Goal: Contribute content: Contribute content

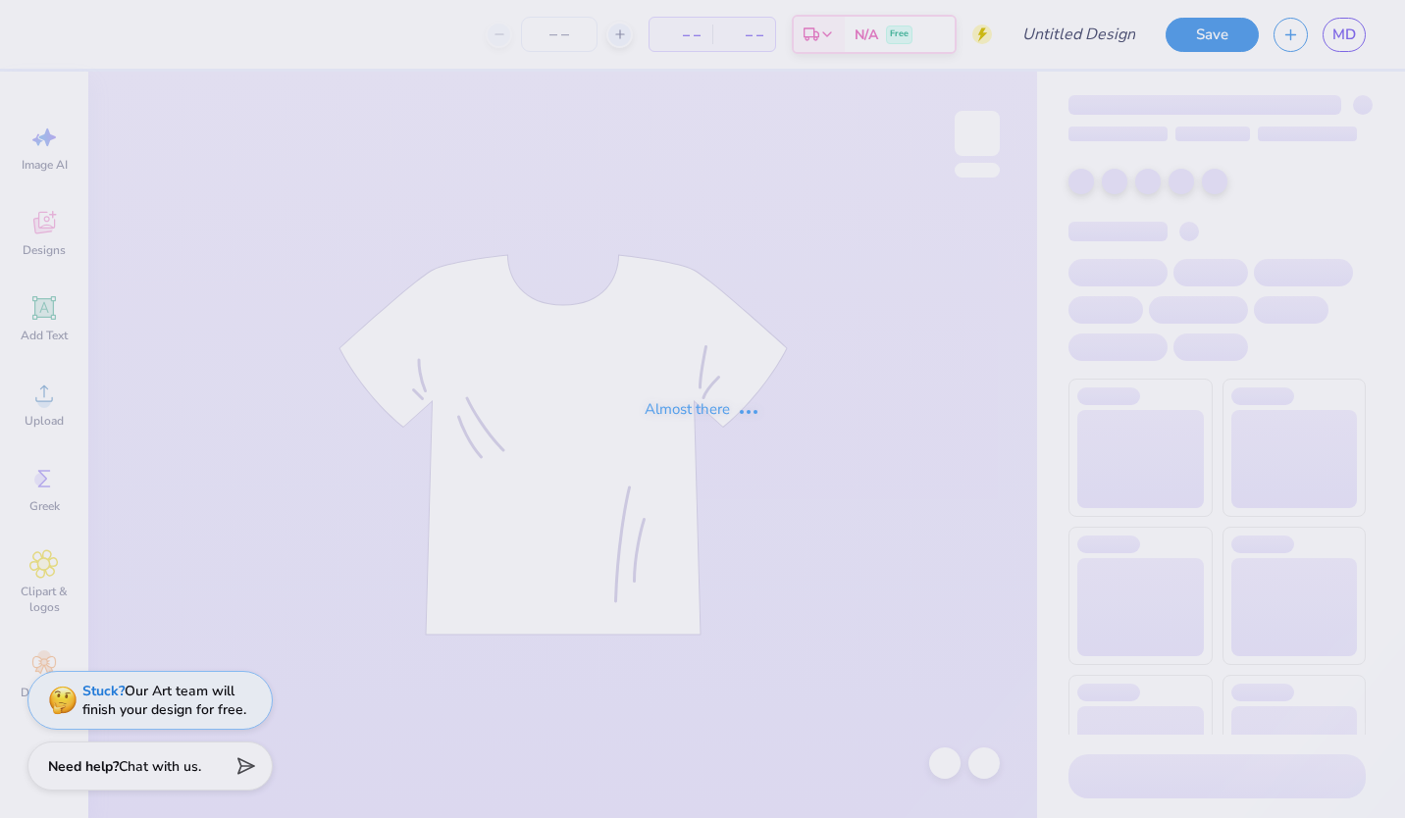
type input "SAE x DG Block draft"
type input "75"
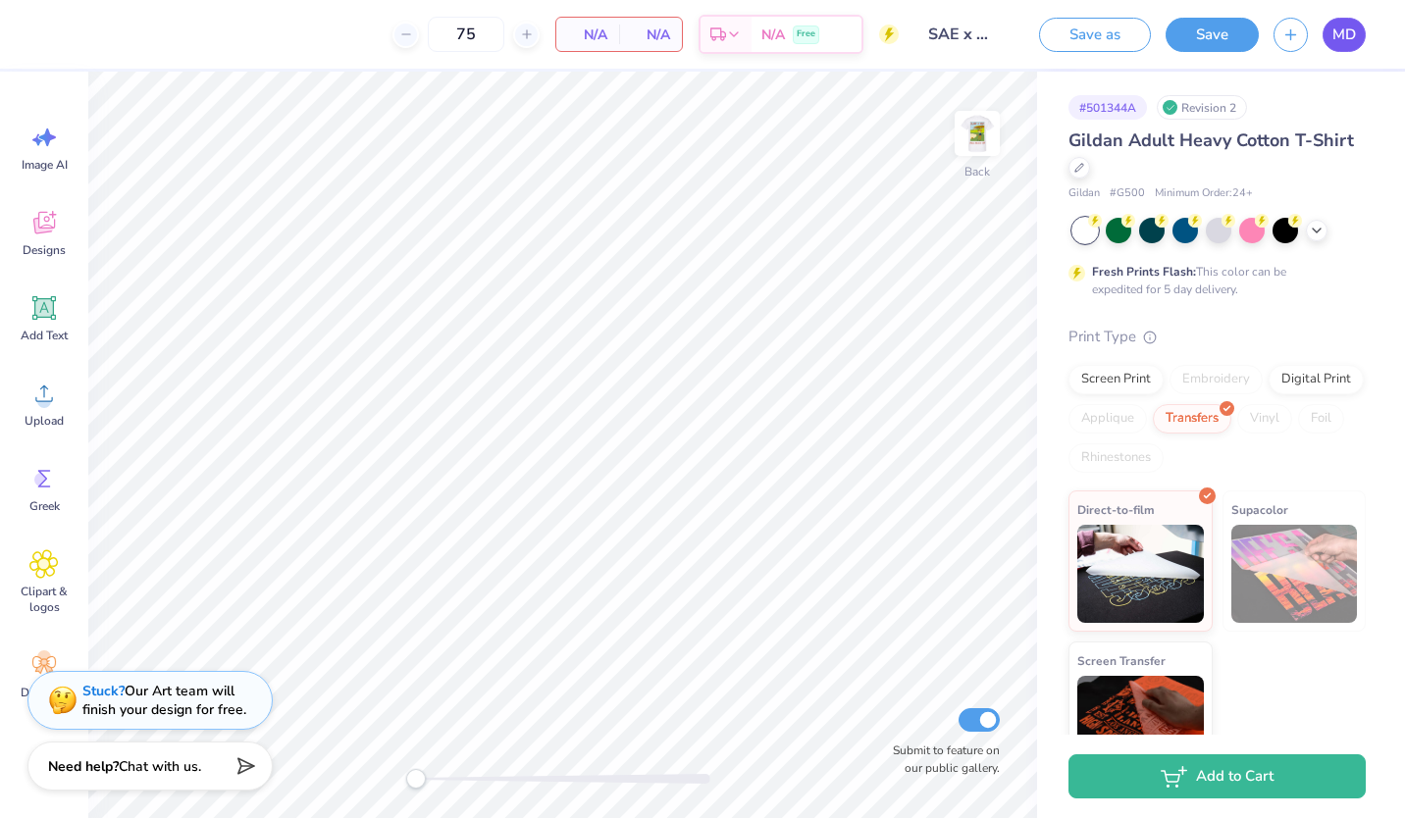
click at [1343, 41] on span "MD" at bounding box center [1344, 35] width 24 height 23
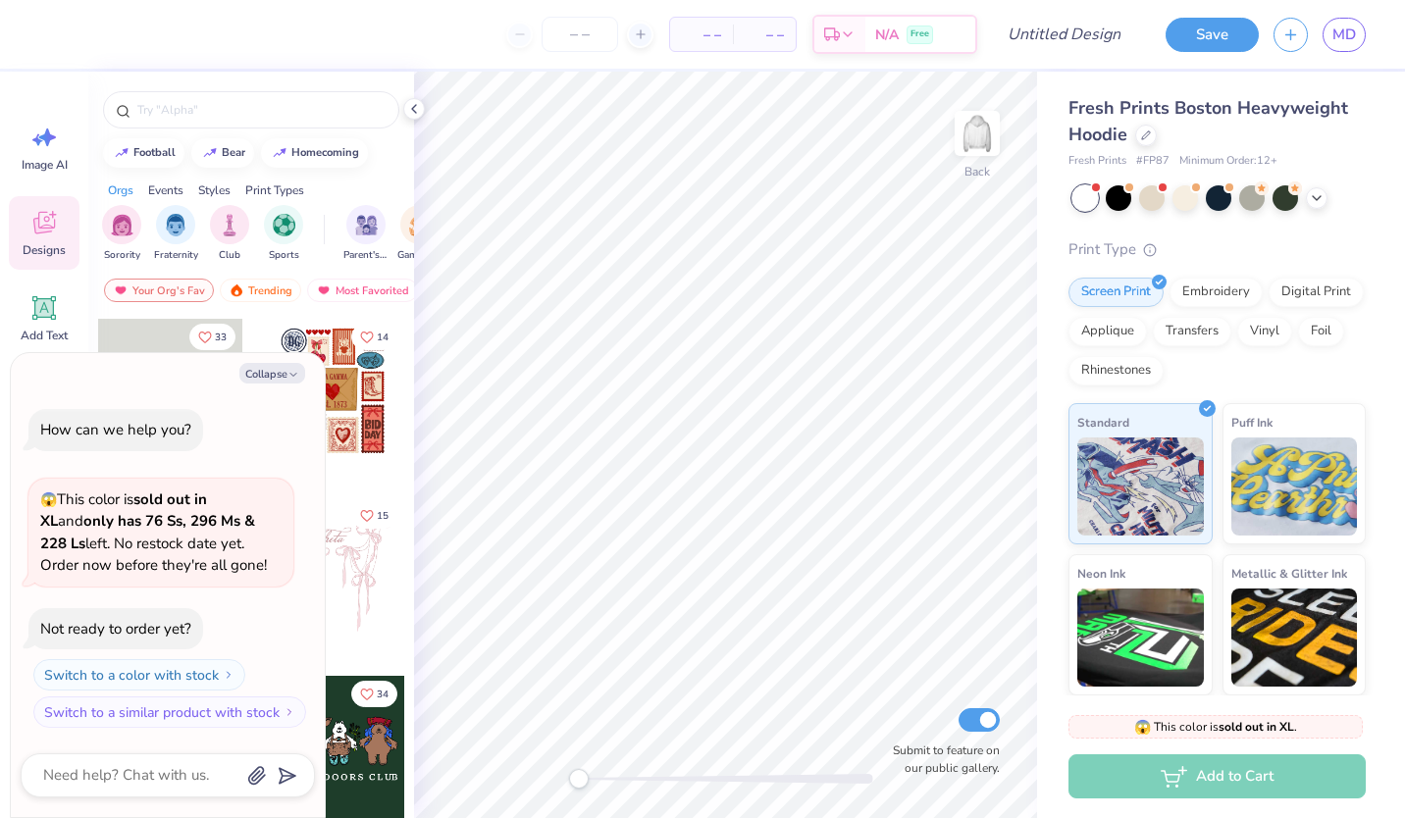
click at [276, 378] on button "Collapse" at bounding box center [272, 373] width 66 height 21
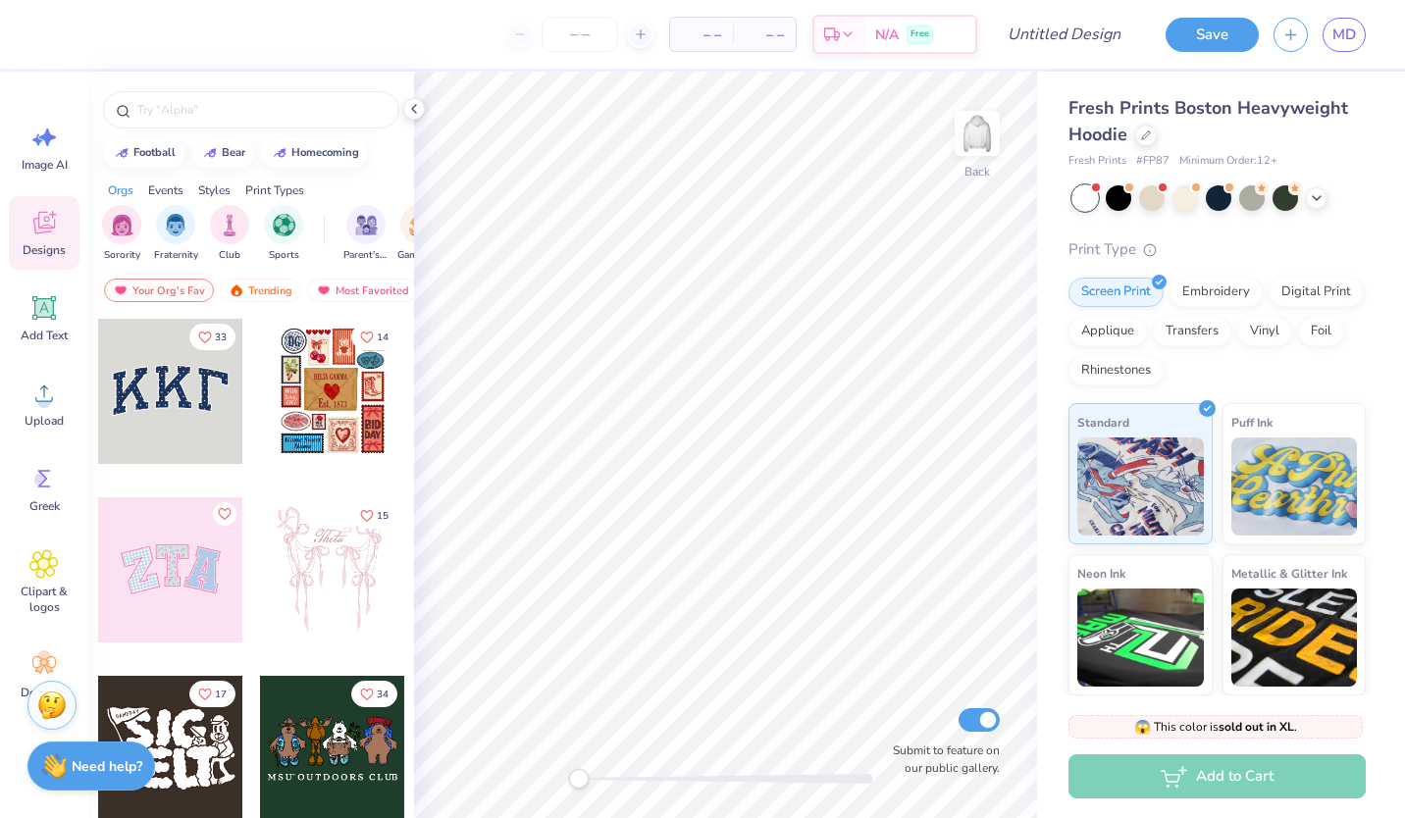
click at [135, 416] on div at bounding box center [170, 391] width 145 height 145
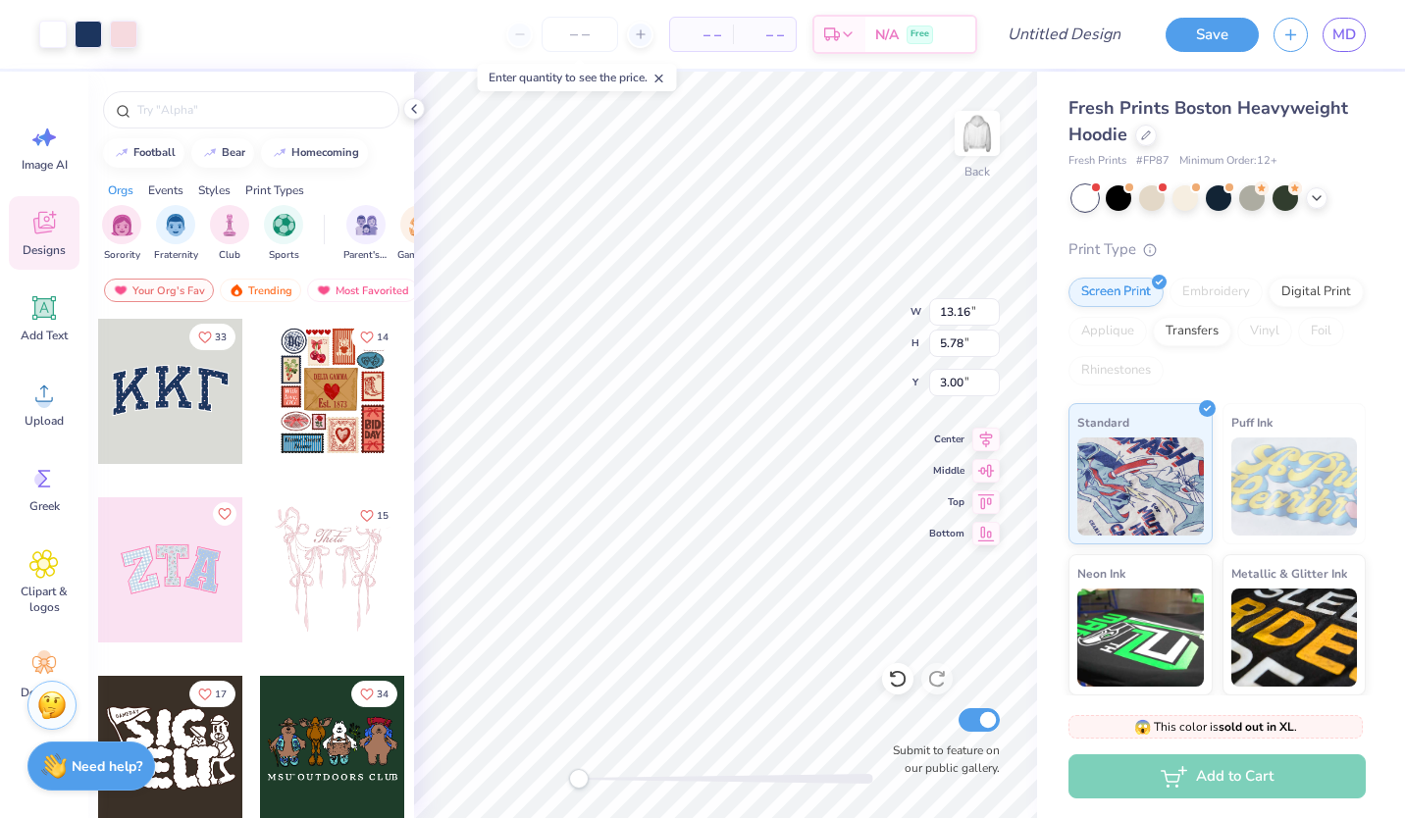
click at [414, 109] on icon at bounding box center [414, 109] width 16 height 16
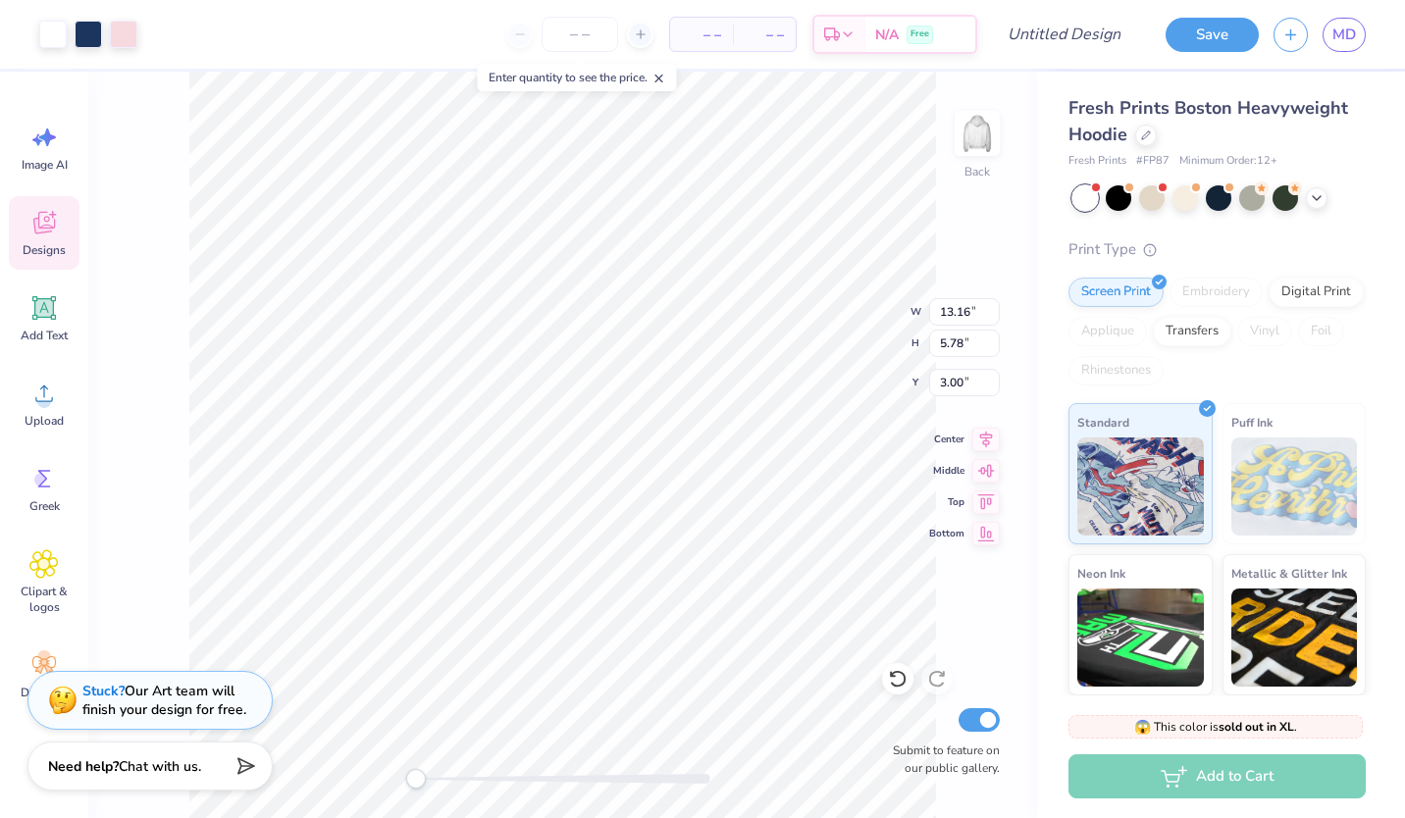
click at [1145, 135] on icon at bounding box center [1146, 135] width 10 height 10
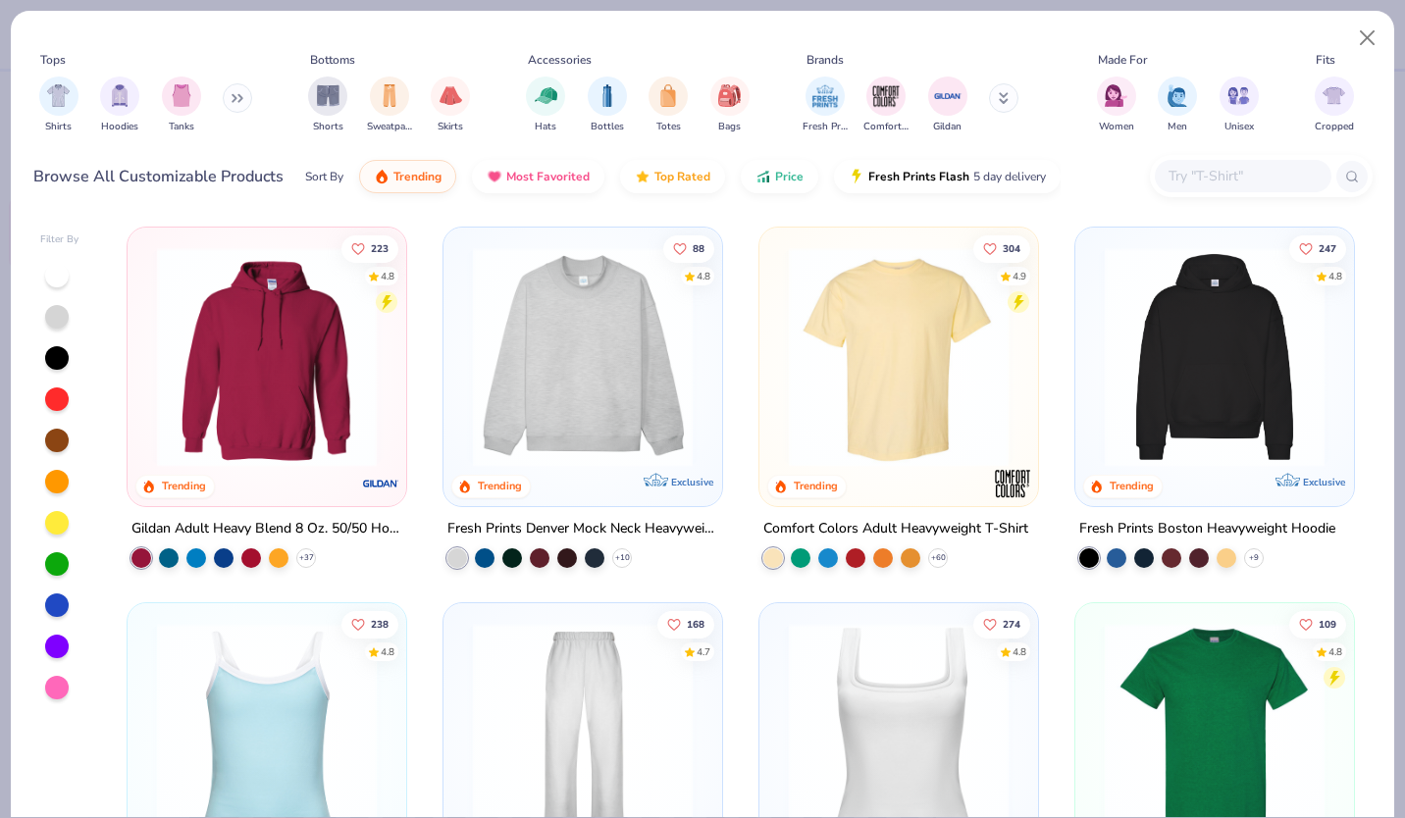
click at [508, 337] on img at bounding box center [582, 357] width 239 height 220
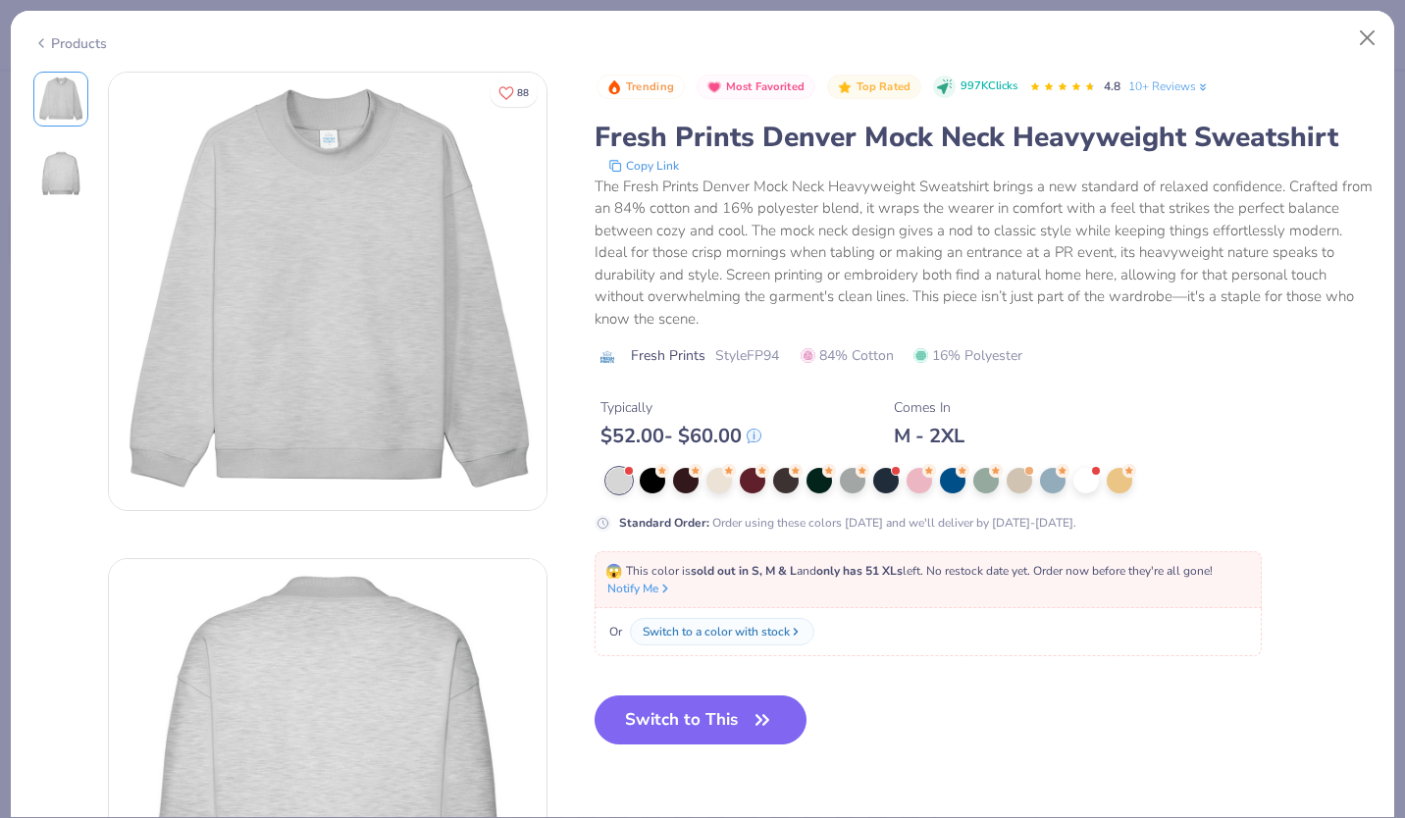
click at [1091, 489] on div at bounding box center [1086, 481] width 26 height 26
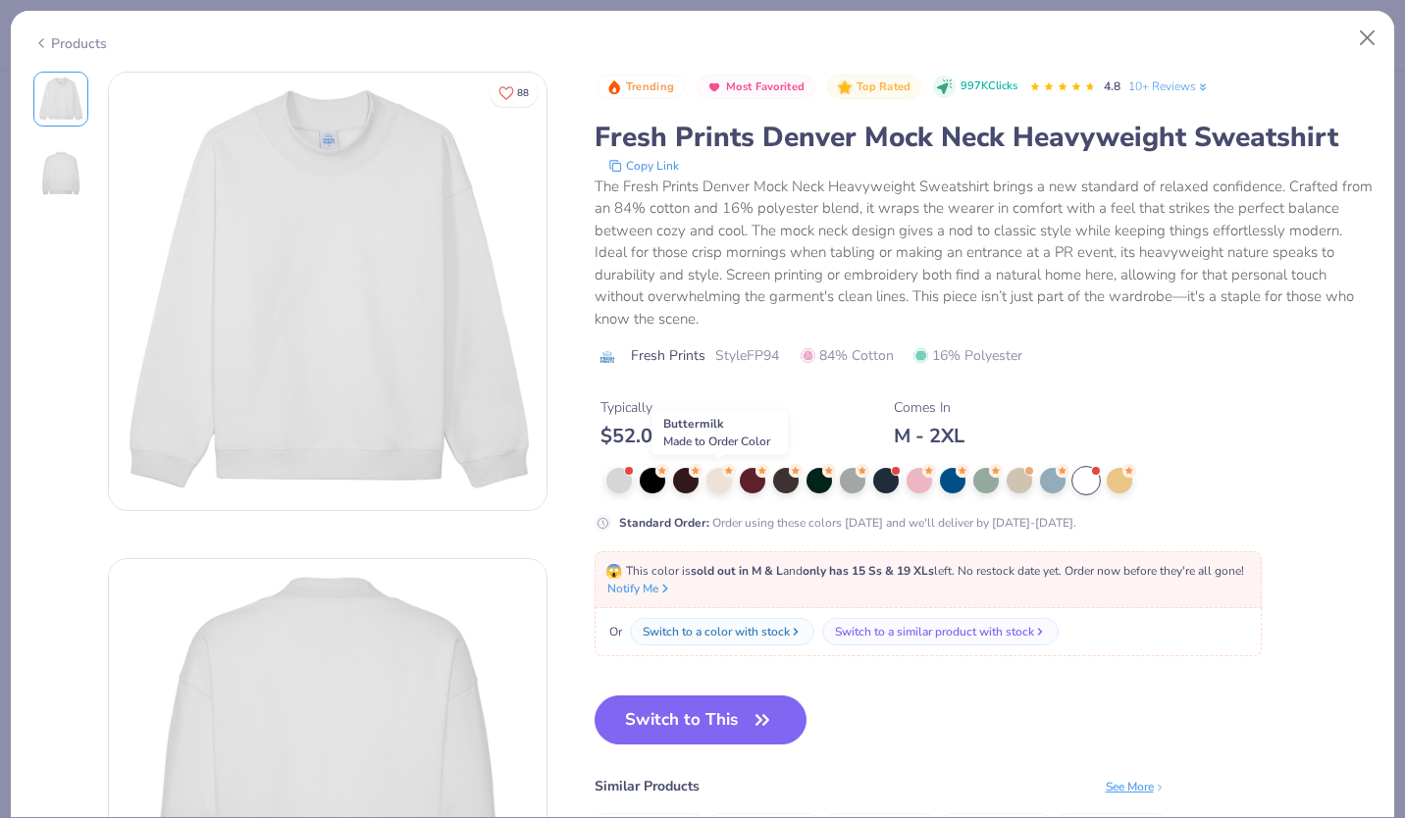
click at [717, 479] on div at bounding box center [719, 481] width 26 height 26
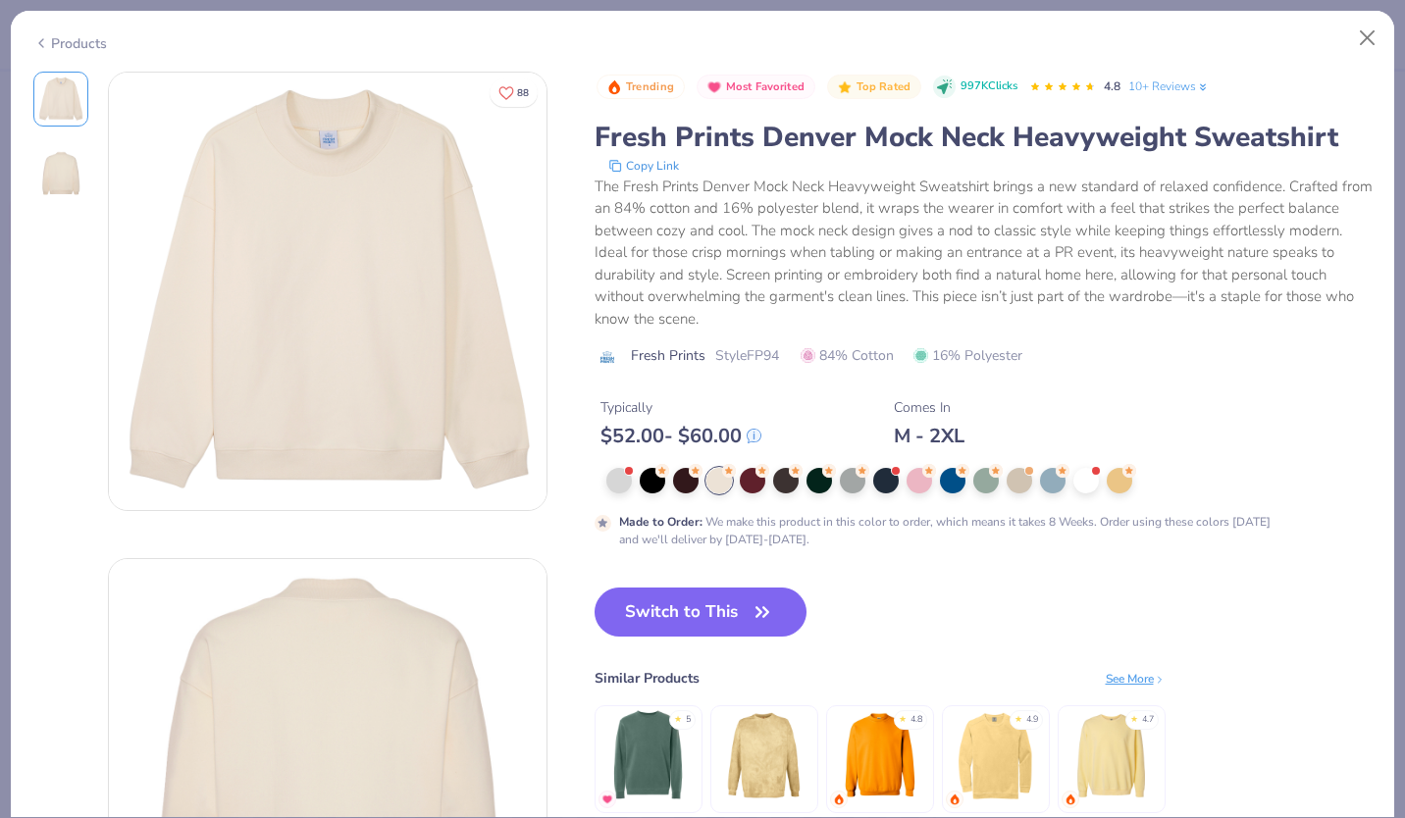
click at [856, 487] on div at bounding box center [853, 481] width 26 height 26
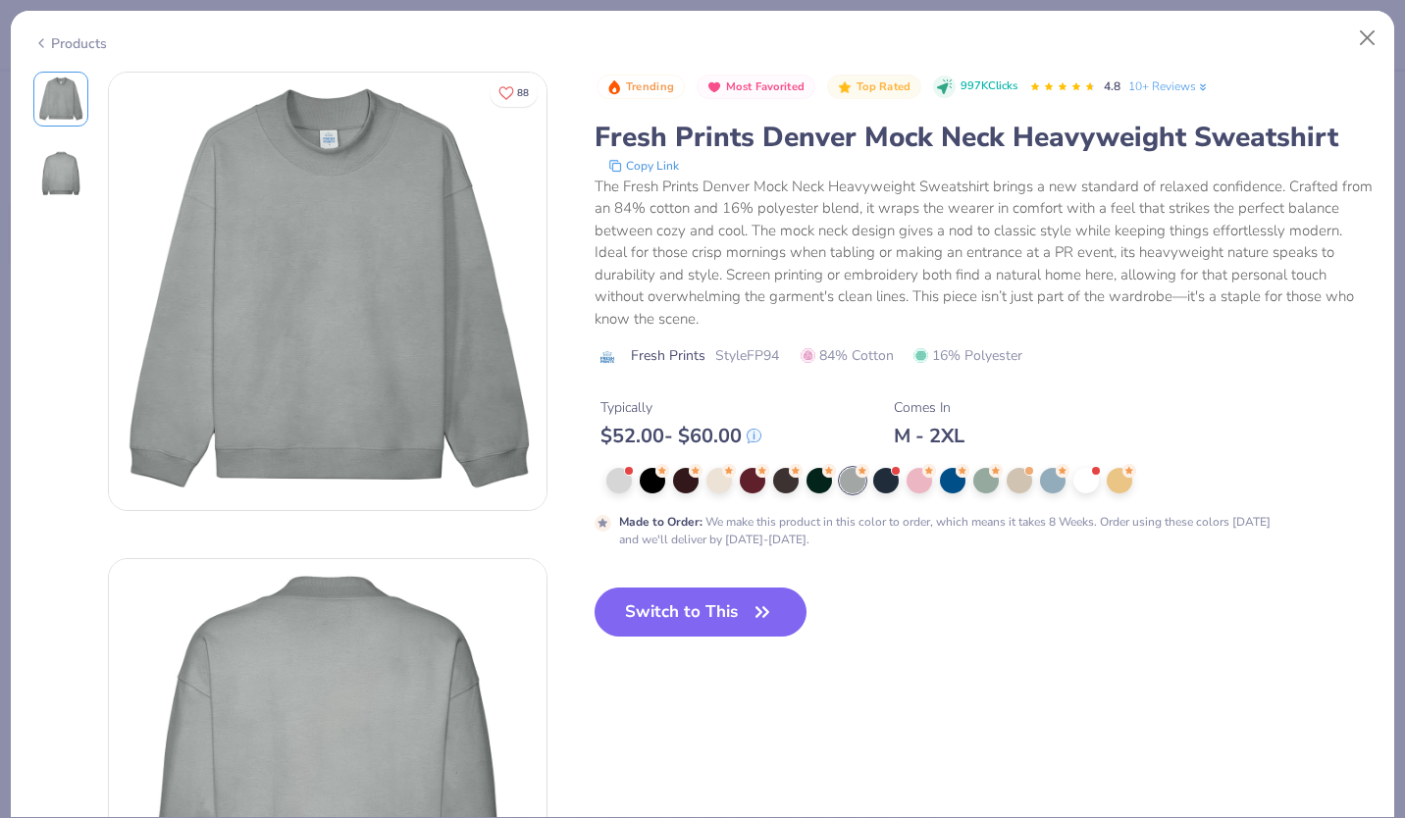
click at [731, 617] on button "Switch to This" at bounding box center [701, 612] width 213 height 49
click at [673, 608] on button "Switch to This" at bounding box center [701, 612] width 213 height 49
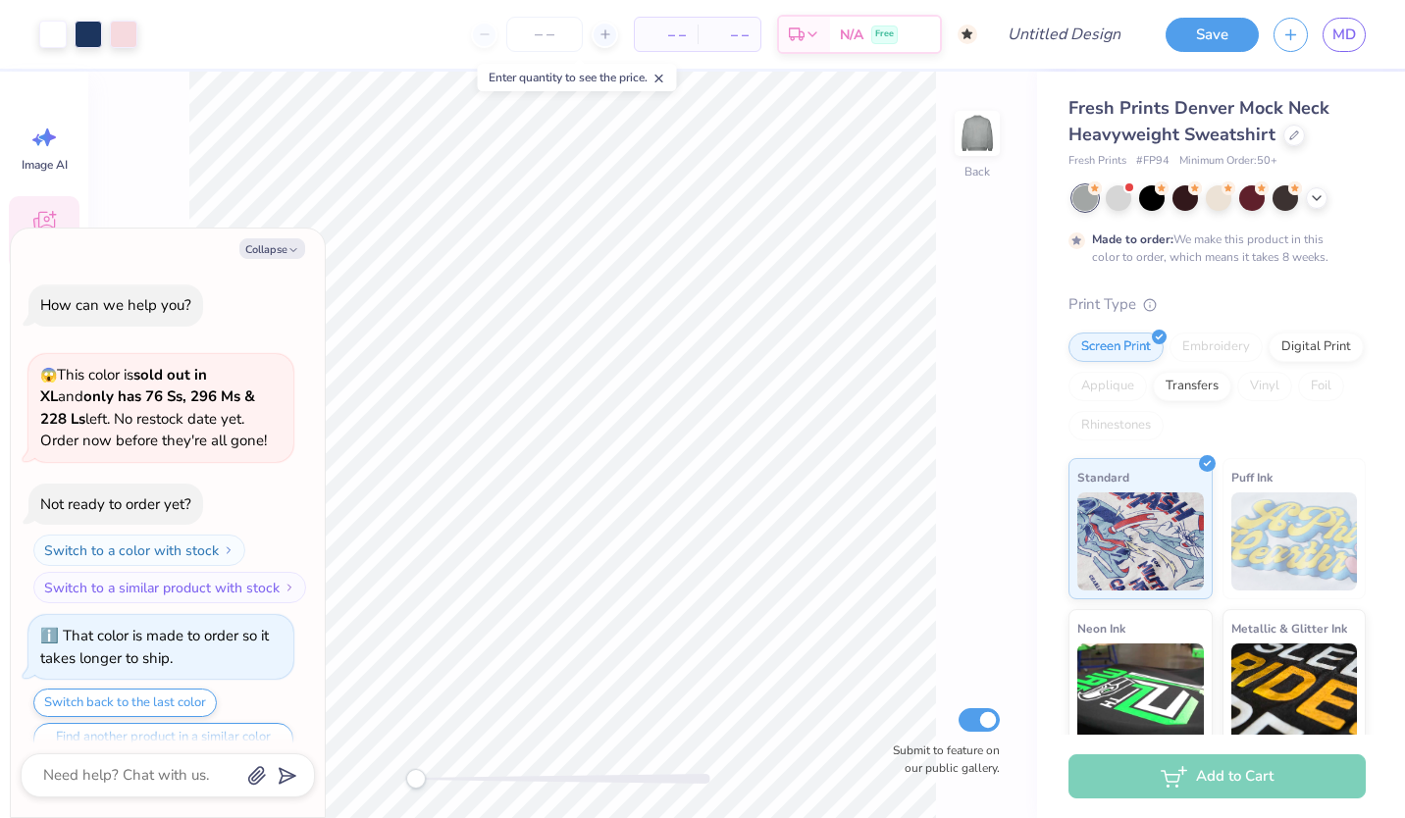
scroll to position [38, 0]
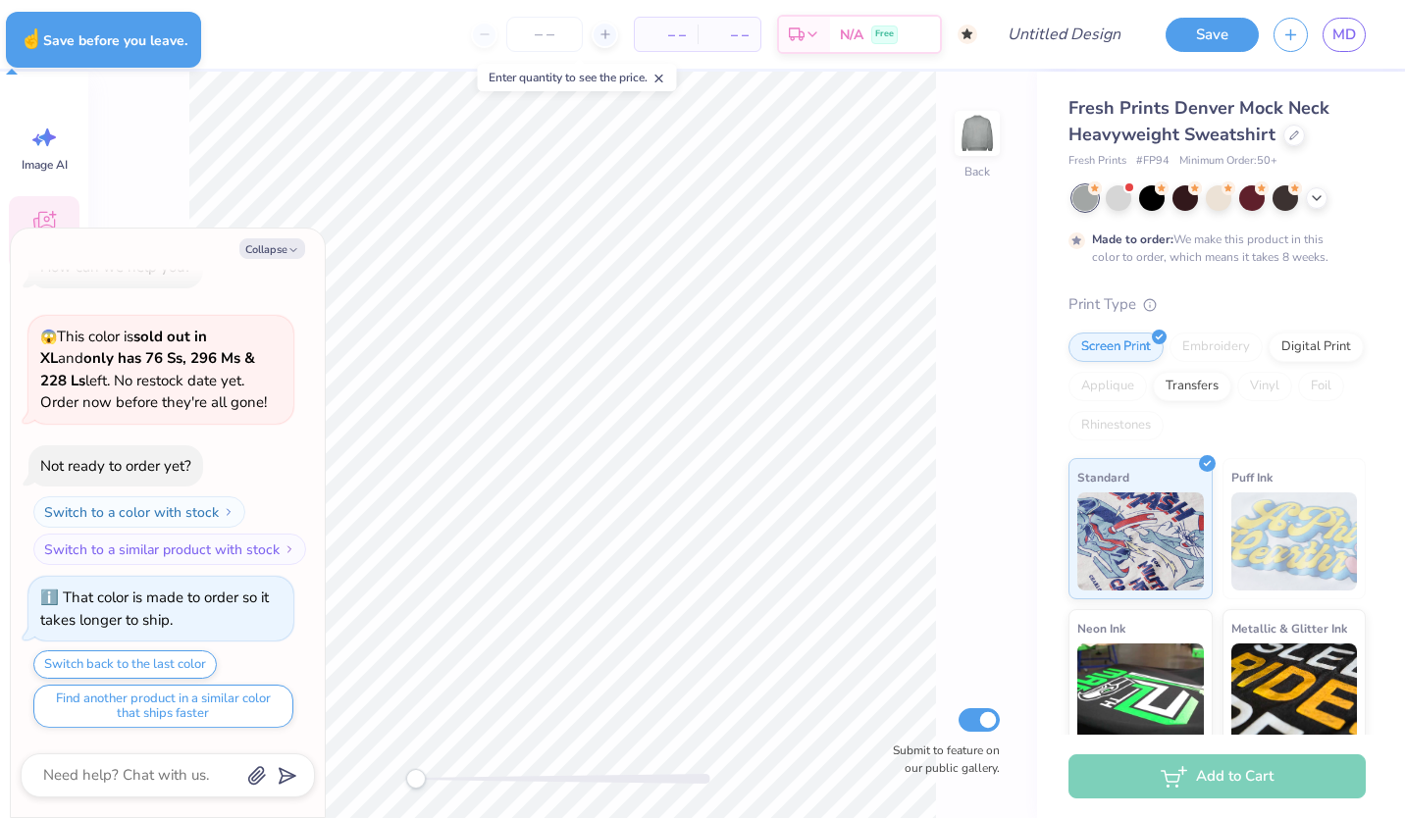
type textarea "x"
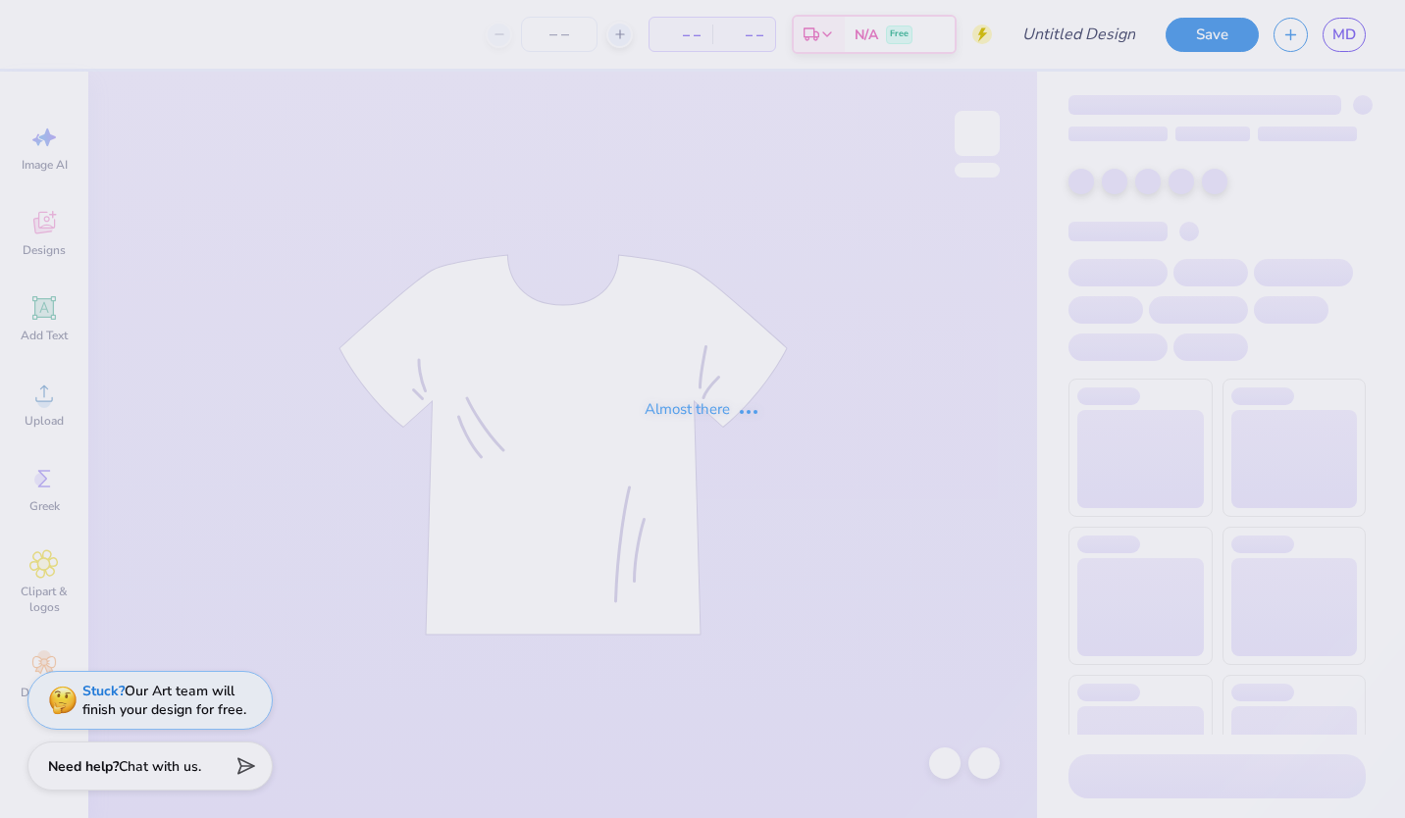
type input "SAE x DG Block draft"
type input "75"
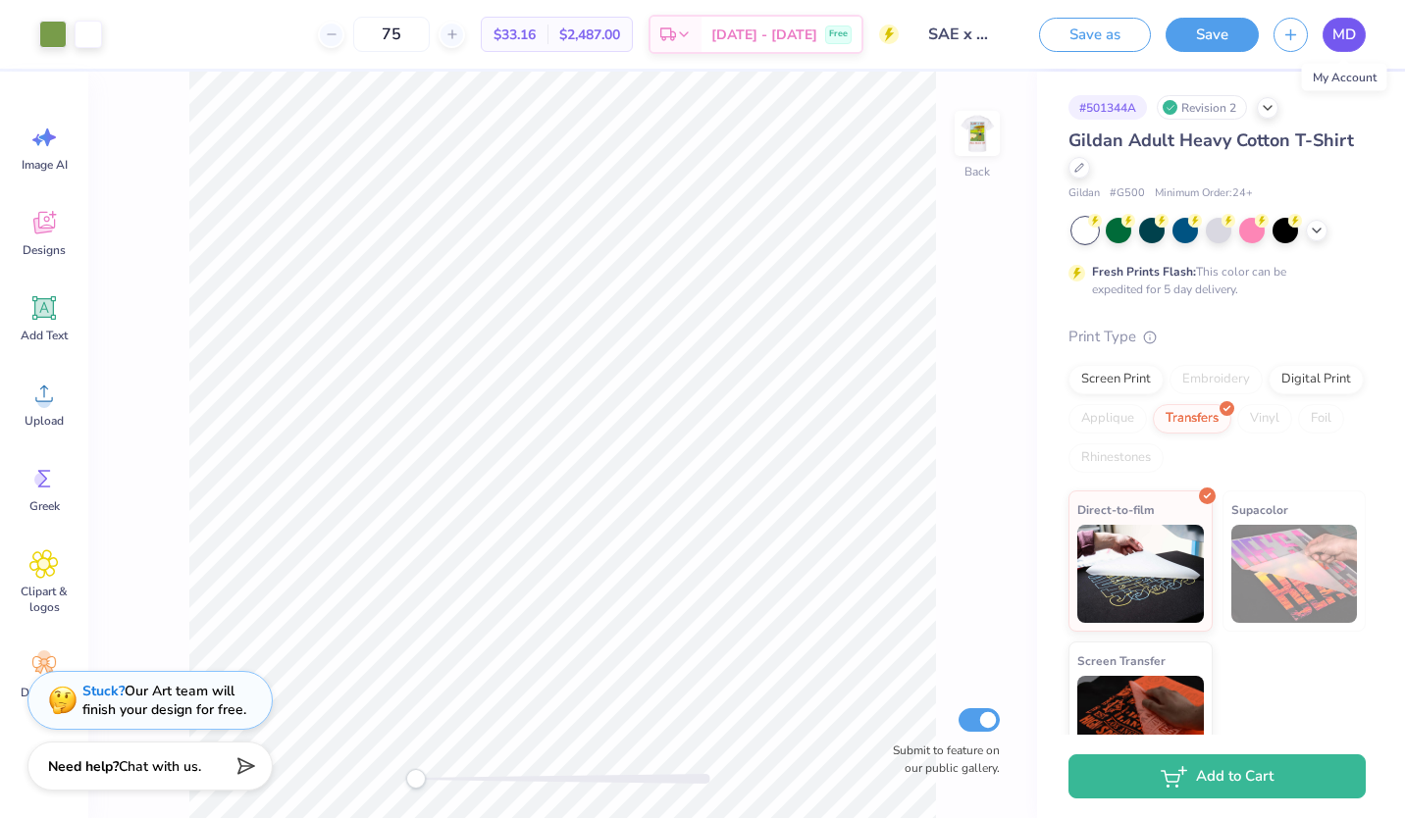
click at [1336, 49] on link "MD" at bounding box center [1344, 35] width 43 height 34
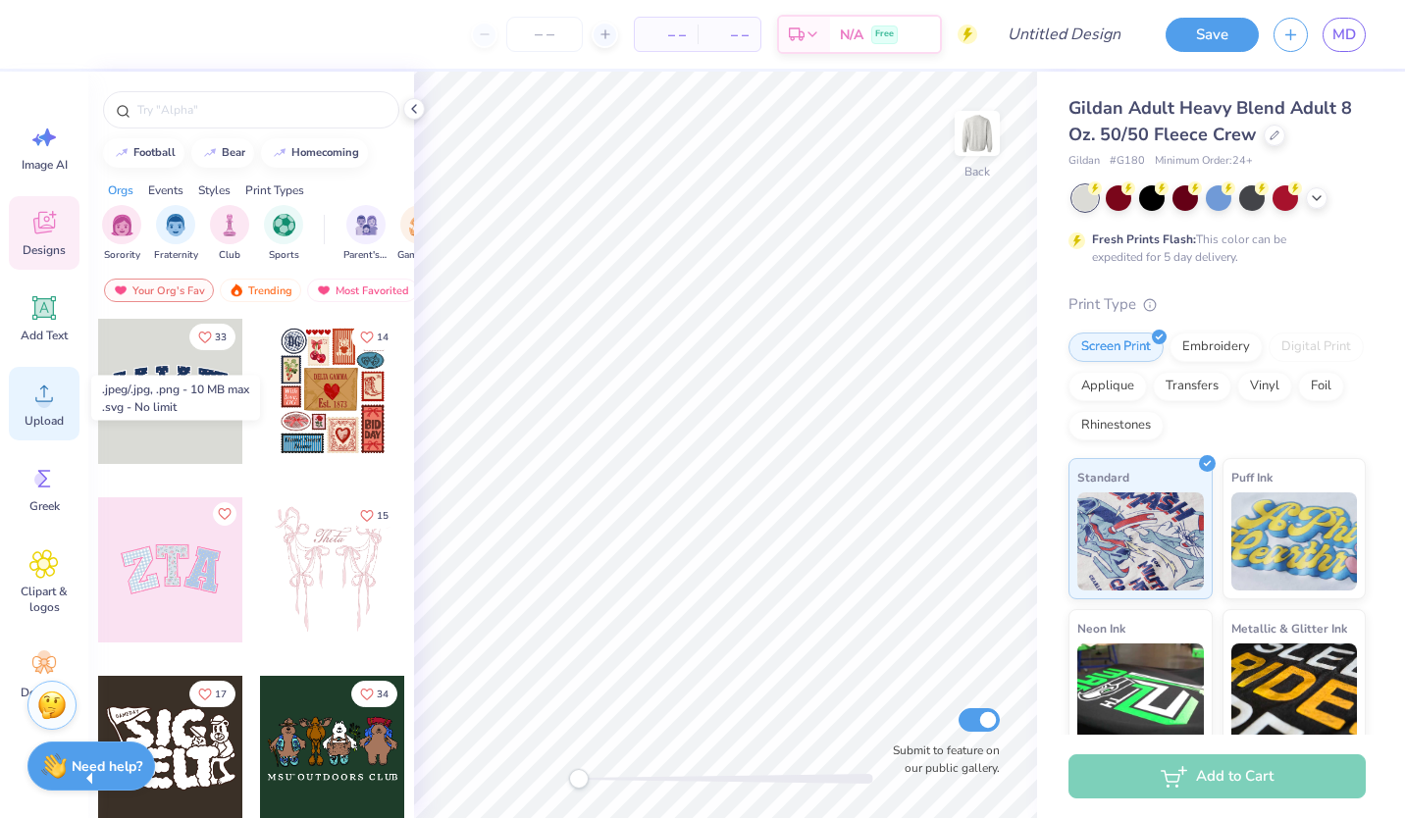
click at [43, 423] on span "Upload" at bounding box center [44, 421] width 39 height 16
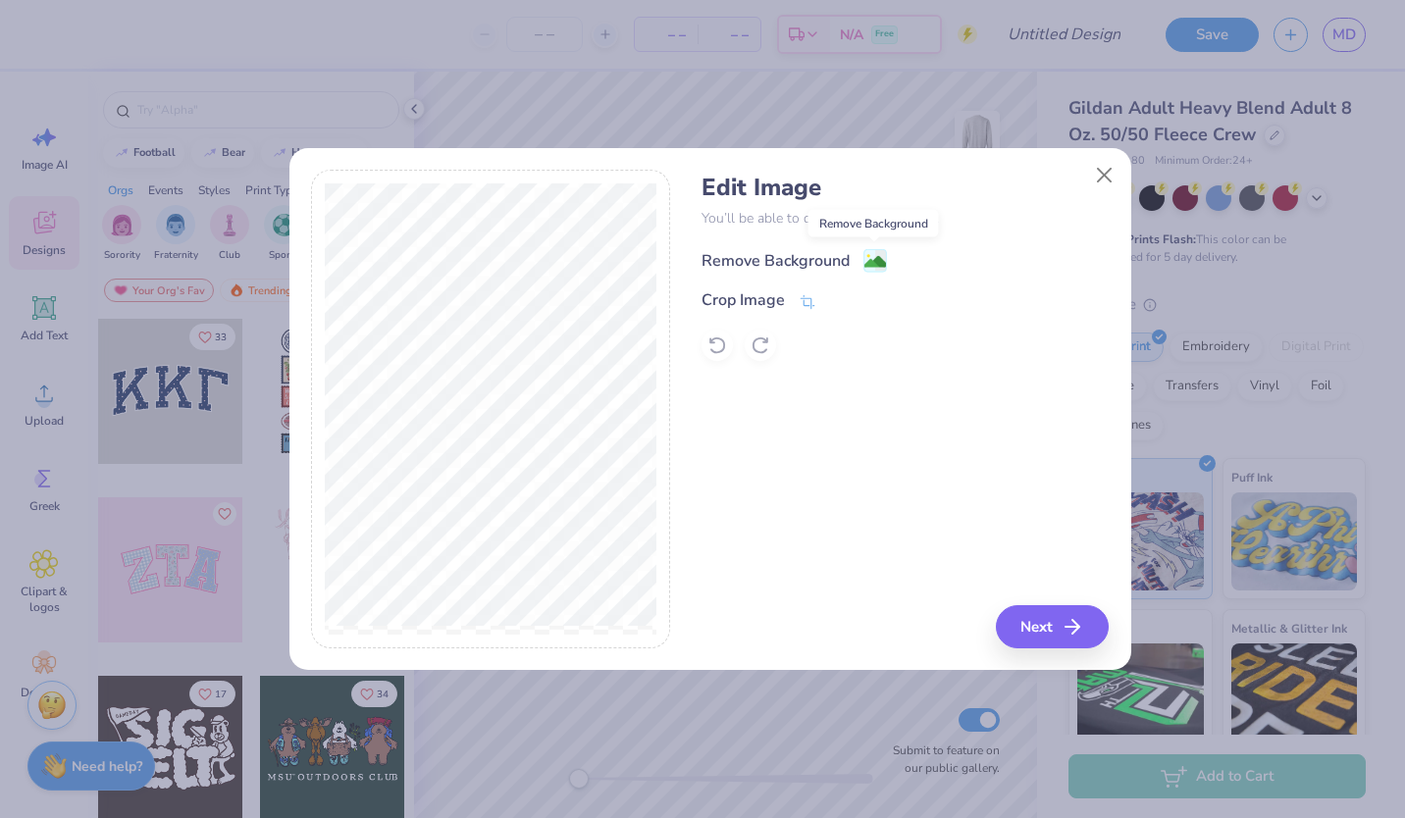
click at [874, 258] on image at bounding box center [875, 262] width 22 height 22
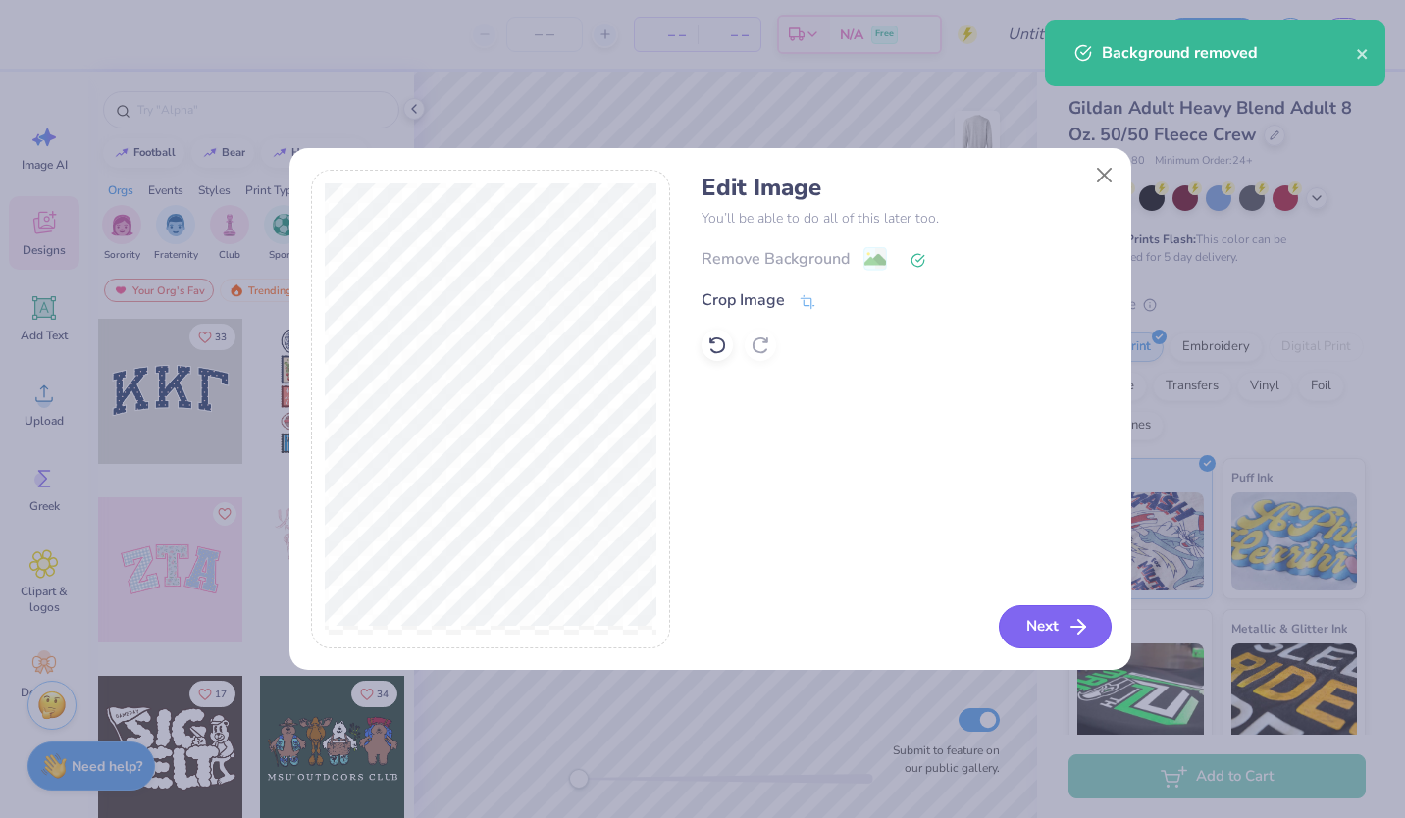
click at [1041, 641] on button "Next" at bounding box center [1055, 626] width 113 height 43
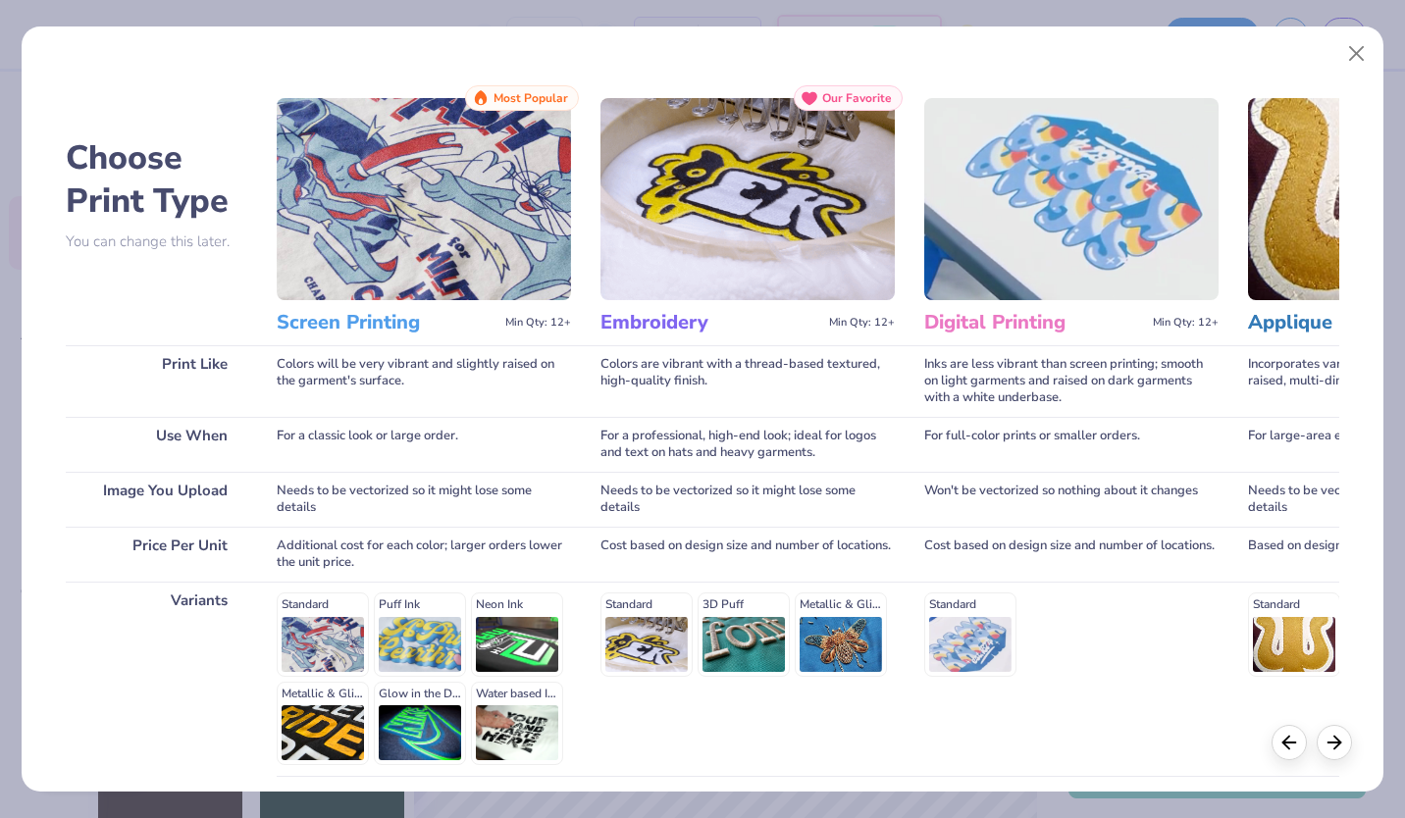
scroll to position [160, 0]
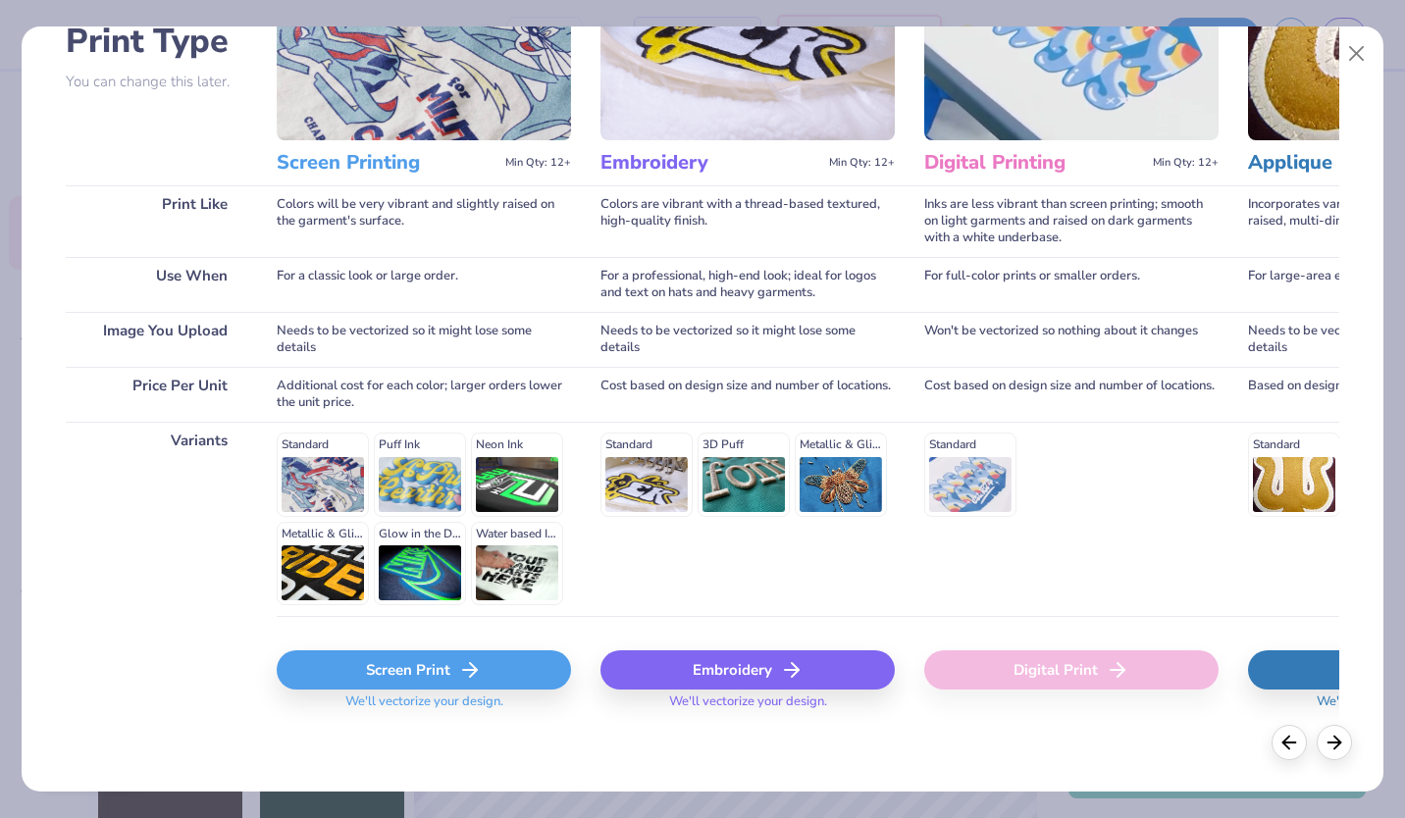
click at [455, 683] on div "Screen Print" at bounding box center [424, 669] width 294 height 39
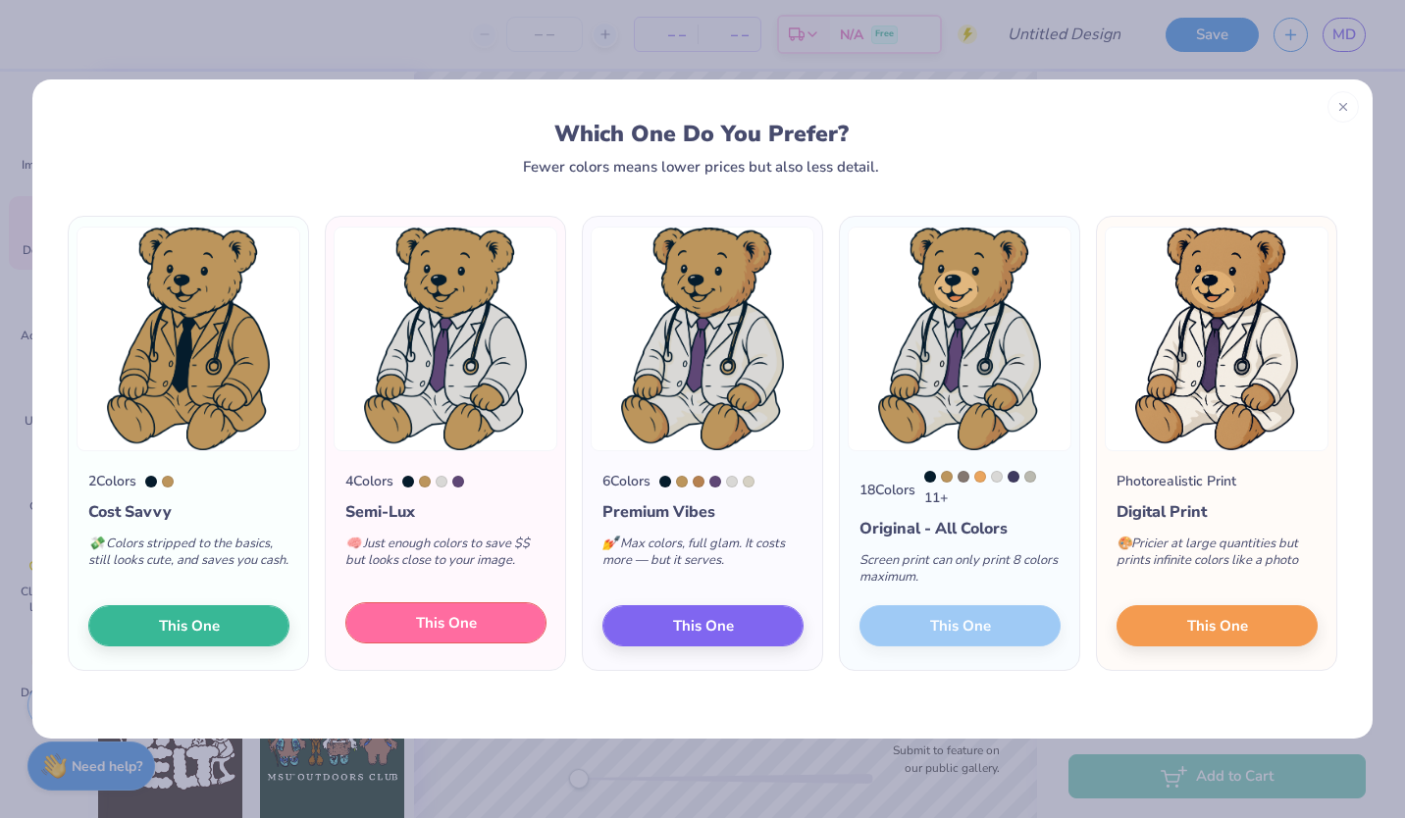
click at [502, 629] on button "This One" at bounding box center [445, 622] width 201 height 41
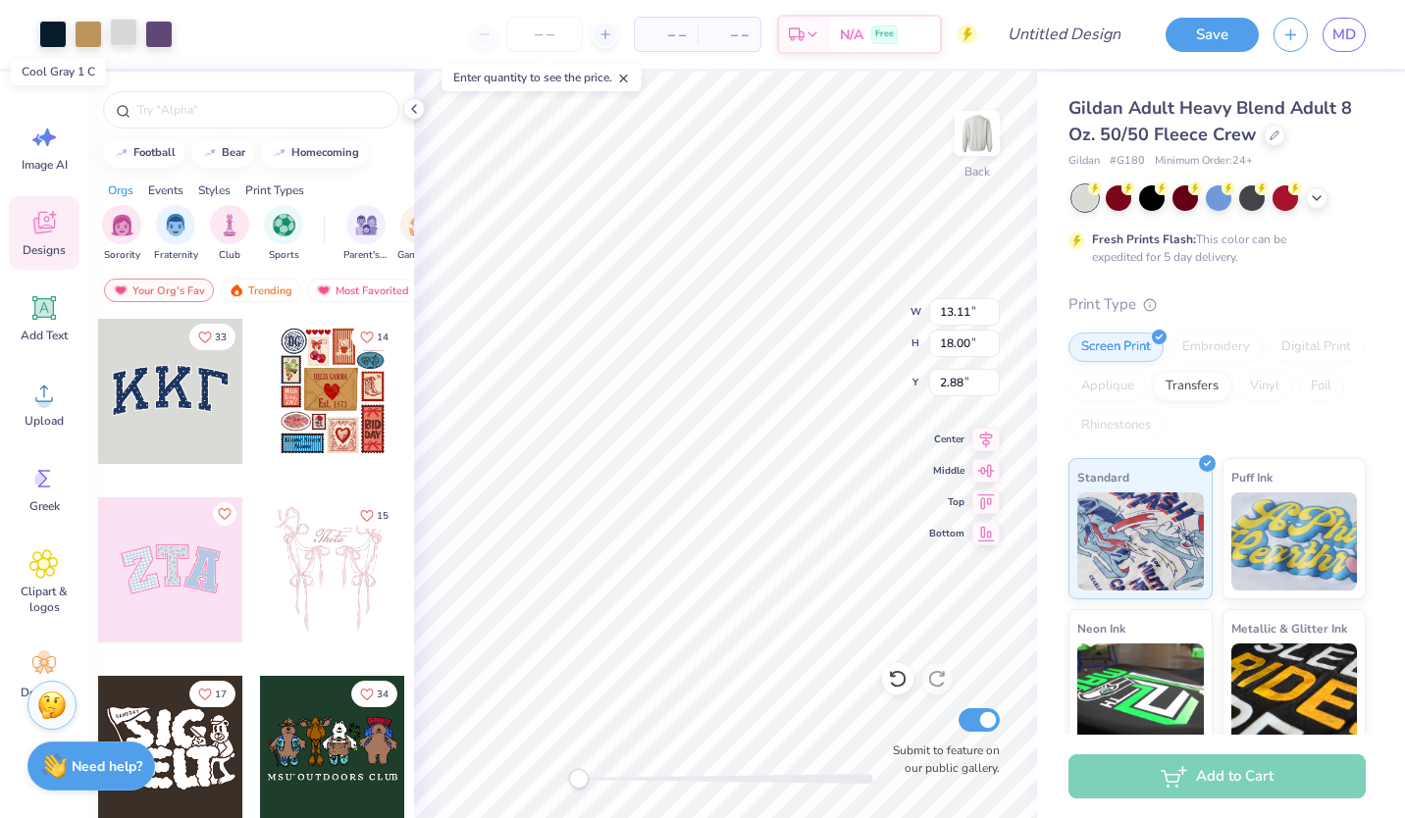
click at [125, 42] on div at bounding box center [123, 32] width 27 height 27
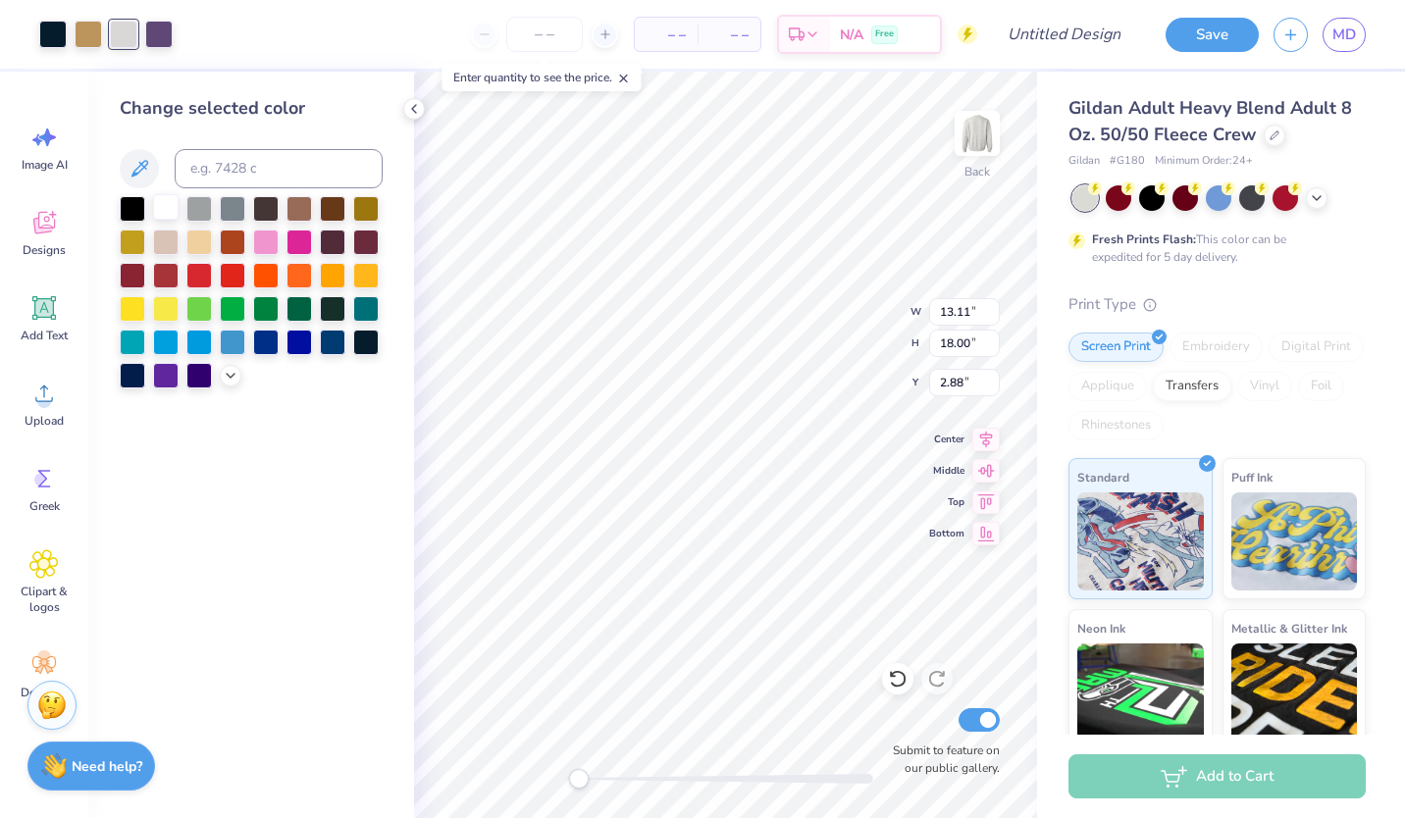
click at [160, 204] on div at bounding box center [166, 207] width 26 height 26
click at [236, 373] on icon at bounding box center [231, 374] width 16 height 16
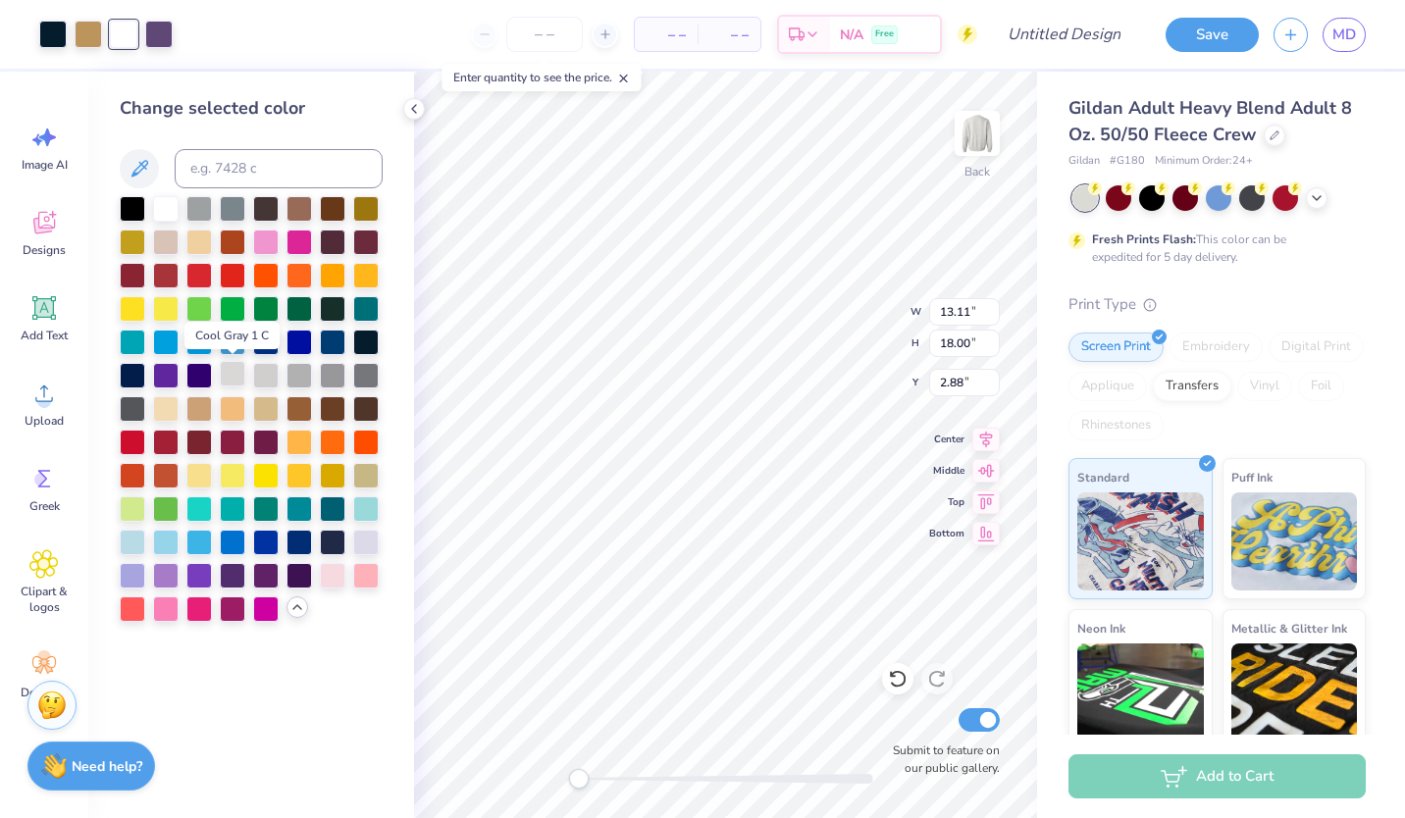
click at [238, 374] on div at bounding box center [233, 374] width 26 height 26
click at [259, 374] on div at bounding box center [266, 374] width 26 height 26
click at [231, 379] on div at bounding box center [233, 374] width 26 height 26
click at [419, 109] on icon at bounding box center [414, 109] width 16 height 16
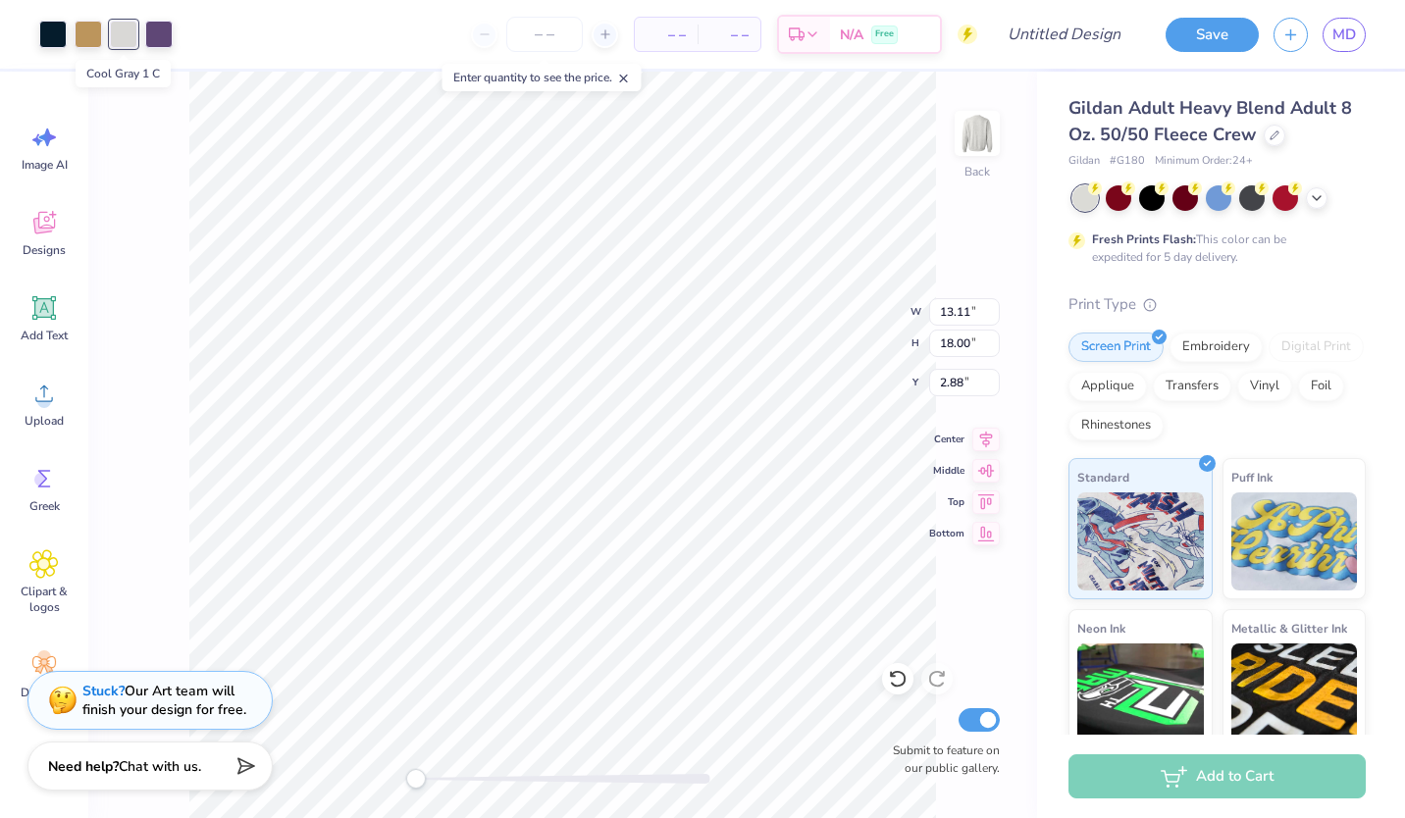
click at [115, 30] on div at bounding box center [123, 34] width 27 height 27
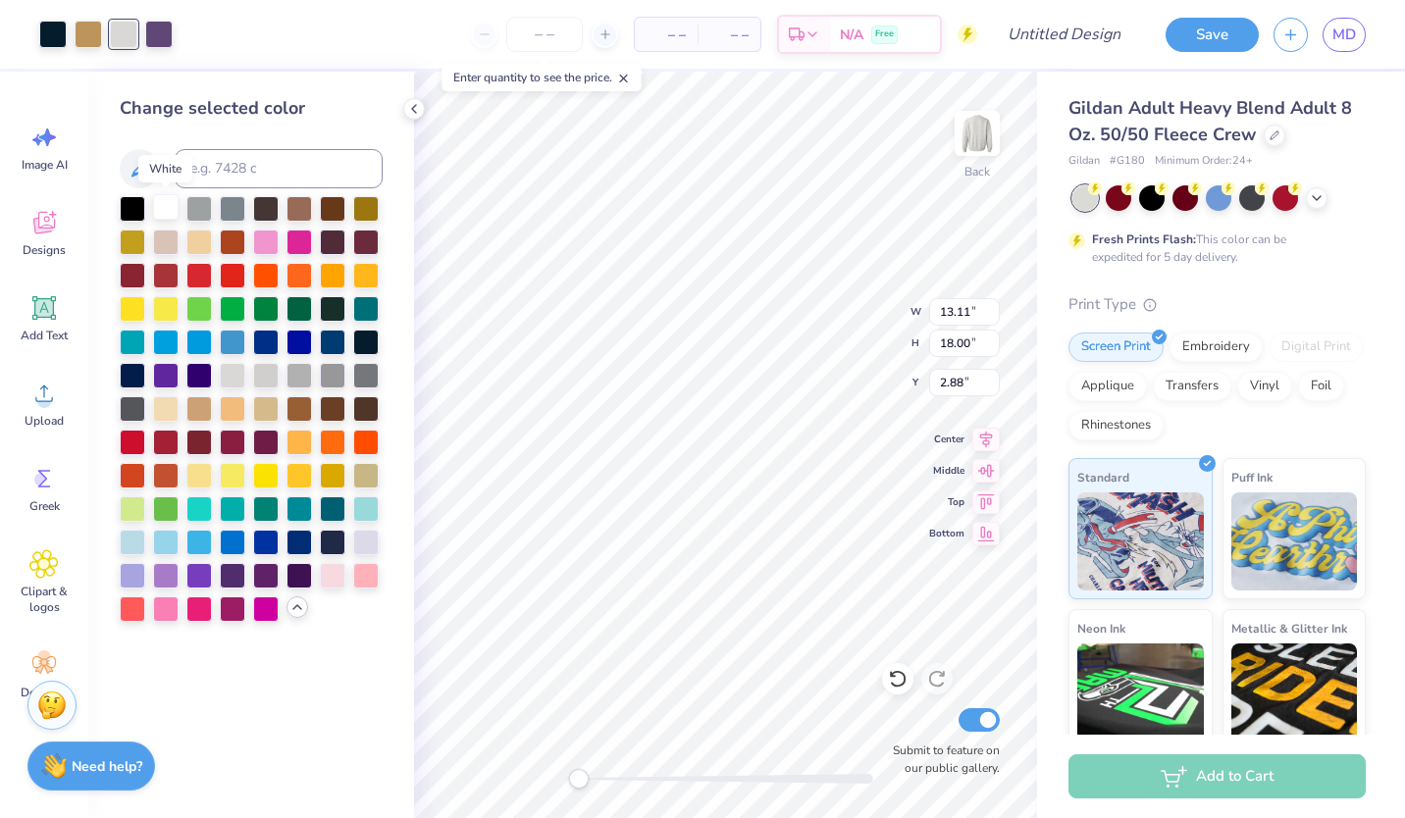
click at [170, 208] on div at bounding box center [166, 207] width 26 height 26
click at [413, 108] on icon at bounding box center [414, 109] width 16 height 16
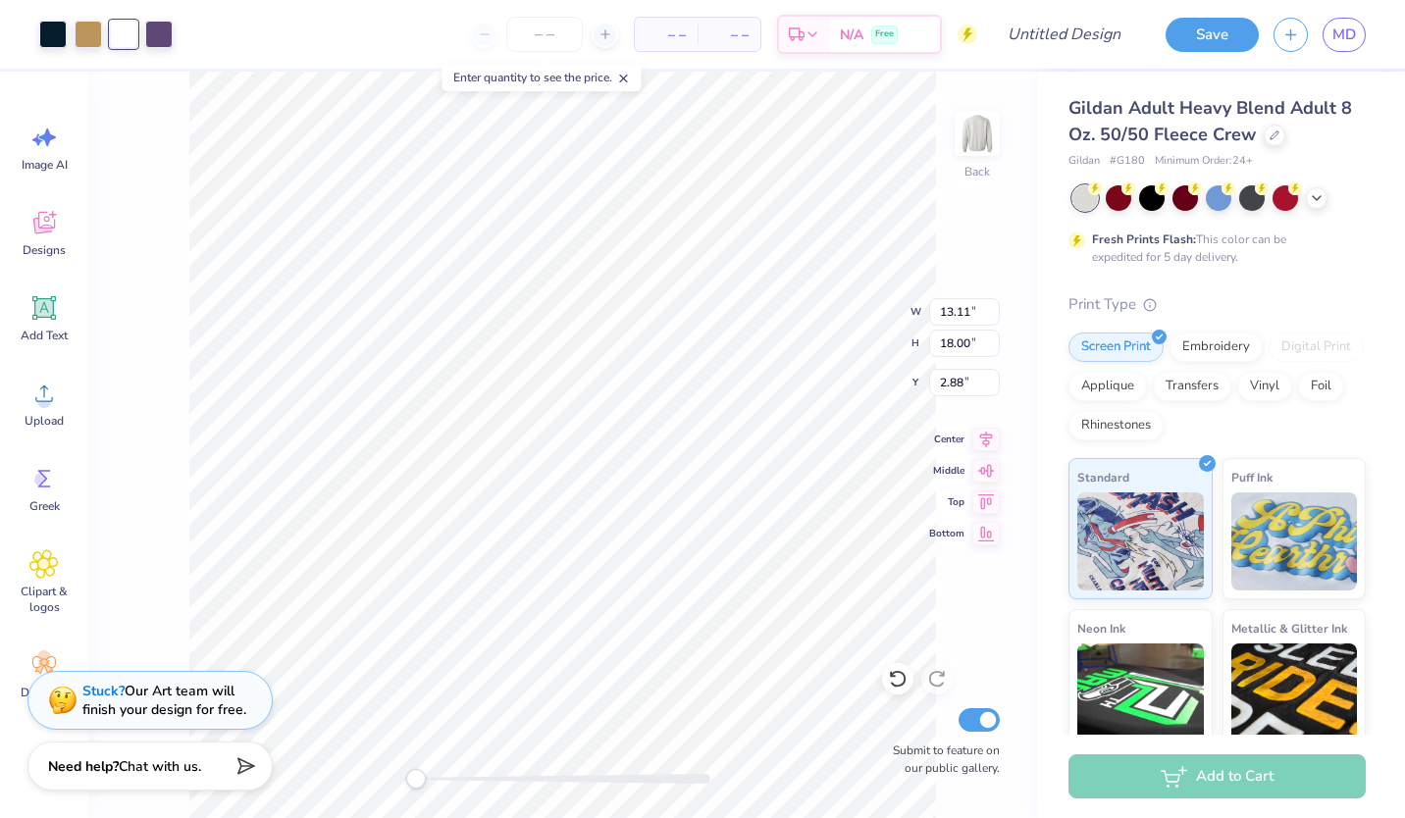
click at [123, 40] on div at bounding box center [123, 34] width 27 height 27
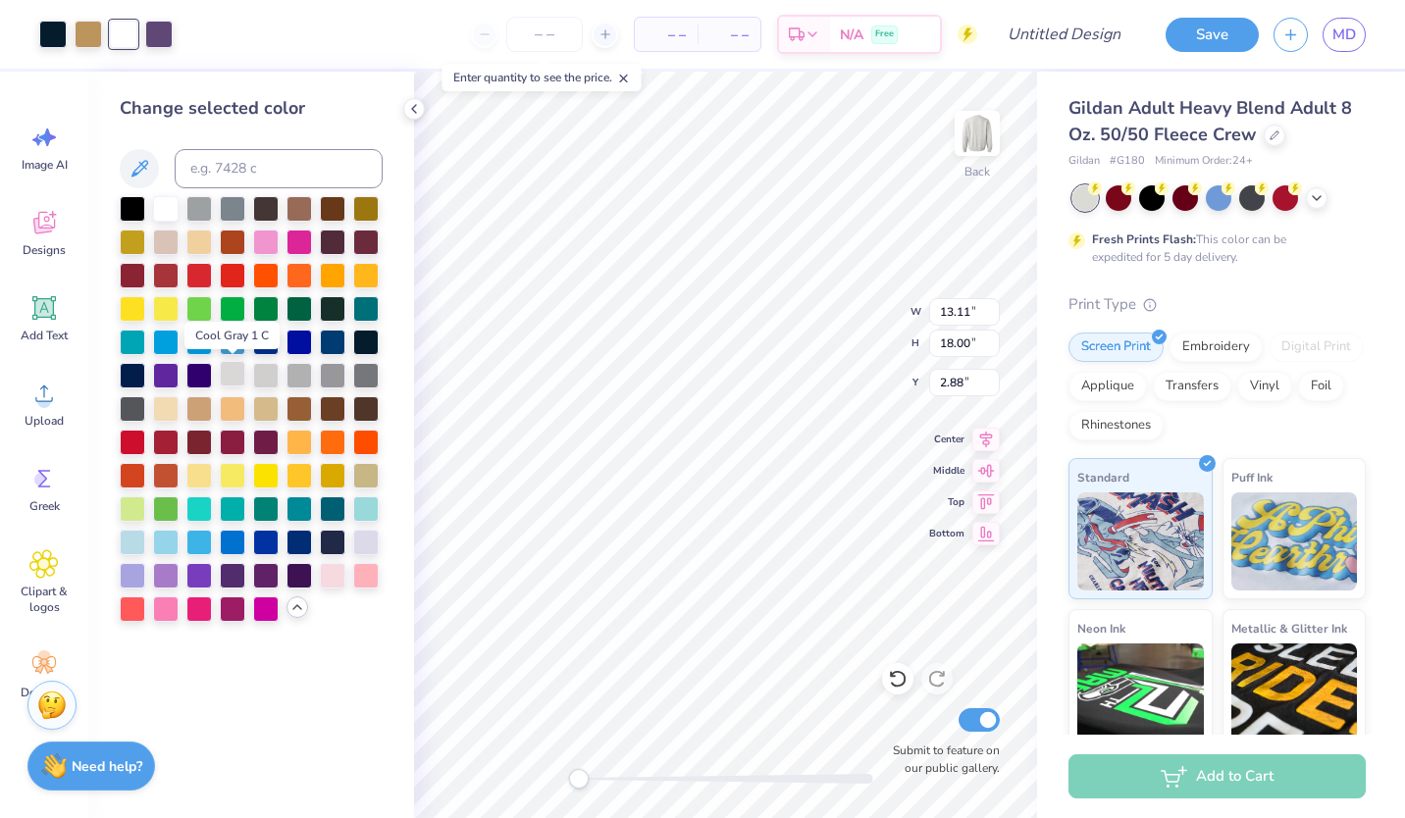
click at [233, 380] on div at bounding box center [233, 374] width 26 height 26
click at [299, 611] on icon at bounding box center [297, 607] width 16 height 16
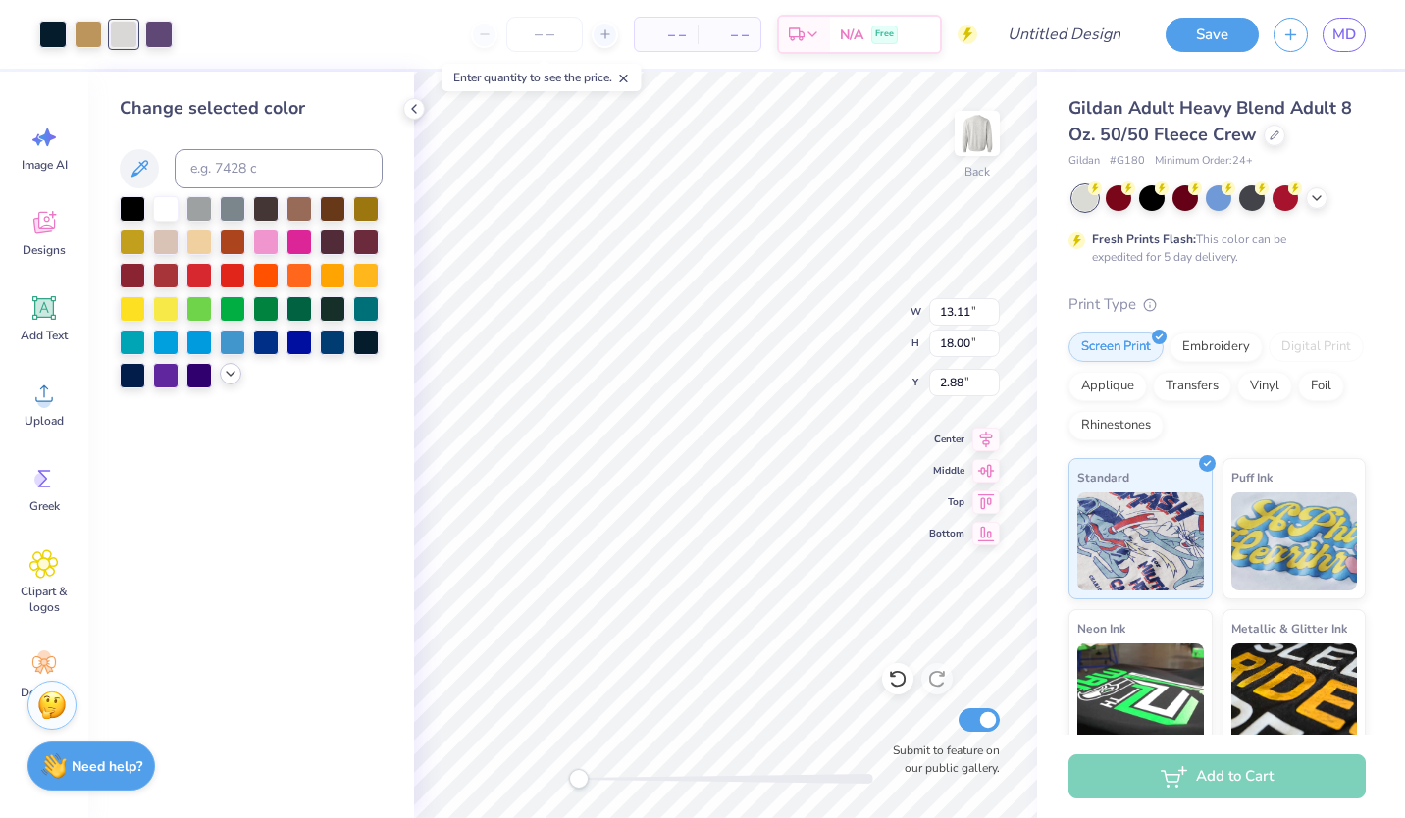
click at [227, 385] on div at bounding box center [251, 292] width 263 height 192
click at [228, 374] on icon at bounding box center [231, 374] width 16 height 16
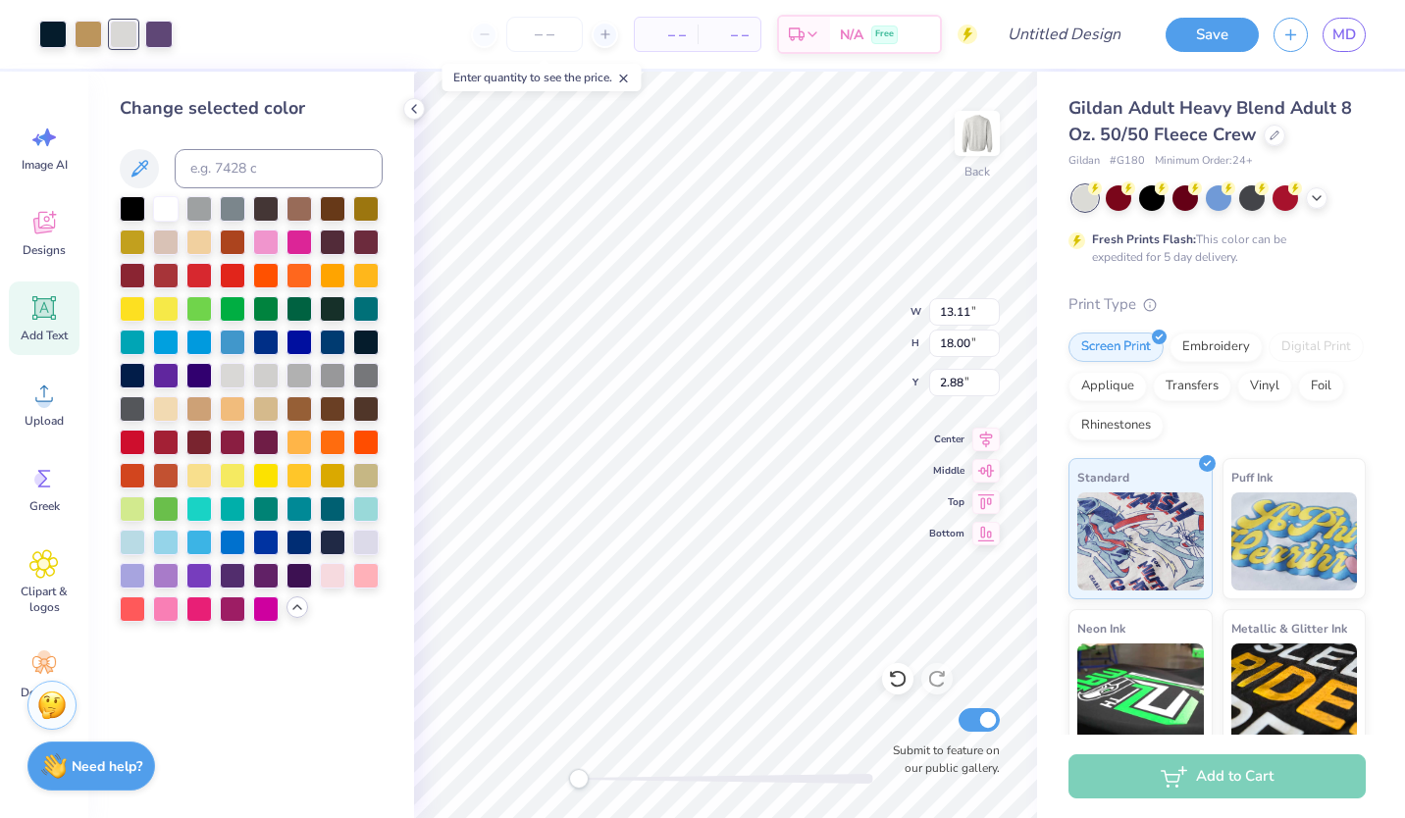
click at [26, 304] on div "Add Text" at bounding box center [44, 319] width 71 height 74
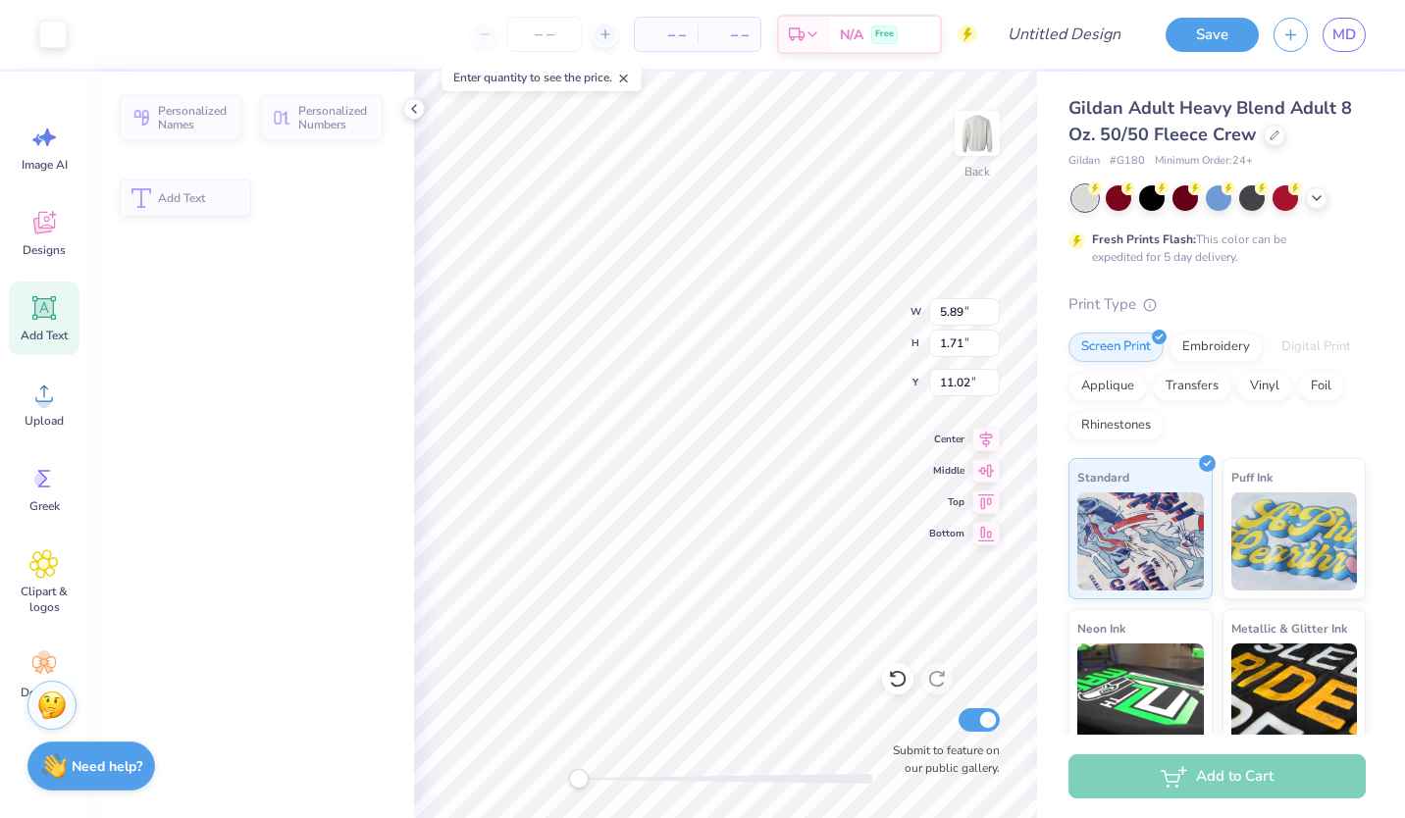
type input "5.89"
type input "1.71"
type input "11.02"
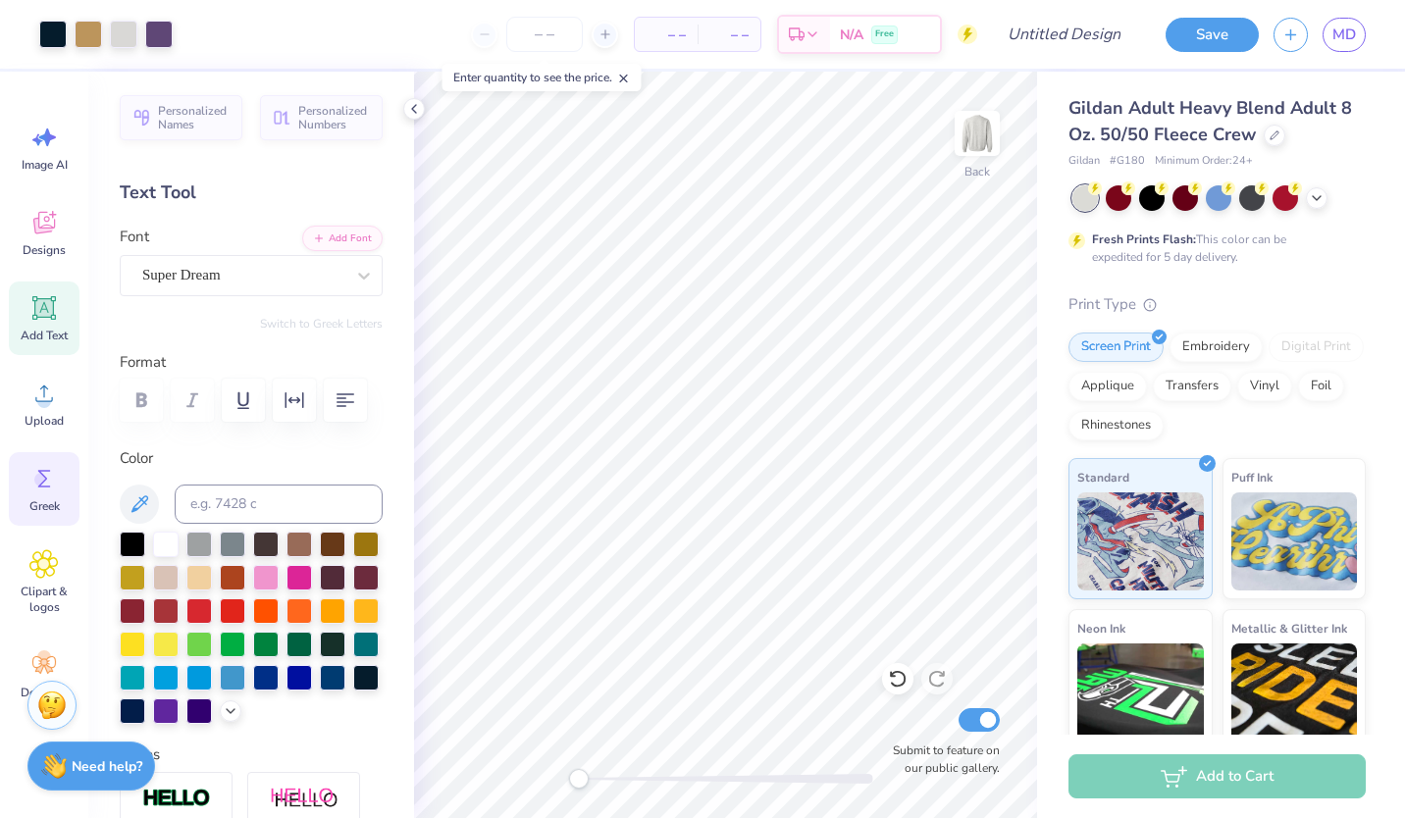
click at [45, 485] on icon at bounding box center [43, 478] width 29 height 29
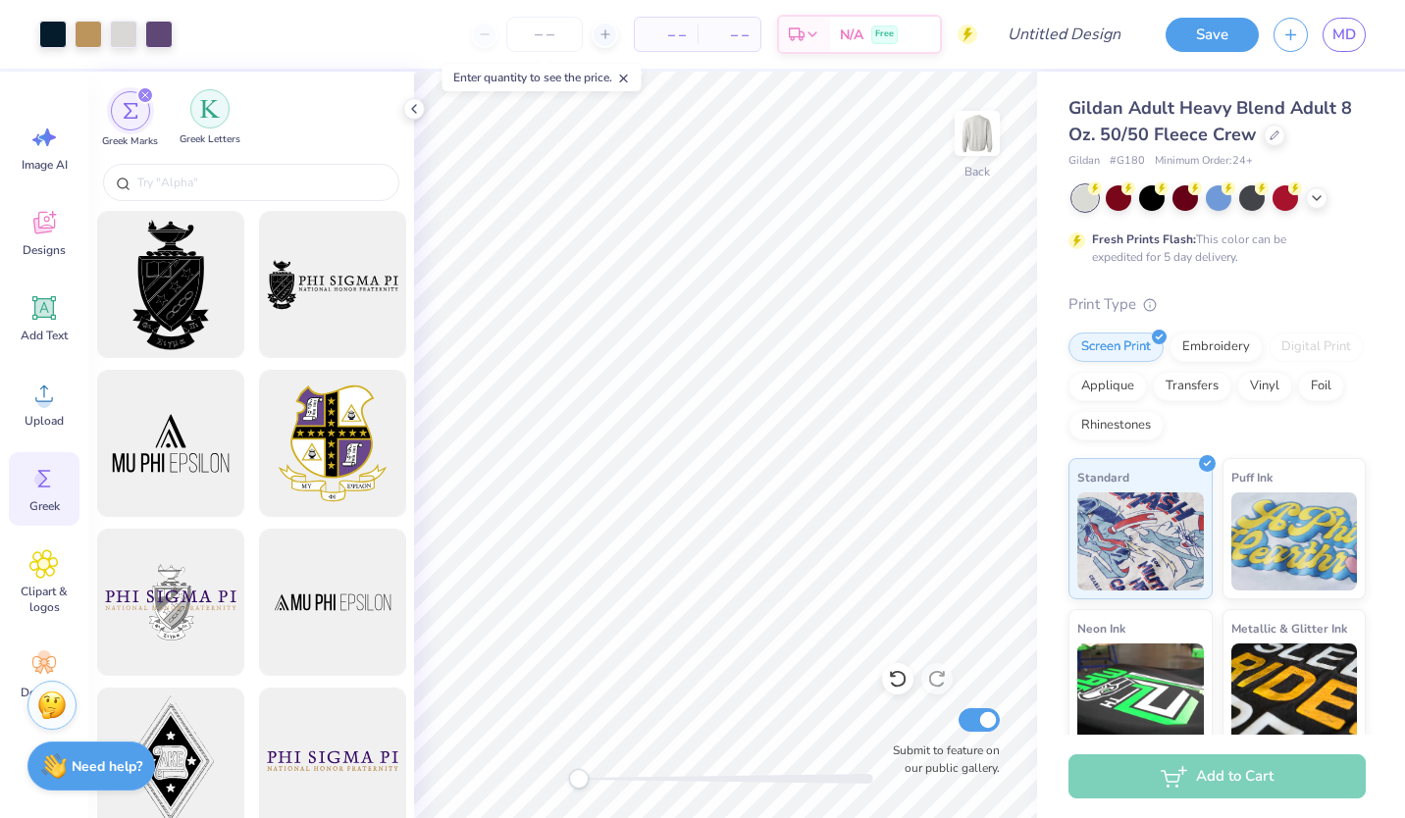
click at [205, 123] on div "filter for Greek Letters" at bounding box center [209, 108] width 39 height 39
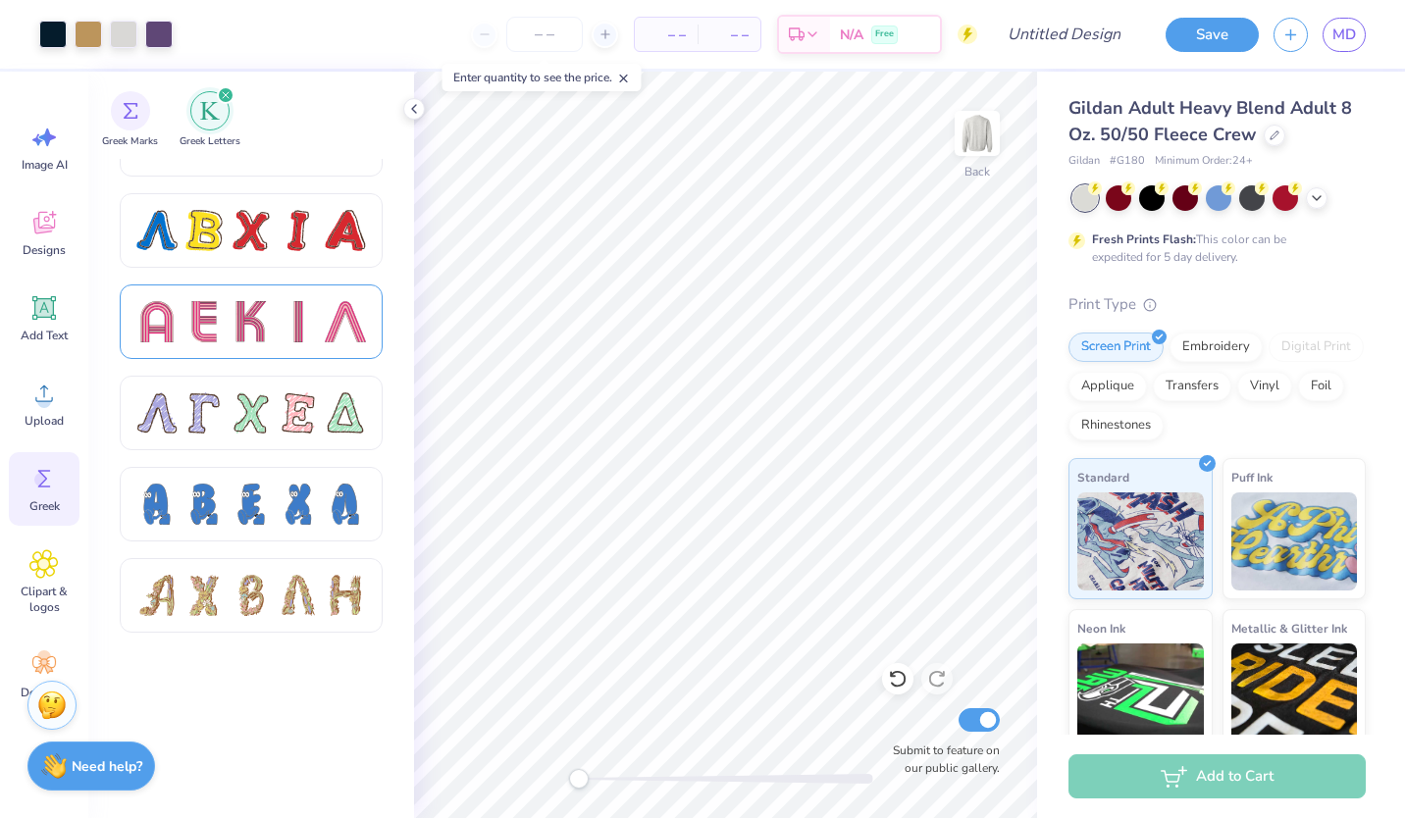
scroll to position [1377, 0]
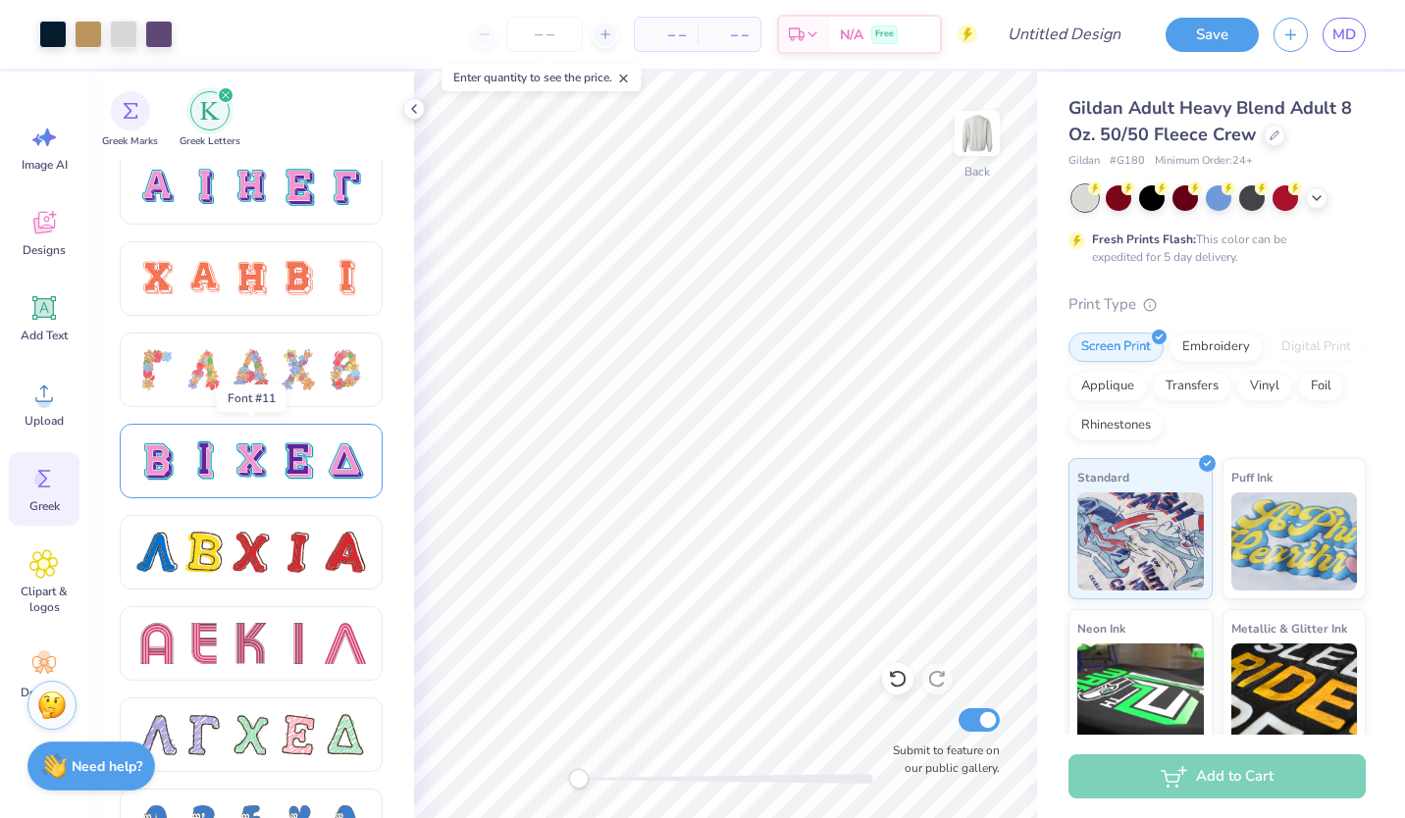
click at [248, 492] on div at bounding box center [251, 461] width 263 height 75
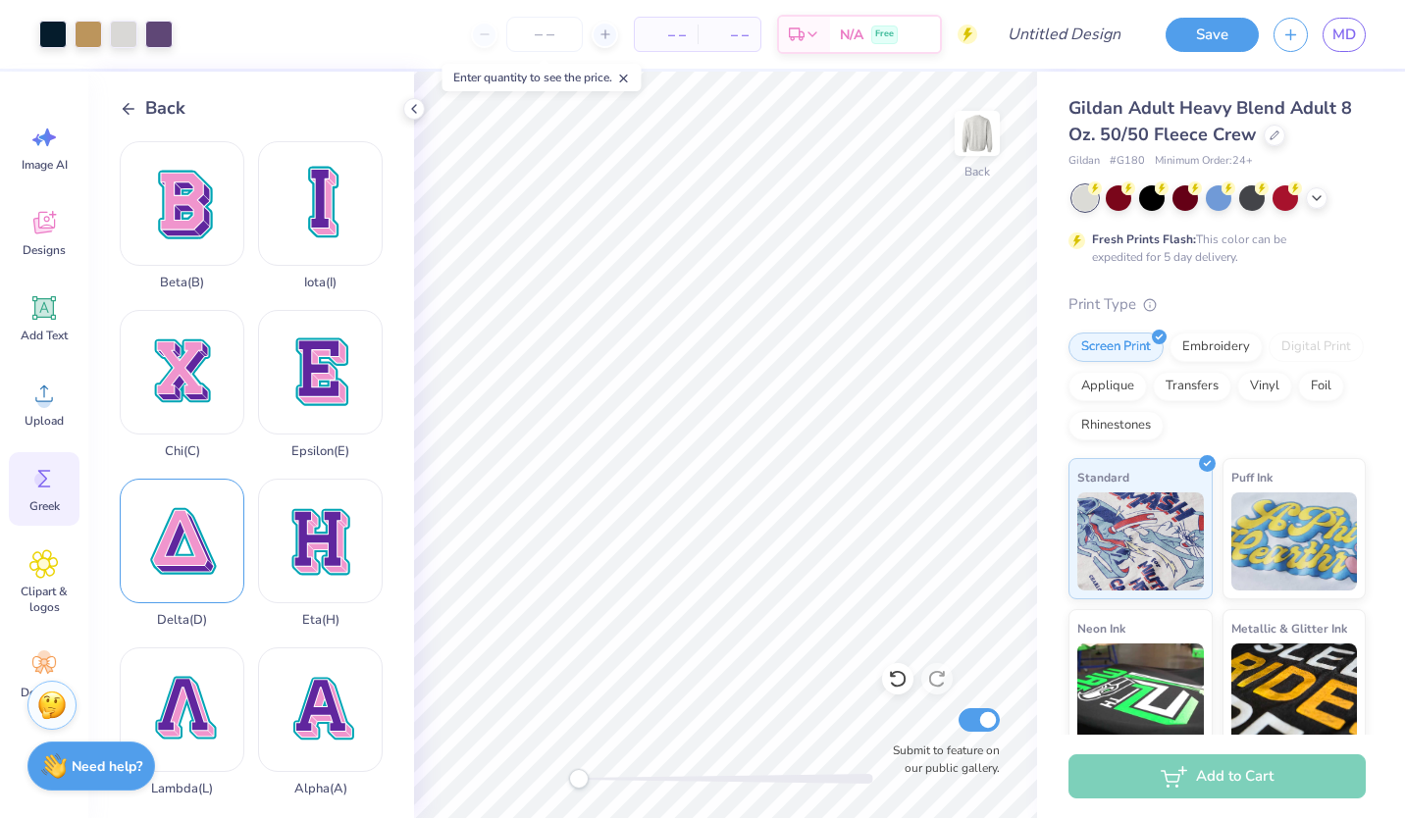
scroll to position [109, 0]
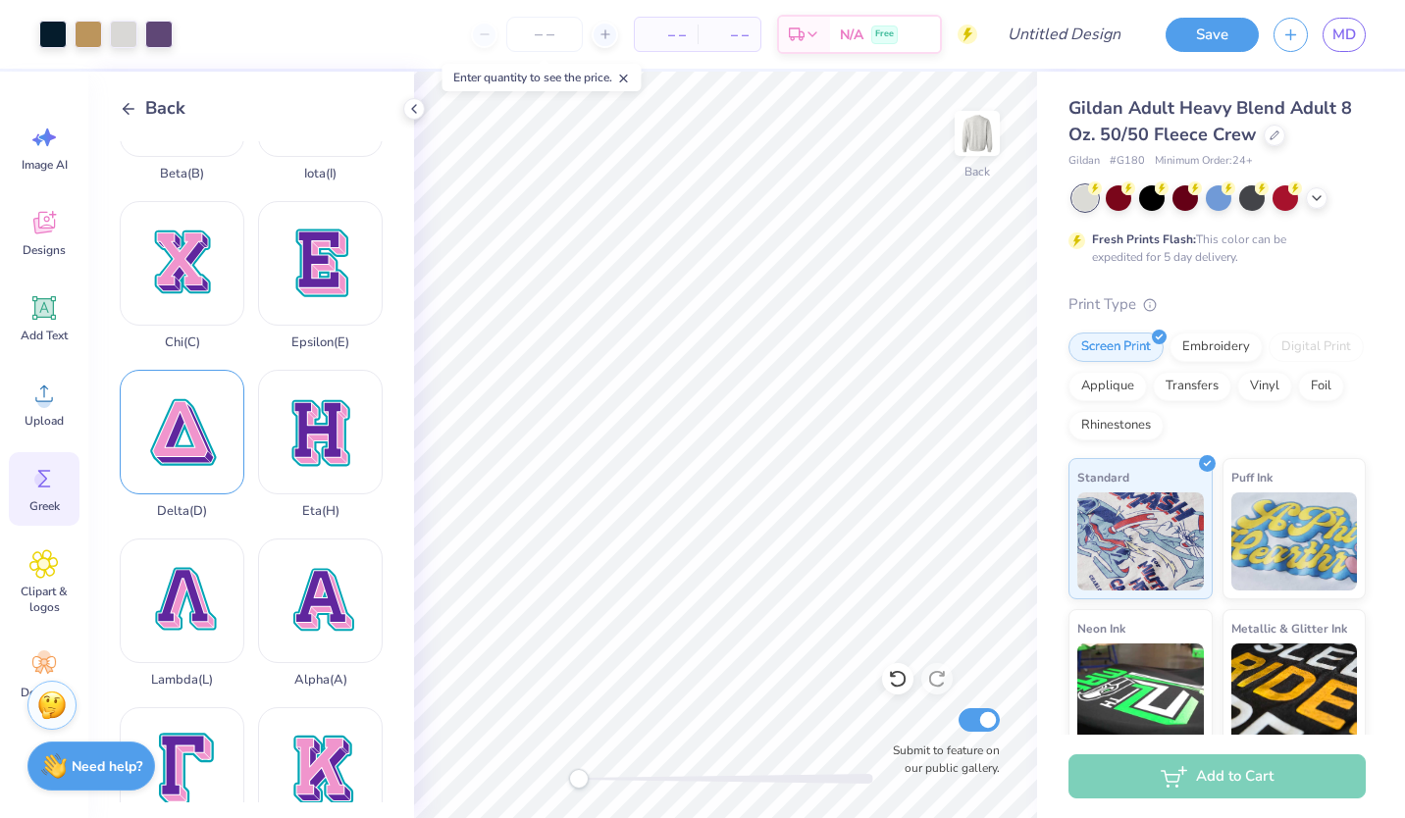
click at [193, 424] on div "Delta ( D )" at bounding box center [182, 444] width 125 height 149
click at [33, 393] on icon at bounding box center [43, 393] width 29 height 29
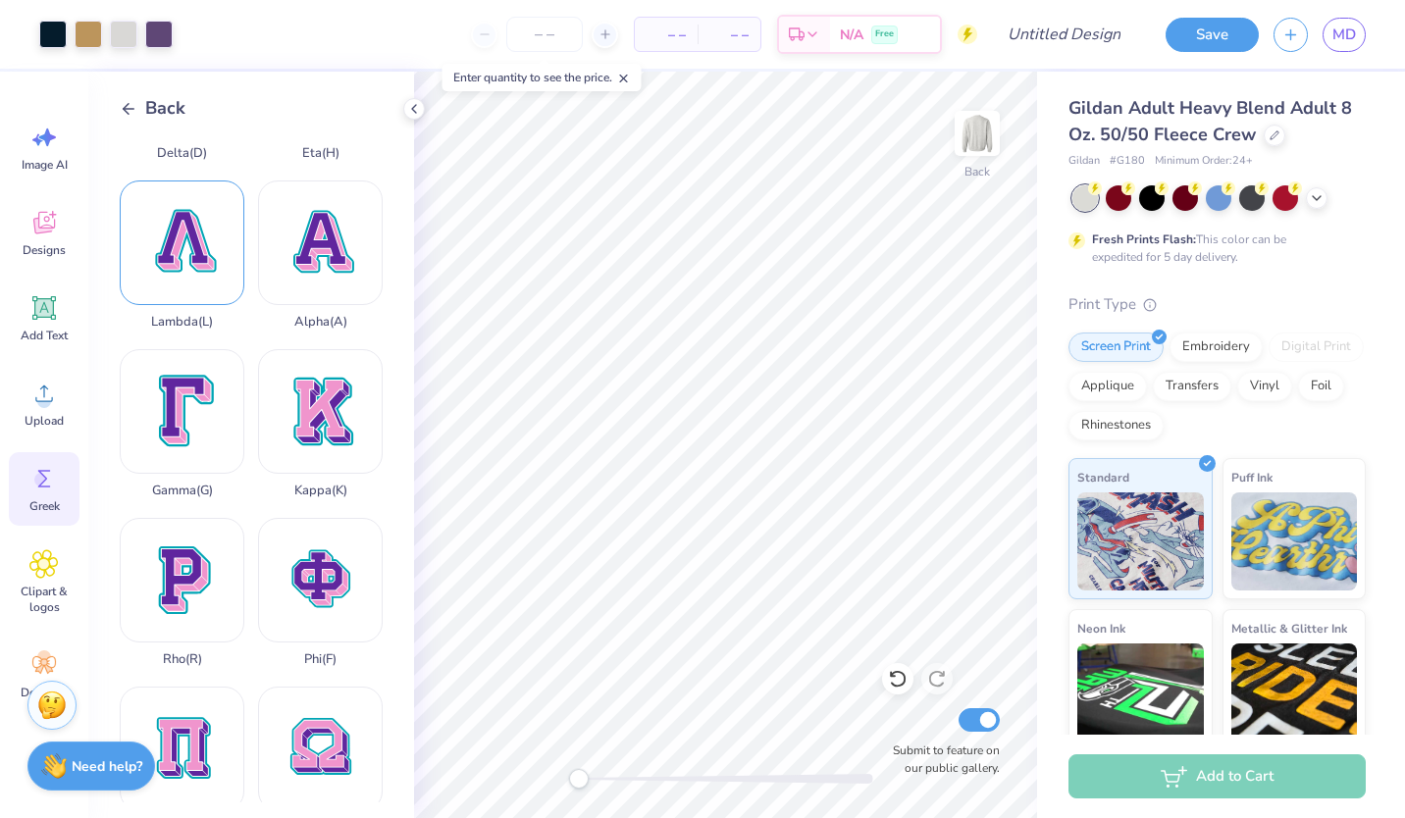
scroll to position [512, 0]
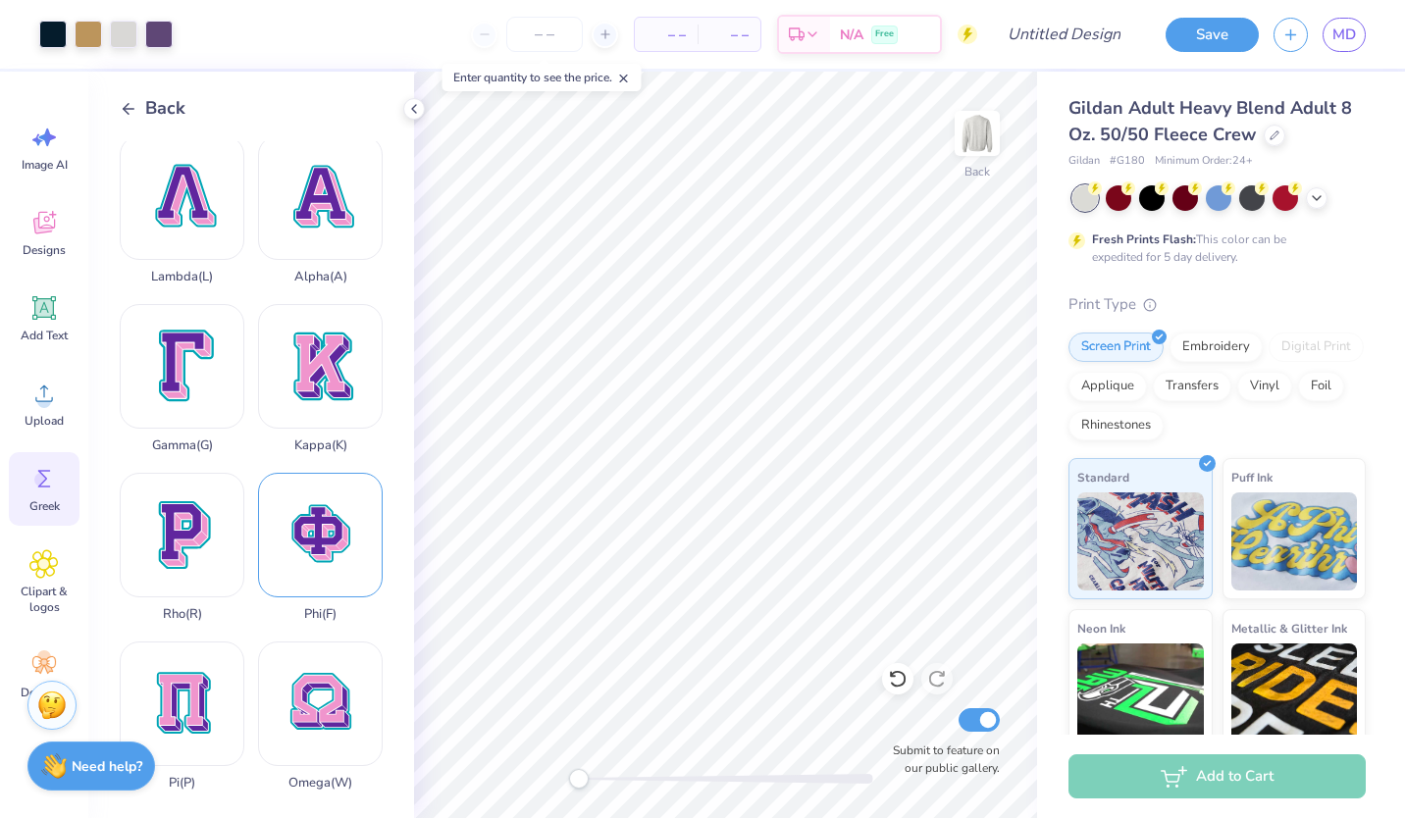
click at [286, 493] on div "Phi ( F )" at bounding box center [320, 547] width 125 height 149
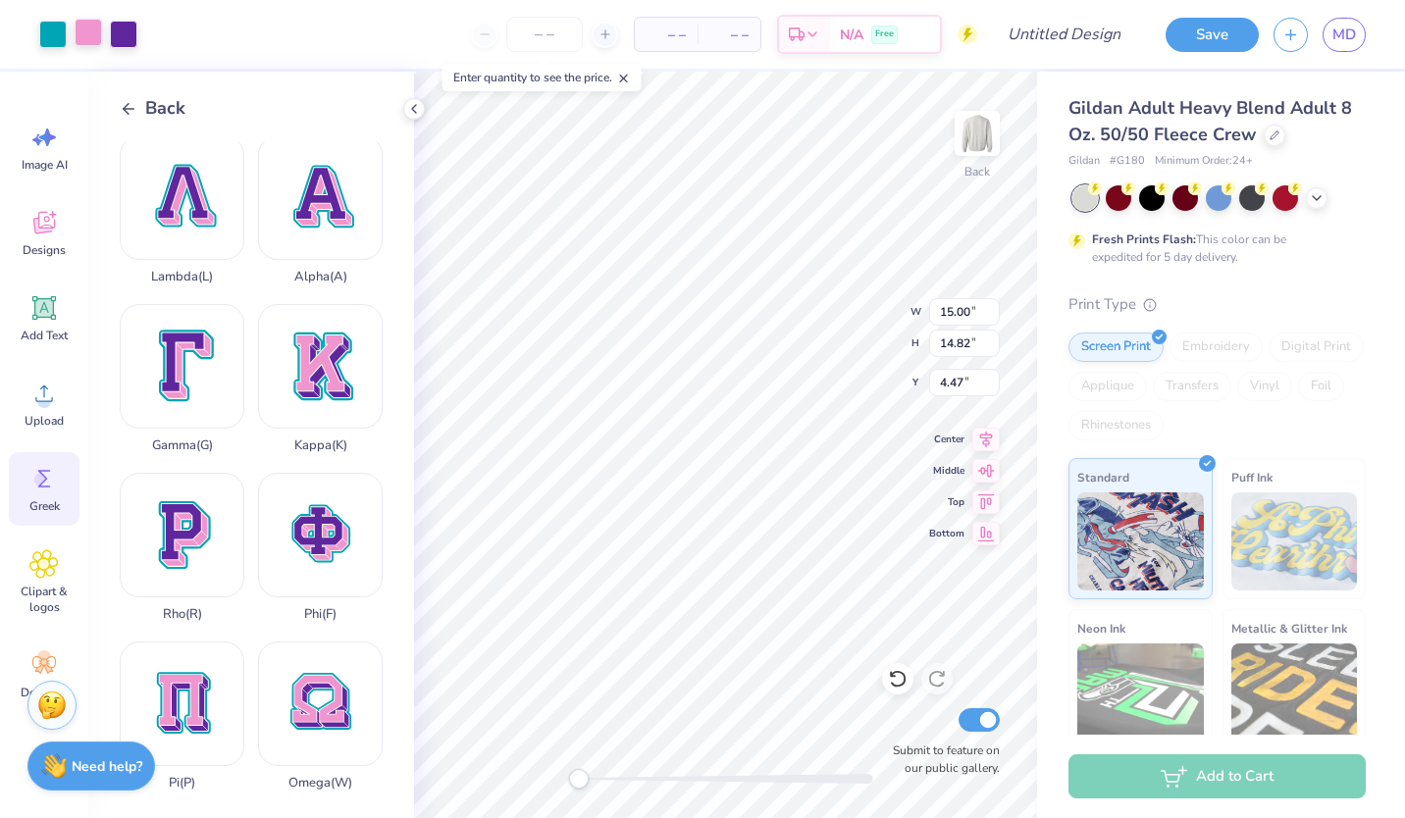
click at [90, 36] on div at bounding box center [88, 32] width 27 height 27
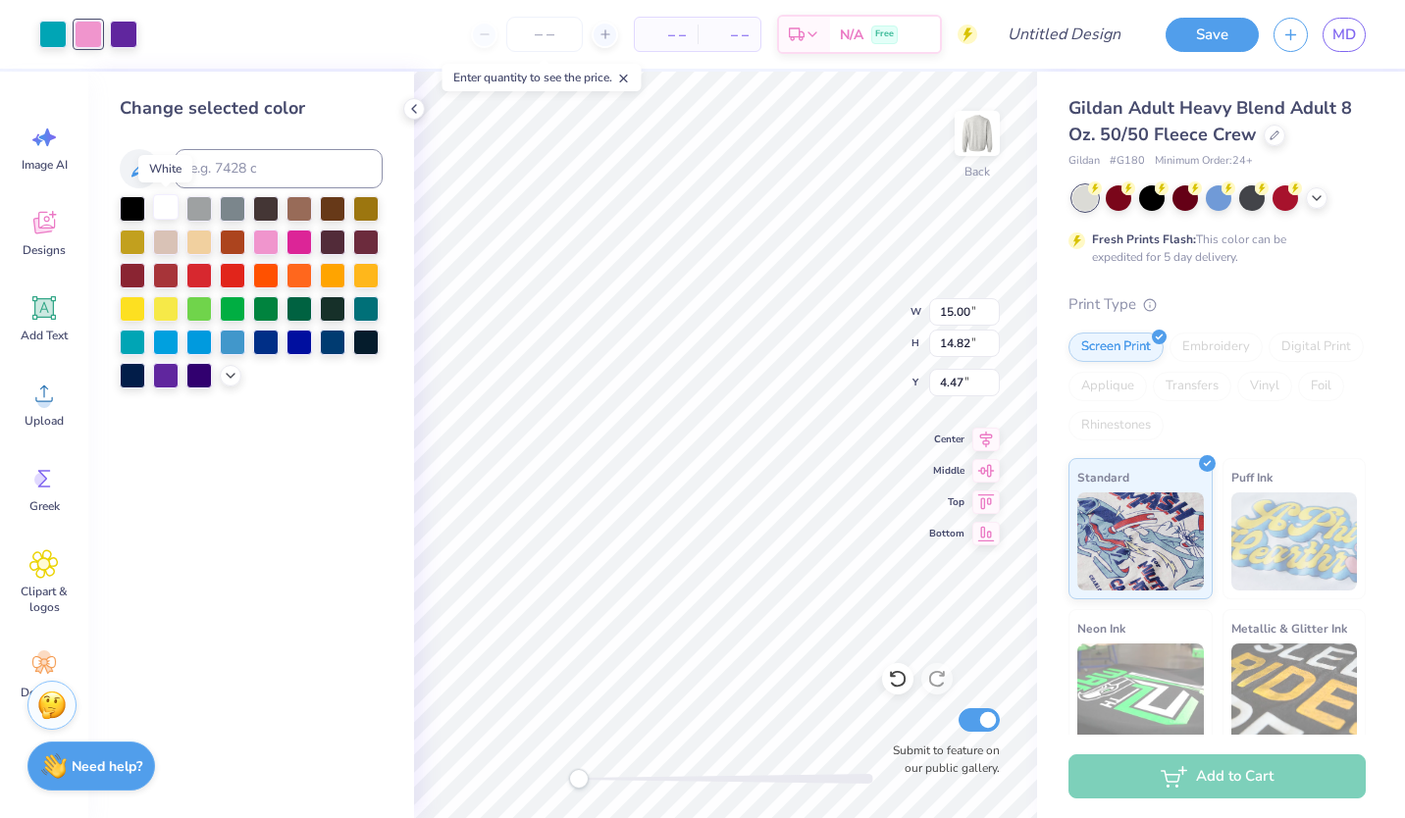
click at [156, 200] on div at bounding box center [166, 207] width 26 height 26
click at [226, 385] on div at bounding box center [251, 292] width 263 height 192
click at [230, 376] on icon at bounding box center [231, 374] width 16 height 16
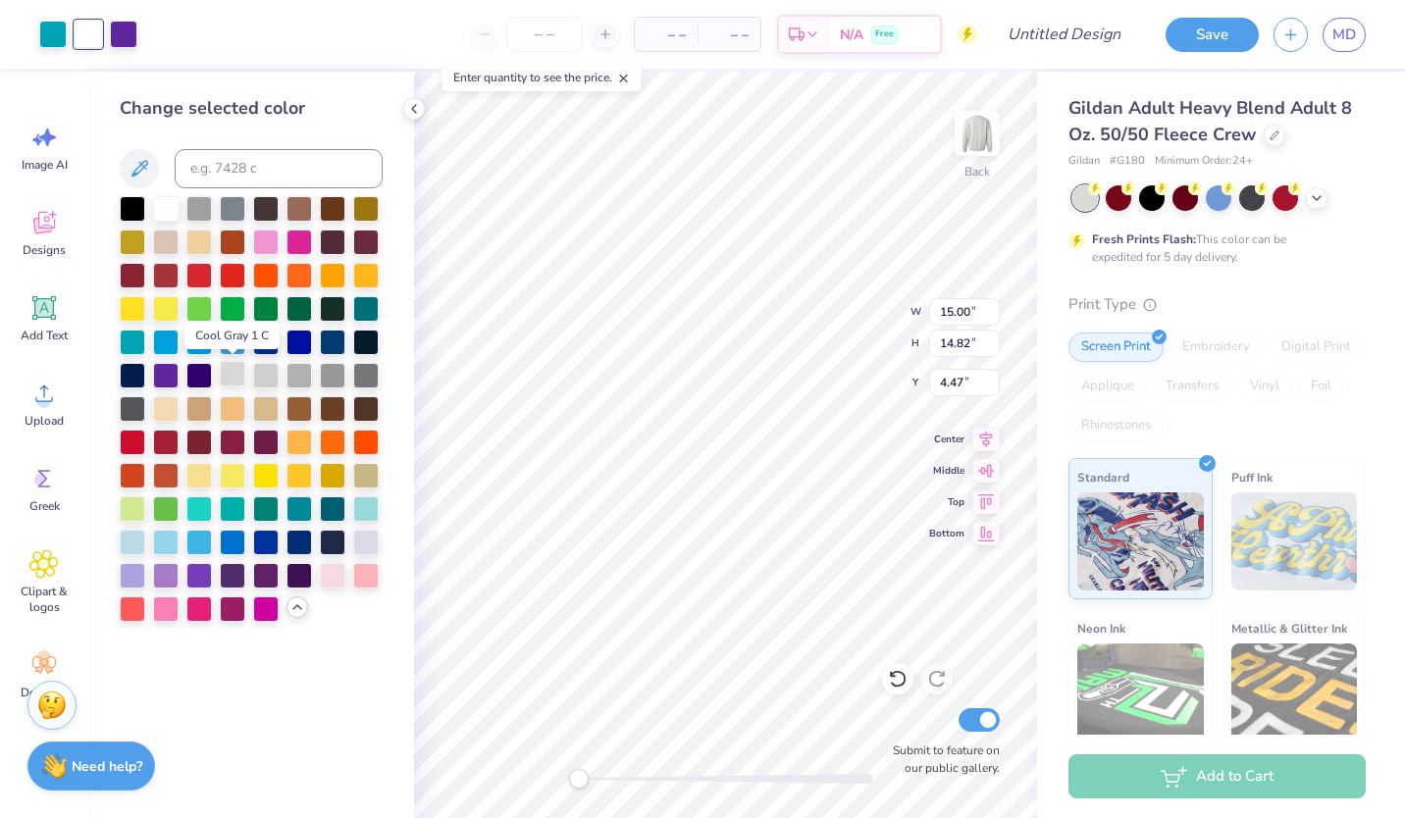
click at [233, 382] on div at bounding box center [233, 374] width 26 height 26
click at [60, 30] on div at bounding box center [52, 32] width 27 height 27
click at [129, 197] on div at bounding box center [133, 207] width 26 height 26
type input "7.77"
type input "10.67"
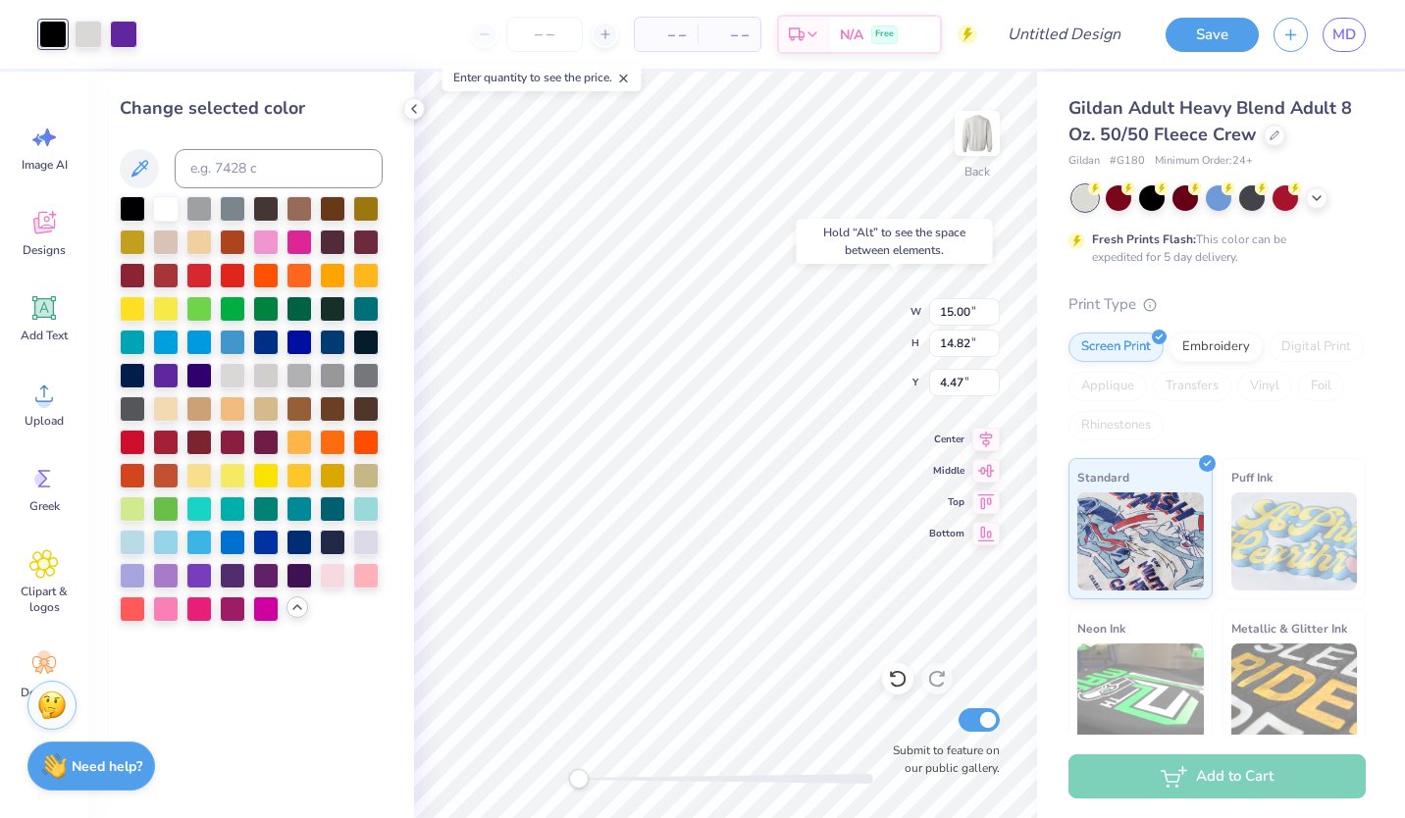
type input "4.24"
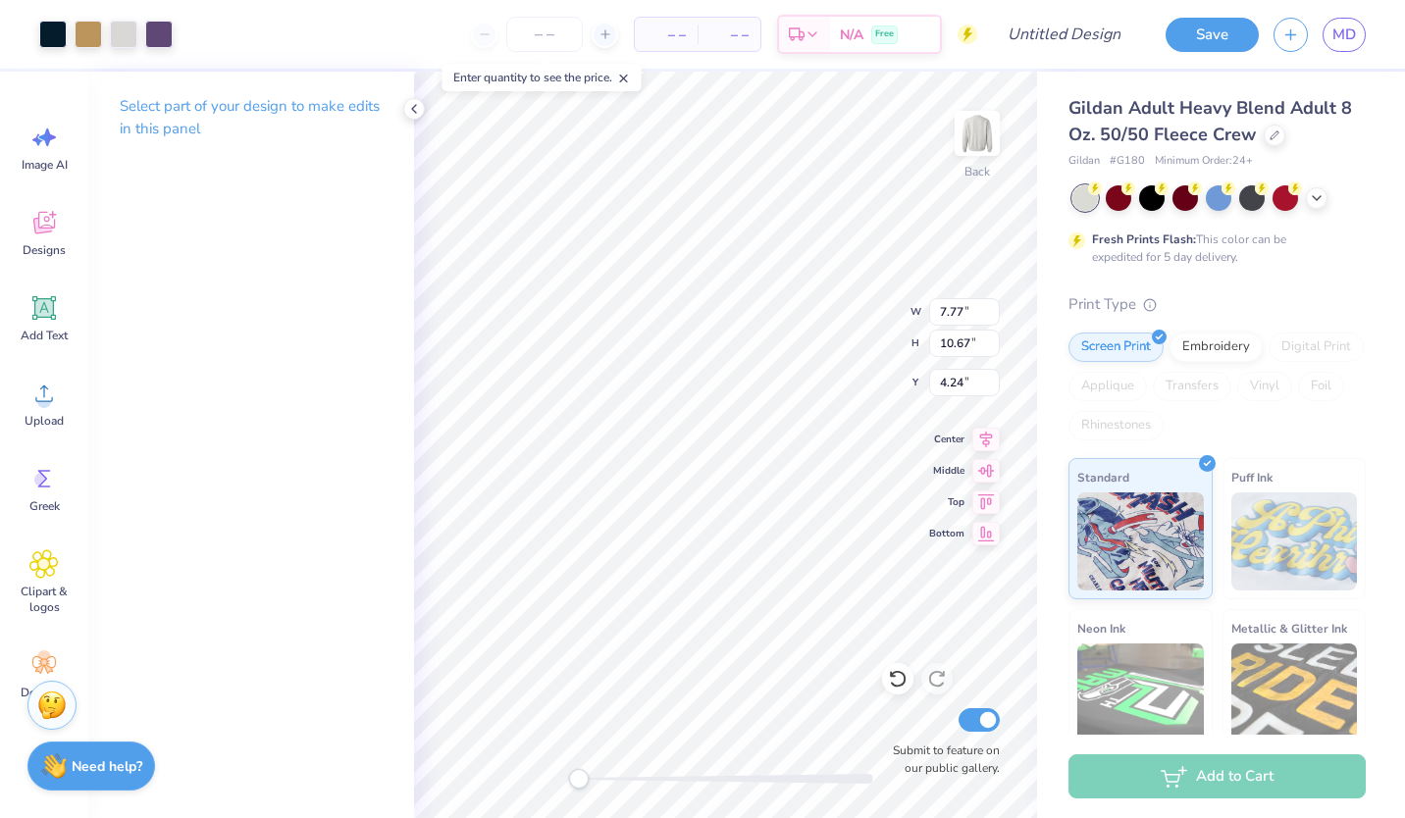
type input "3.53"
type input "3.48"
type input "4.62"
click at [127, 38] on div at bounding box center [123, 32] width 27 height 27
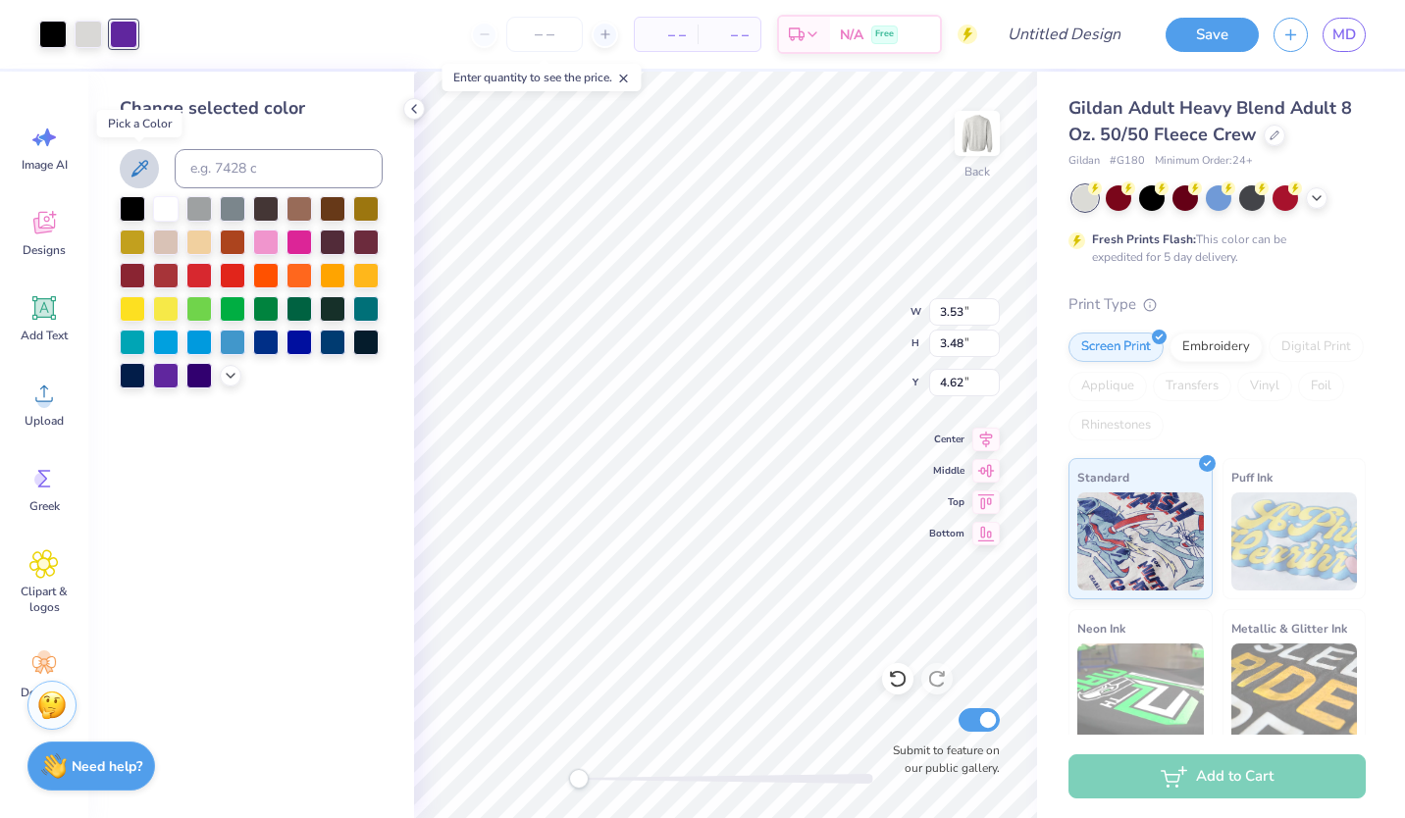
click at [138, 171] on icon at bounding box center [140, 169] width 24 height 24
click at [119, 41] on div at bounding box center [123, 32] width 27 height 27
click at [125, 28] on div at bounding box center [123, 34] width 27 height 27
type input "7.77"
type input "10.67"
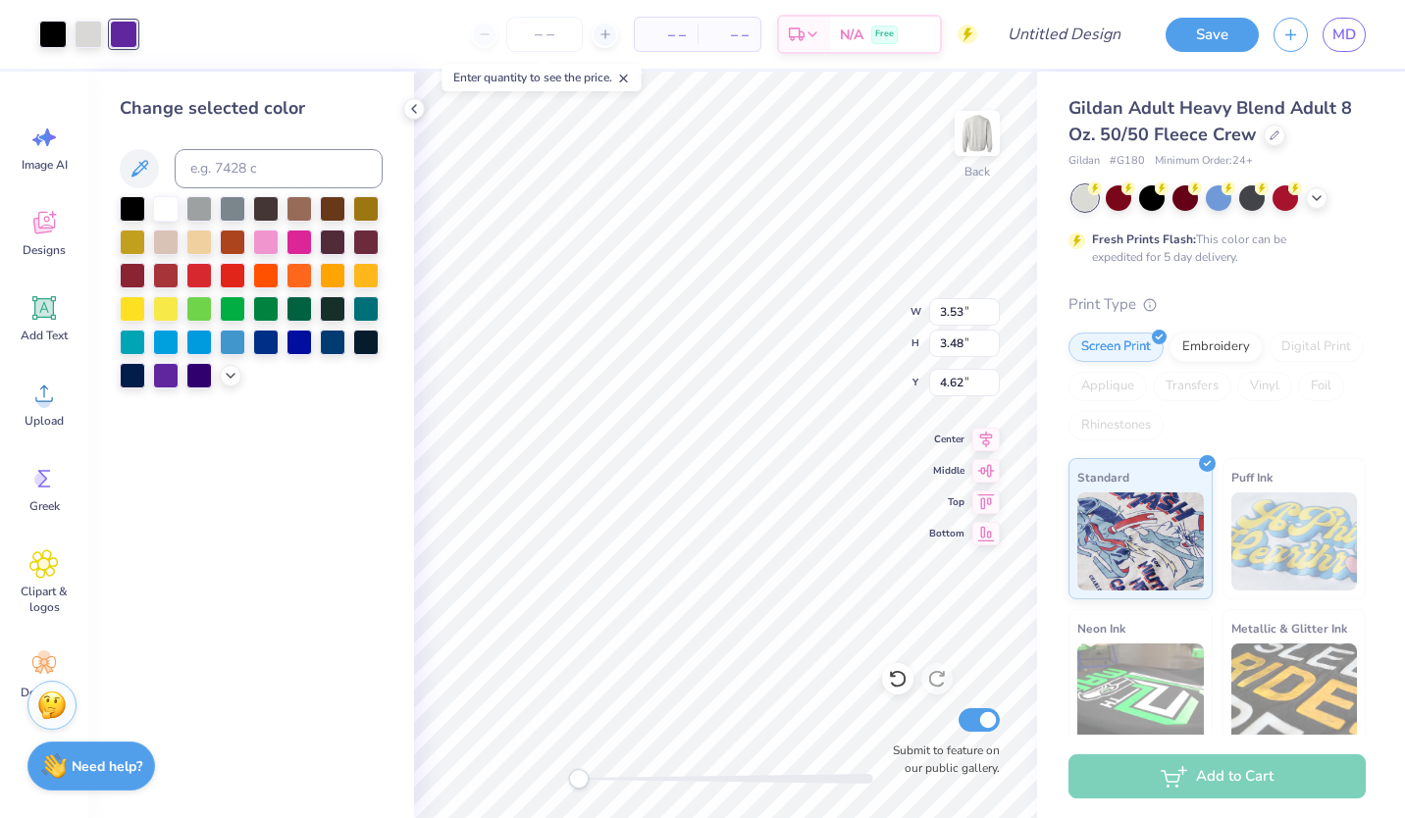
type input "6.54"
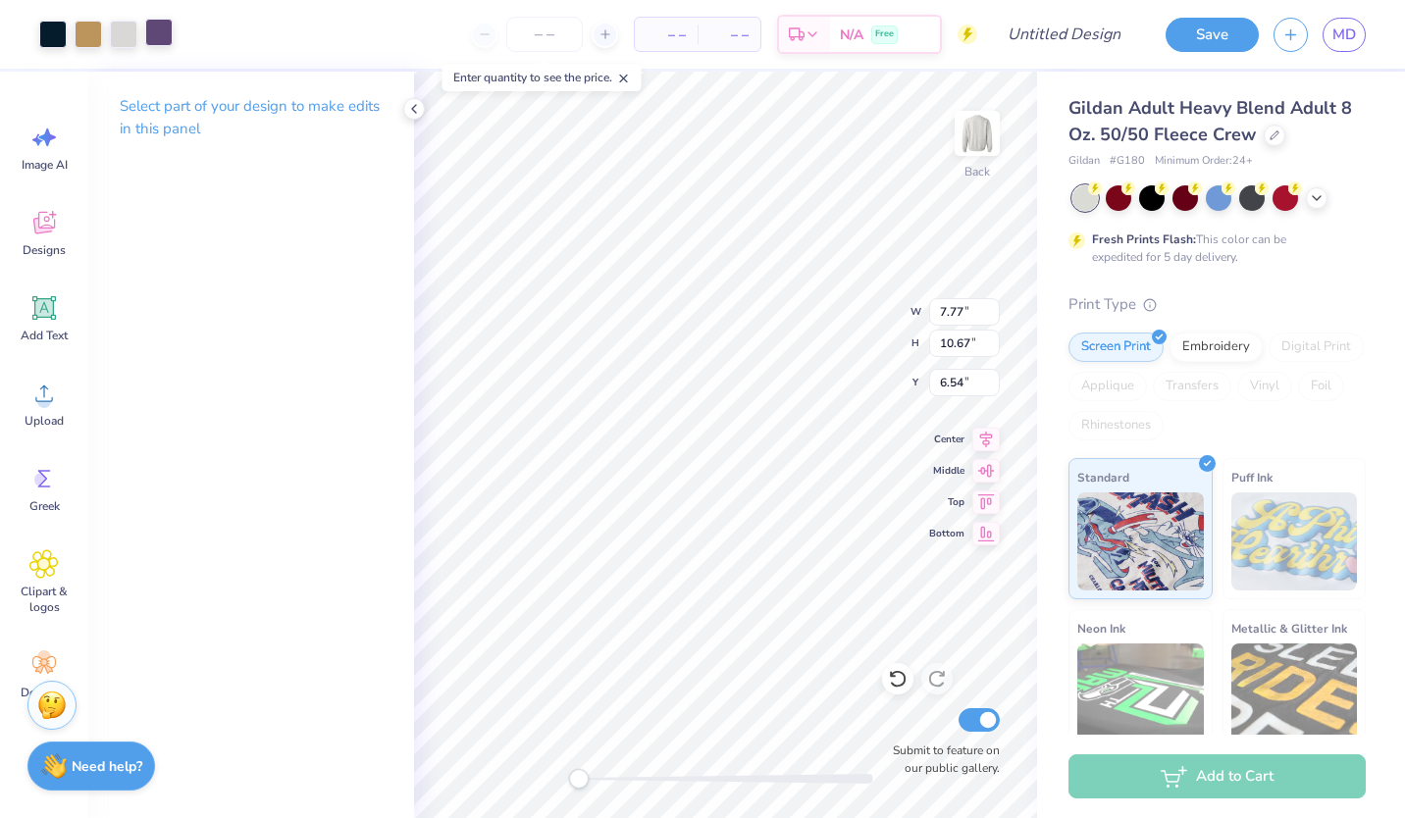
click at [152, 41] on div at bounding box center [158, 32] width 27 height 27
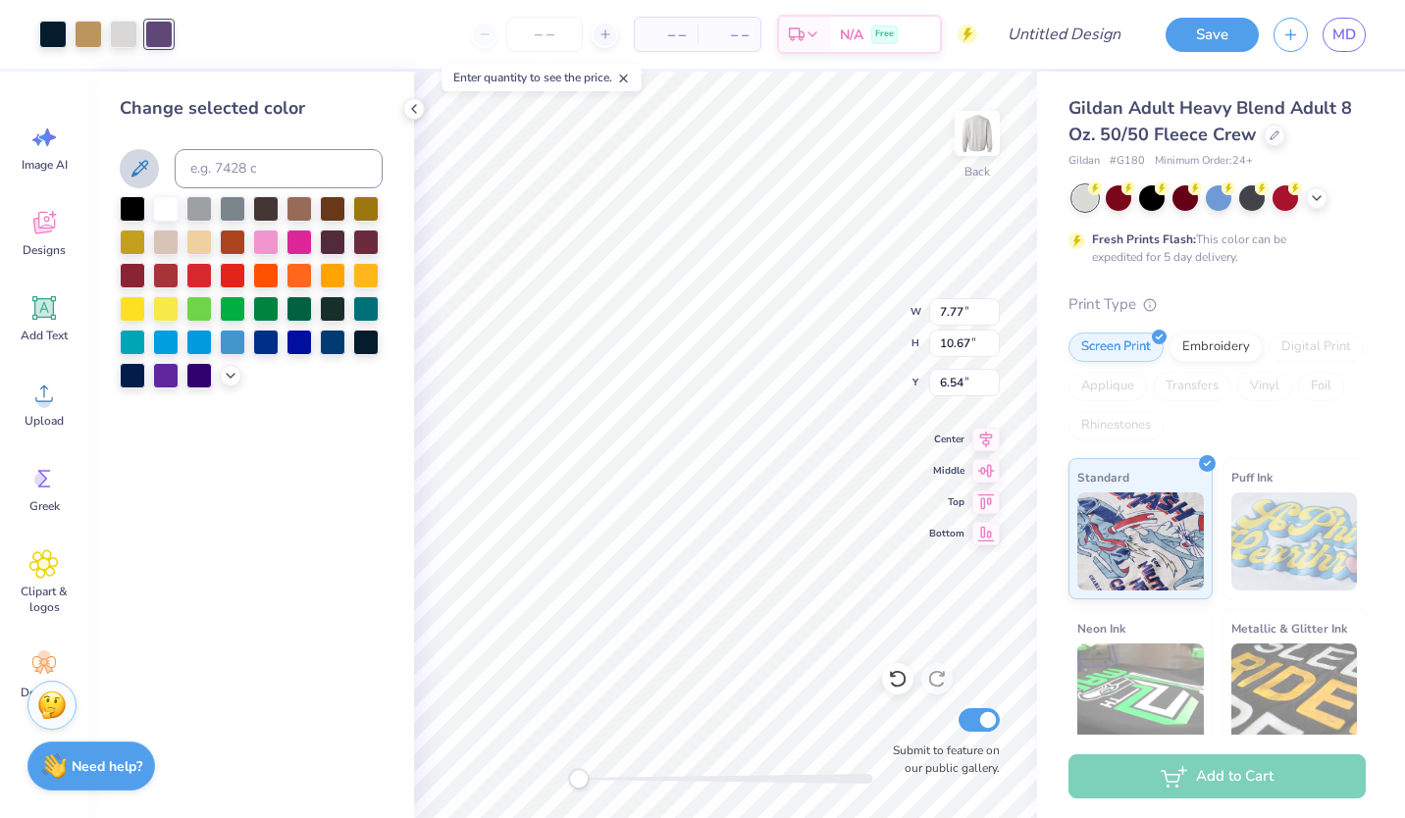
click at [139, 173] on icon at bounding box center [139, 168] width 17 height 17
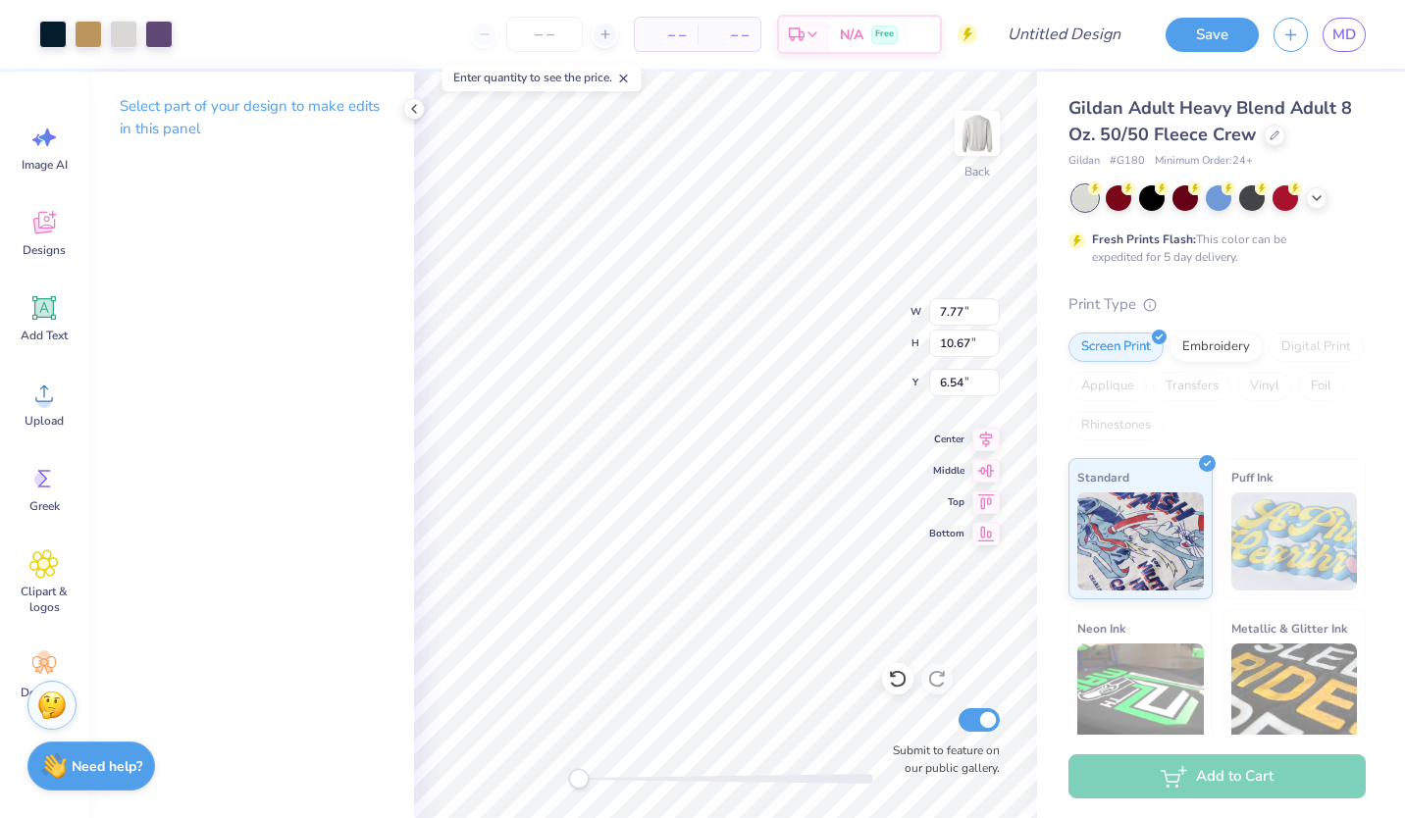
type input "3.53"
type input "3.48"
type input "4.62"
click at [31, 396] on icon at bounding box center [43, 393] width 29 height 29
click at [53, 266] on div "Designs" at bounding box center [44, 233] width 71 height 74
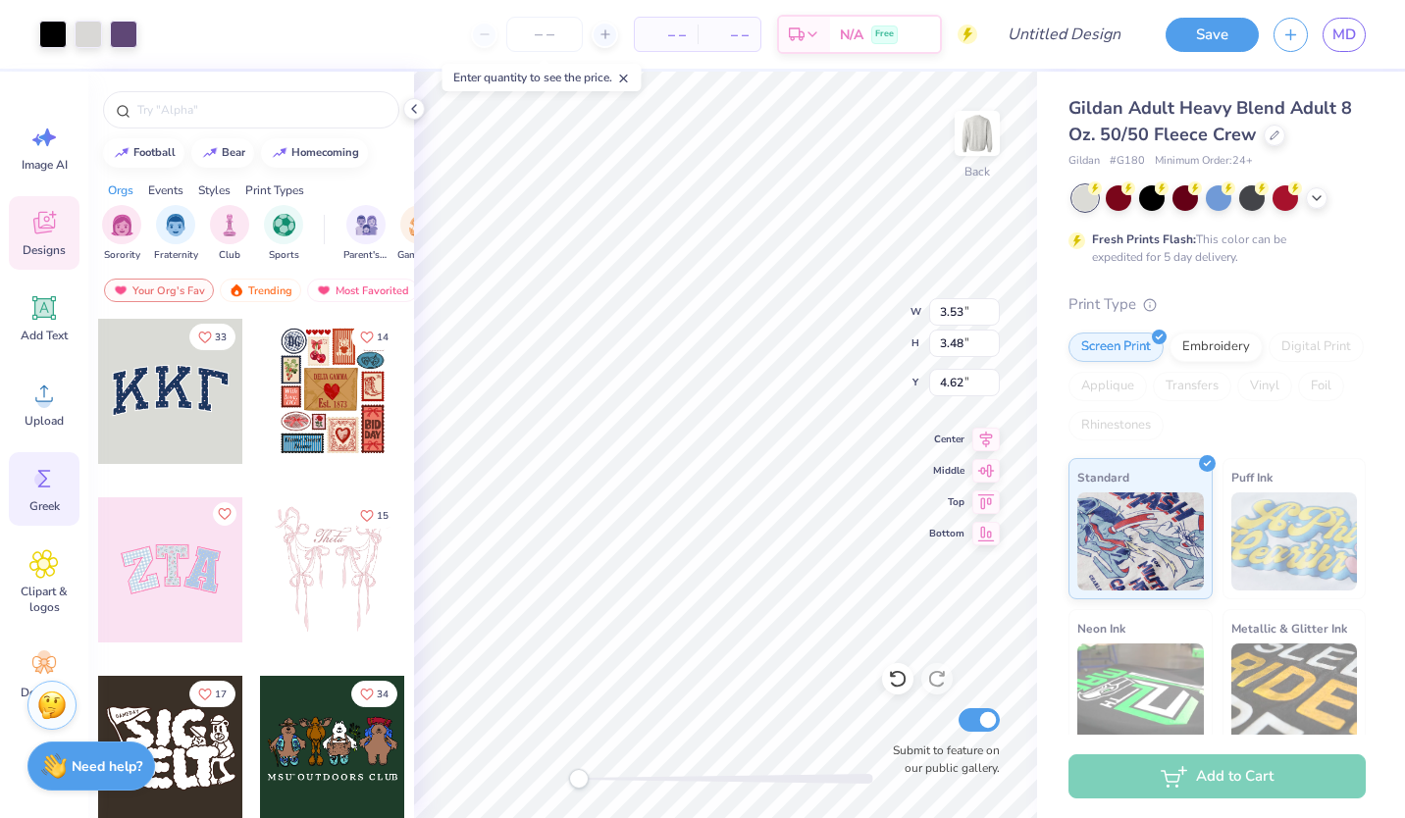
click at [43, 475] on icon at bounding box center [44, 479] width 13 height 18
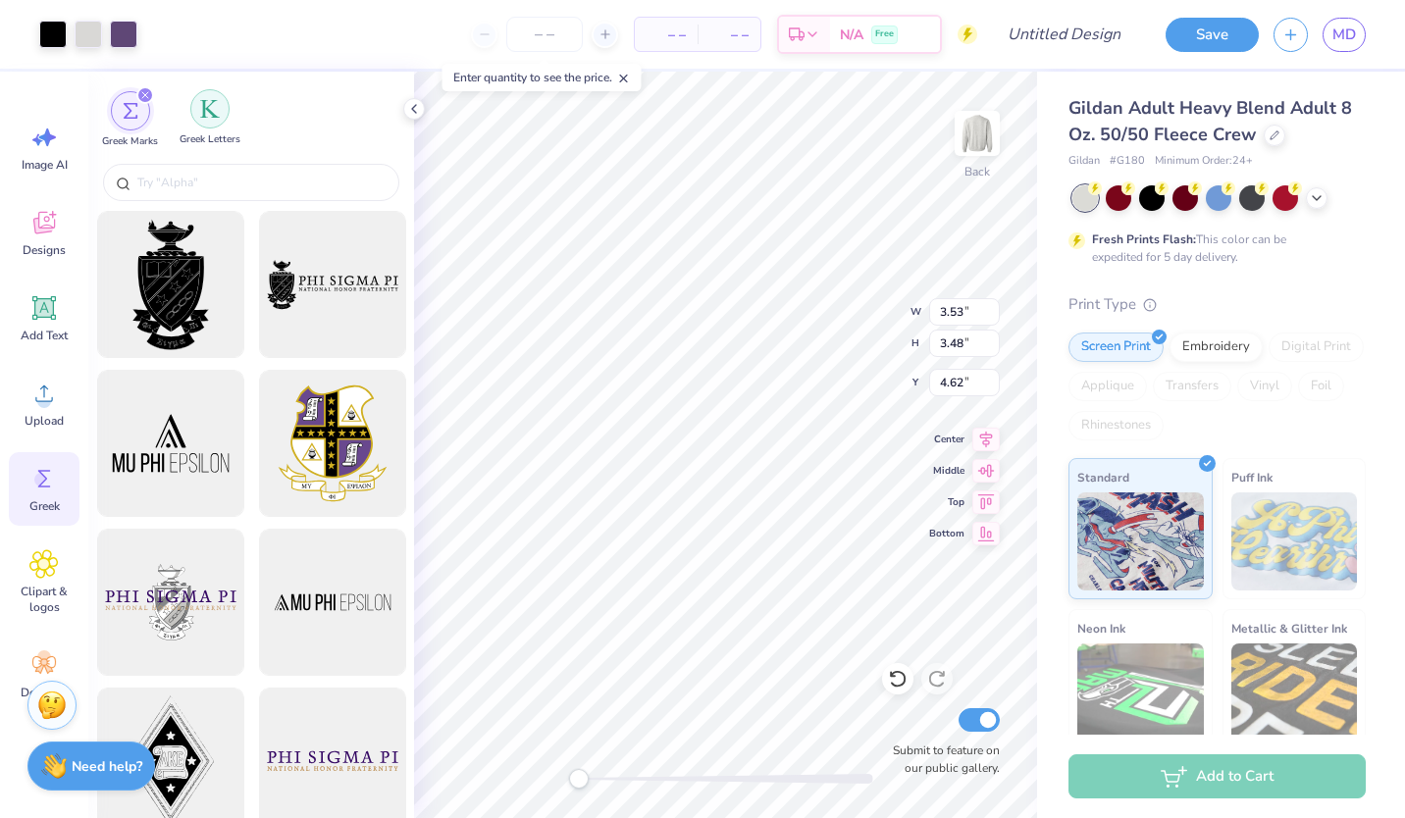
click at [209, 111] on img "filter for Greek Letters" at bounding box center [210, 109] width 20 height 20
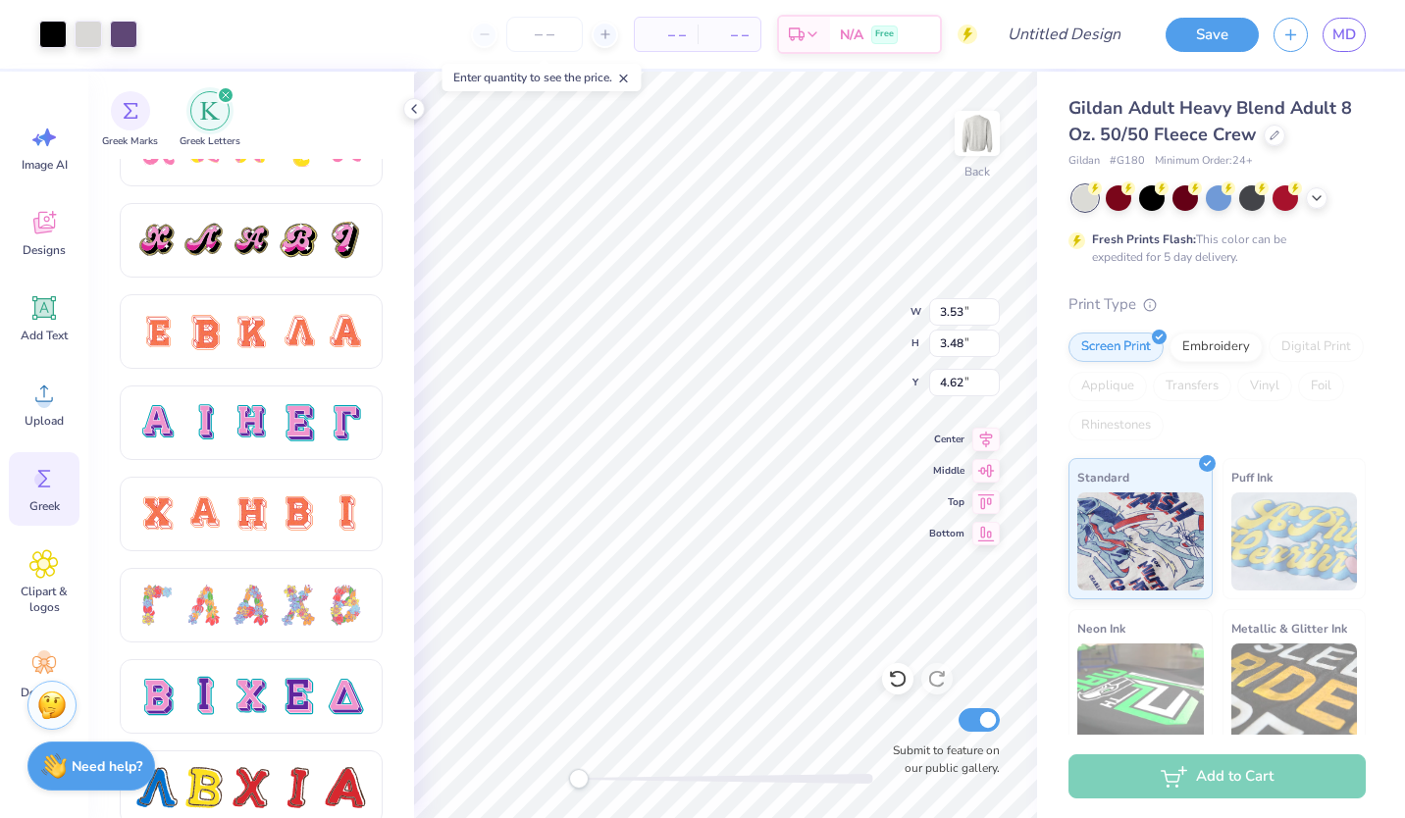
scroll to position [1143, 0]
click at [255, 694] on div at bounding box center [251, 695] width 41 height 41
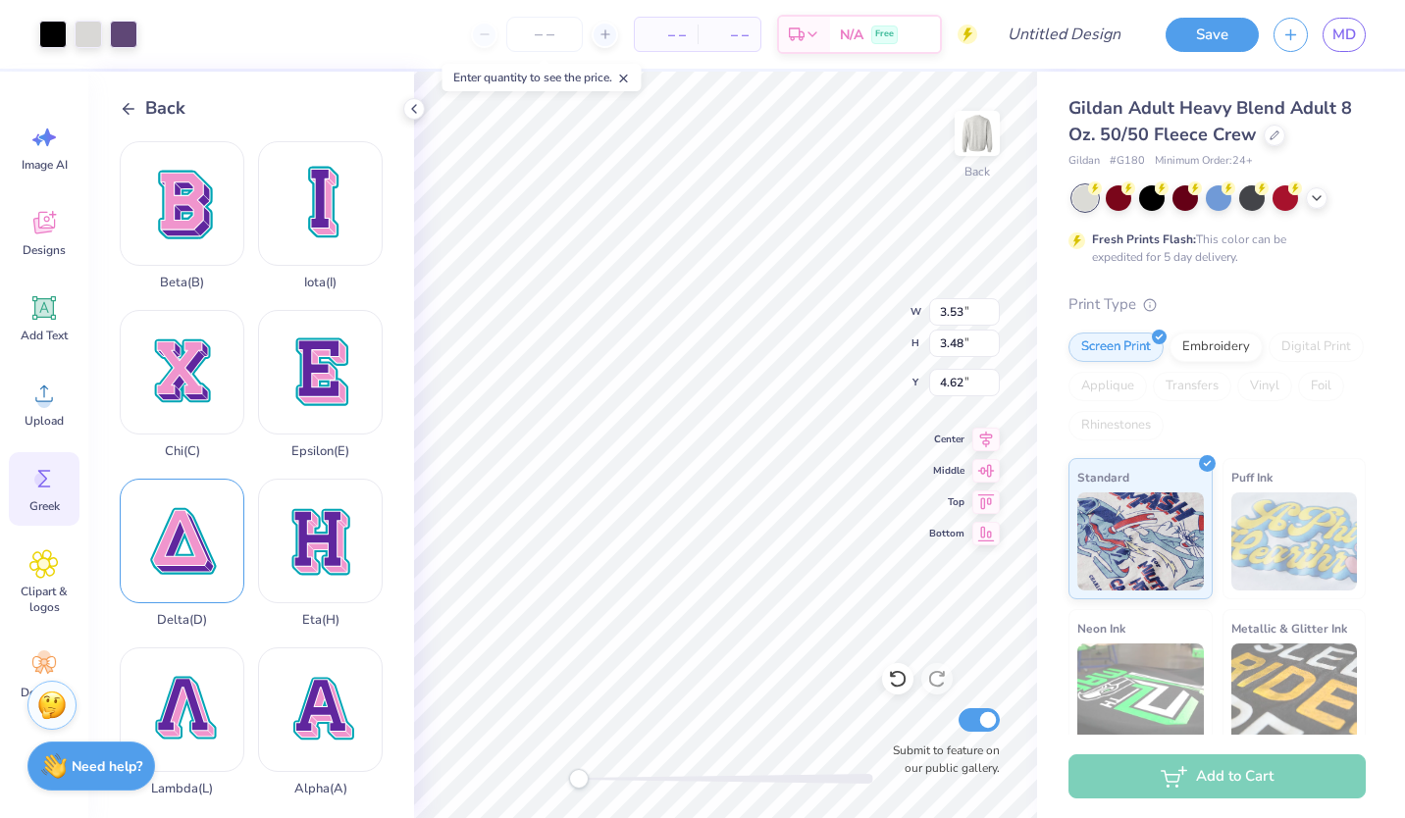
click at [208, 573] on div "Delta ( D )" at bounding box center [182, 553] width 125 height 149
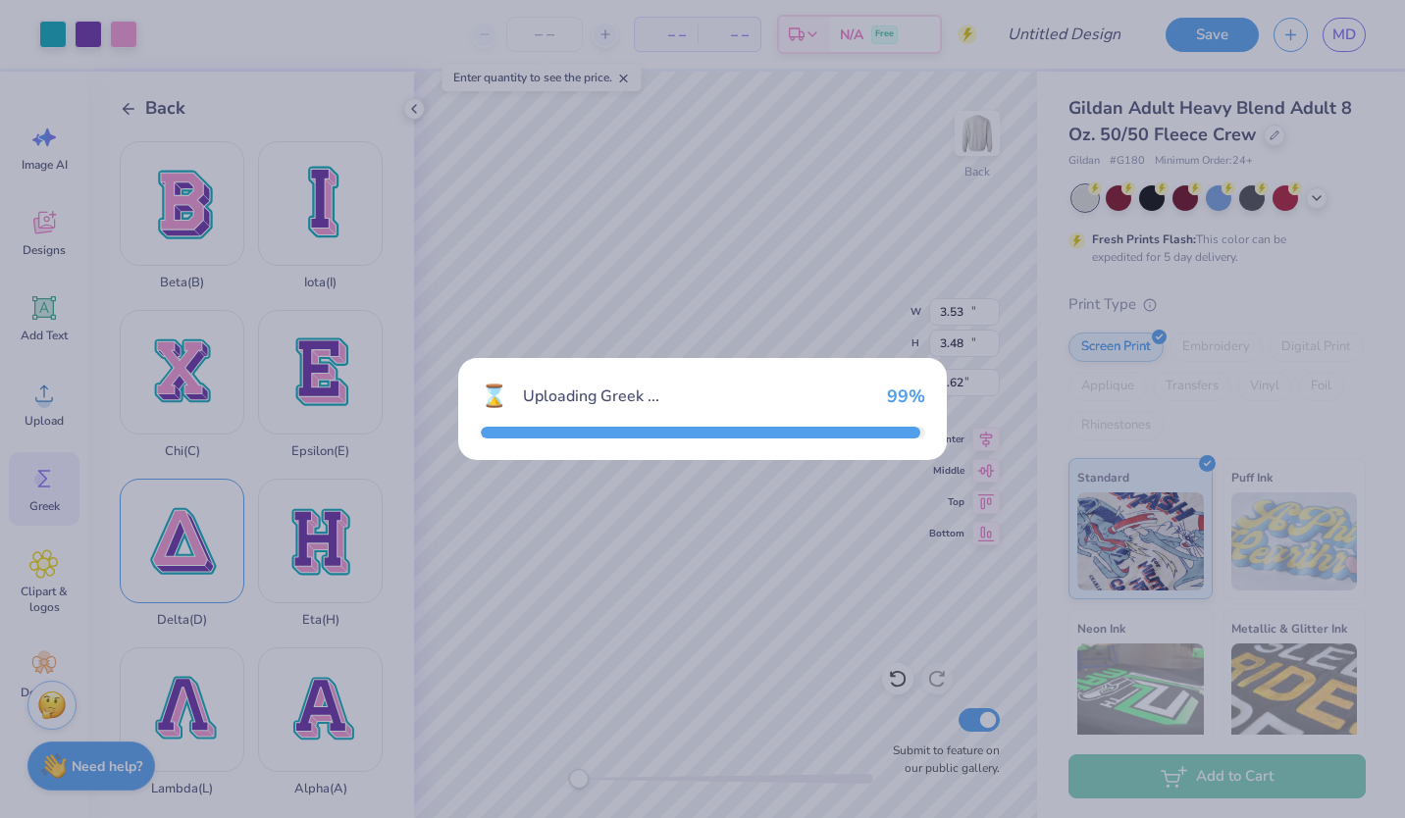
type input "15.00"
type input "15.16"
type input "4.30"
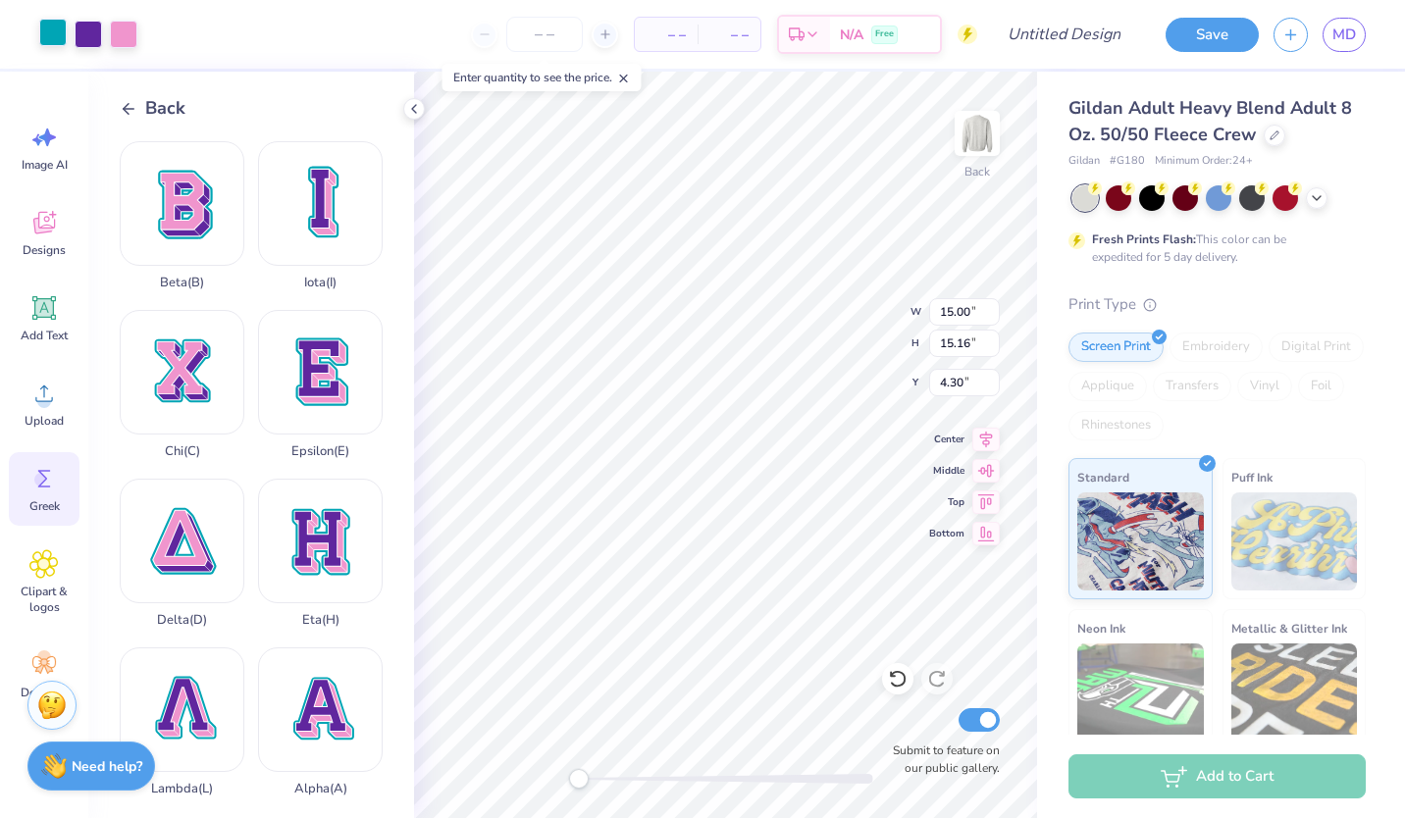
click at [53, 36] on div at bounding box center [52, 32] width 27 height 27
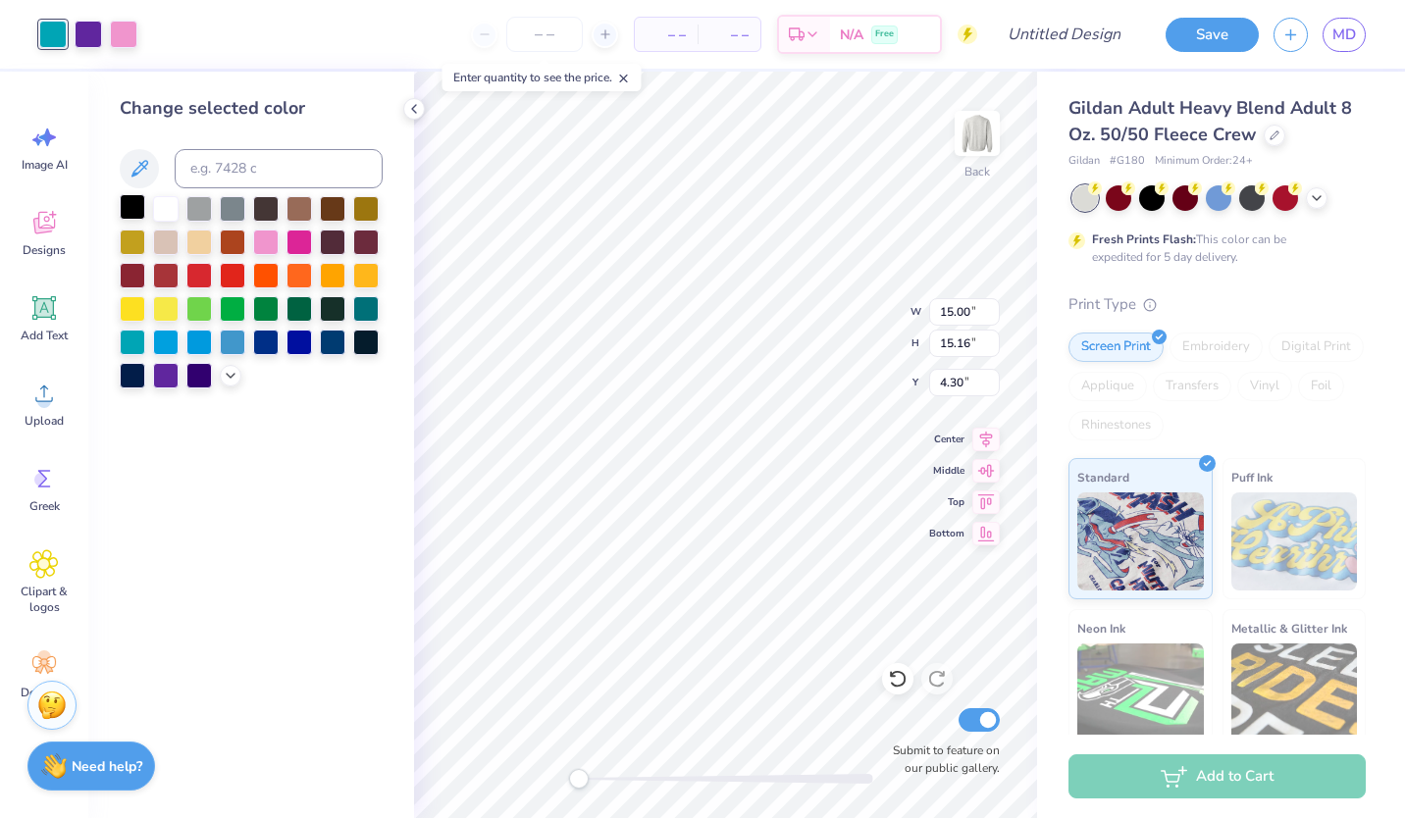
click at [127, 203] on div at bounding box center [133, 207] width 26 height 26
click at [85, 44] on div at bounding box center [88, 32] width 27 height 27
click at [231, 382] on div at bounding box center [231, 374] width 22 height 22
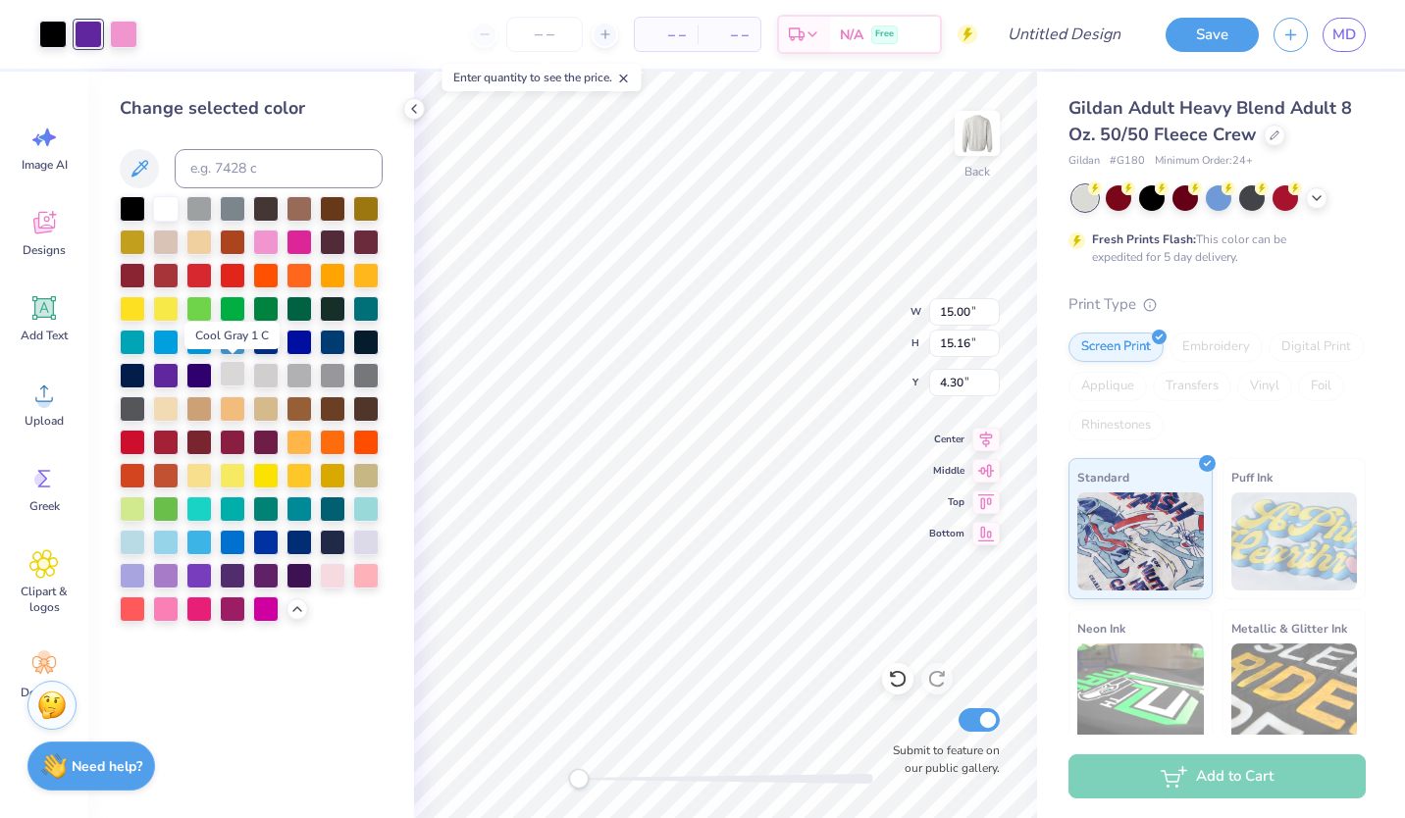
click at [242, 379] on div at bounding box center [233, 374] width 26 height 26
click at [117, 24] on div at bounding box center [123, 32] width 27 height 27
click at [141, 164] on icon at bounding box center [139, 168] width 17 height 17
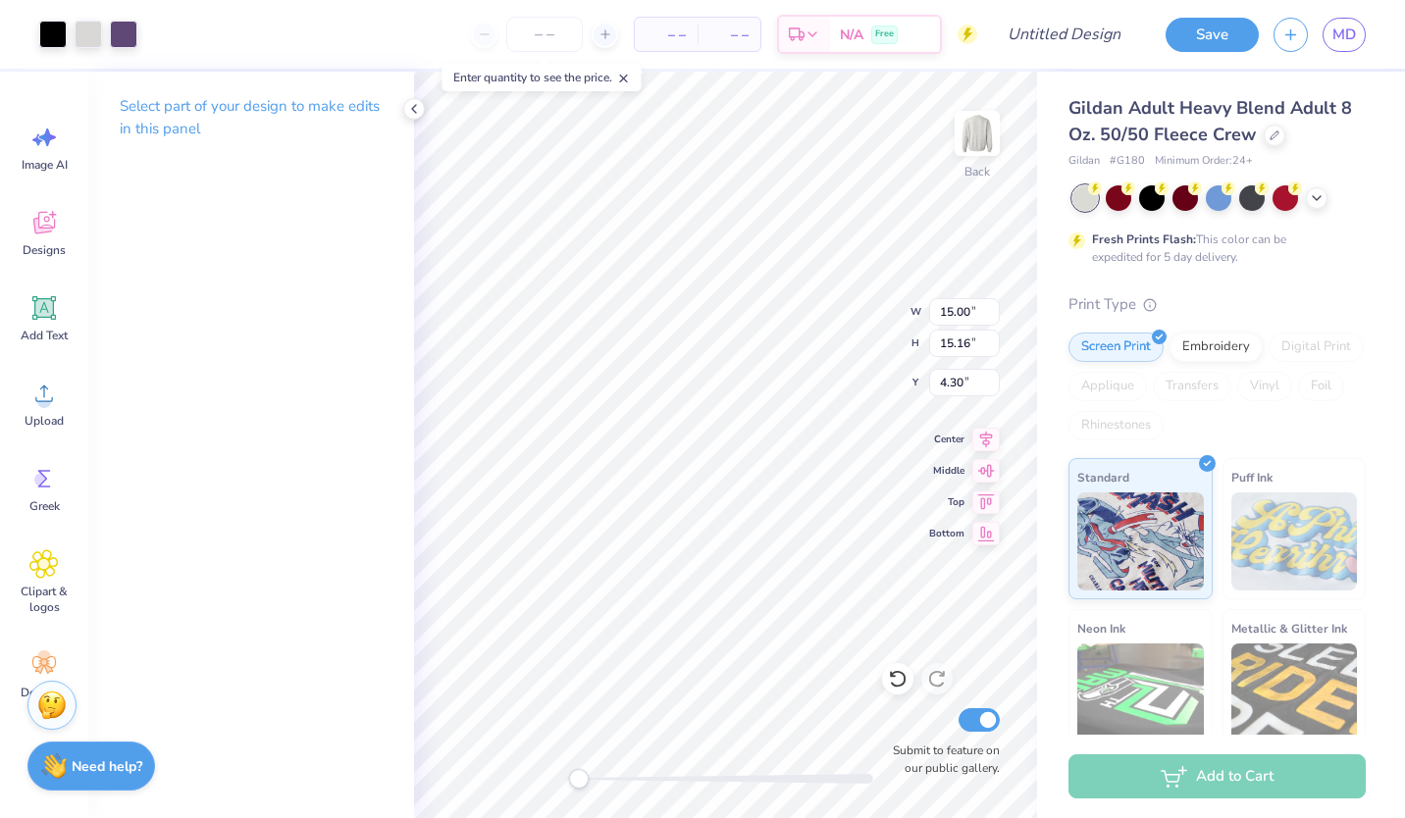
type input "3.53"
type input "3.48"
type input "3.00"
type input "3.80"
type input "3.84"
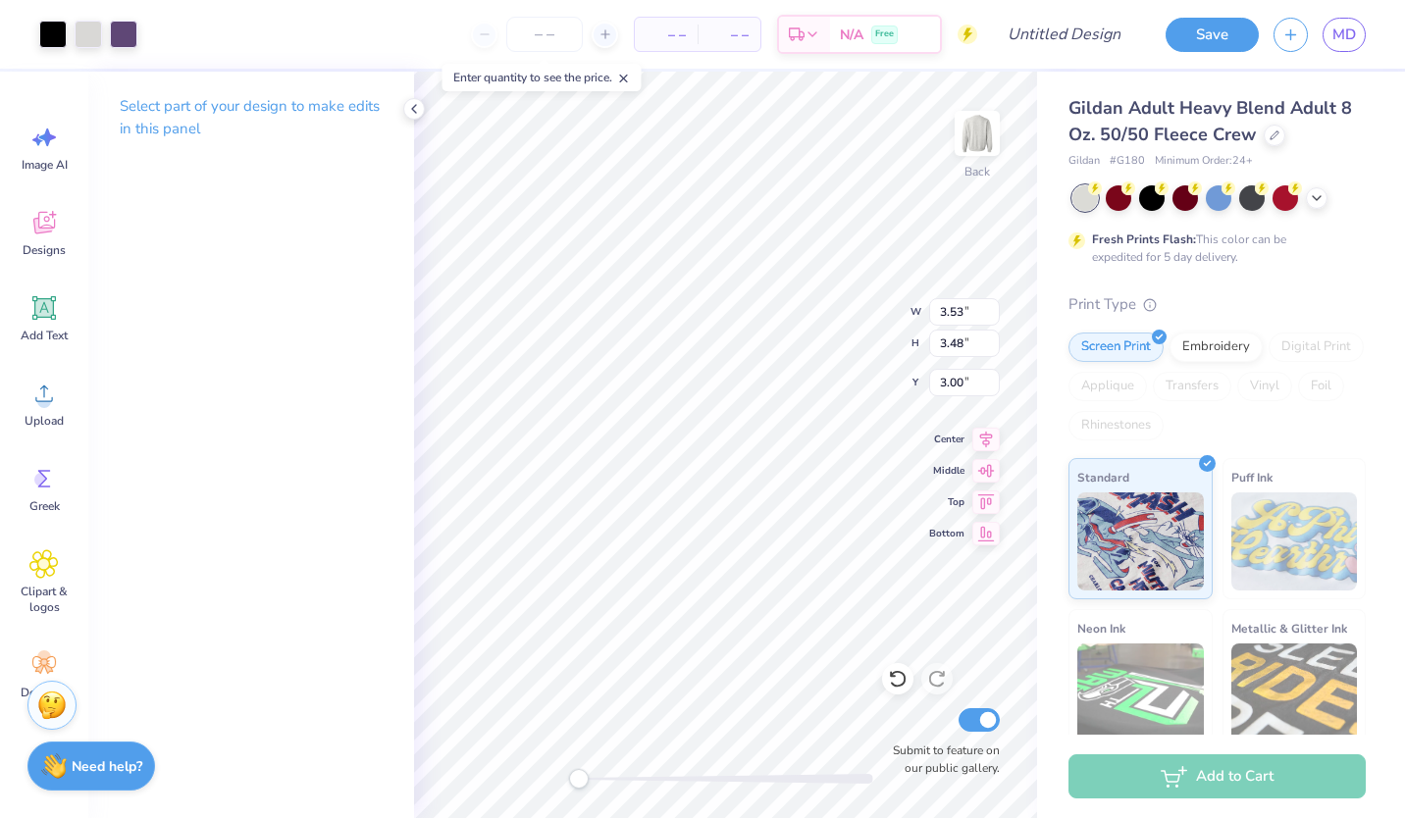
type input "3.59"
type input "3.53"
type input "3.48"
type input "3.00"
type input "3.14"
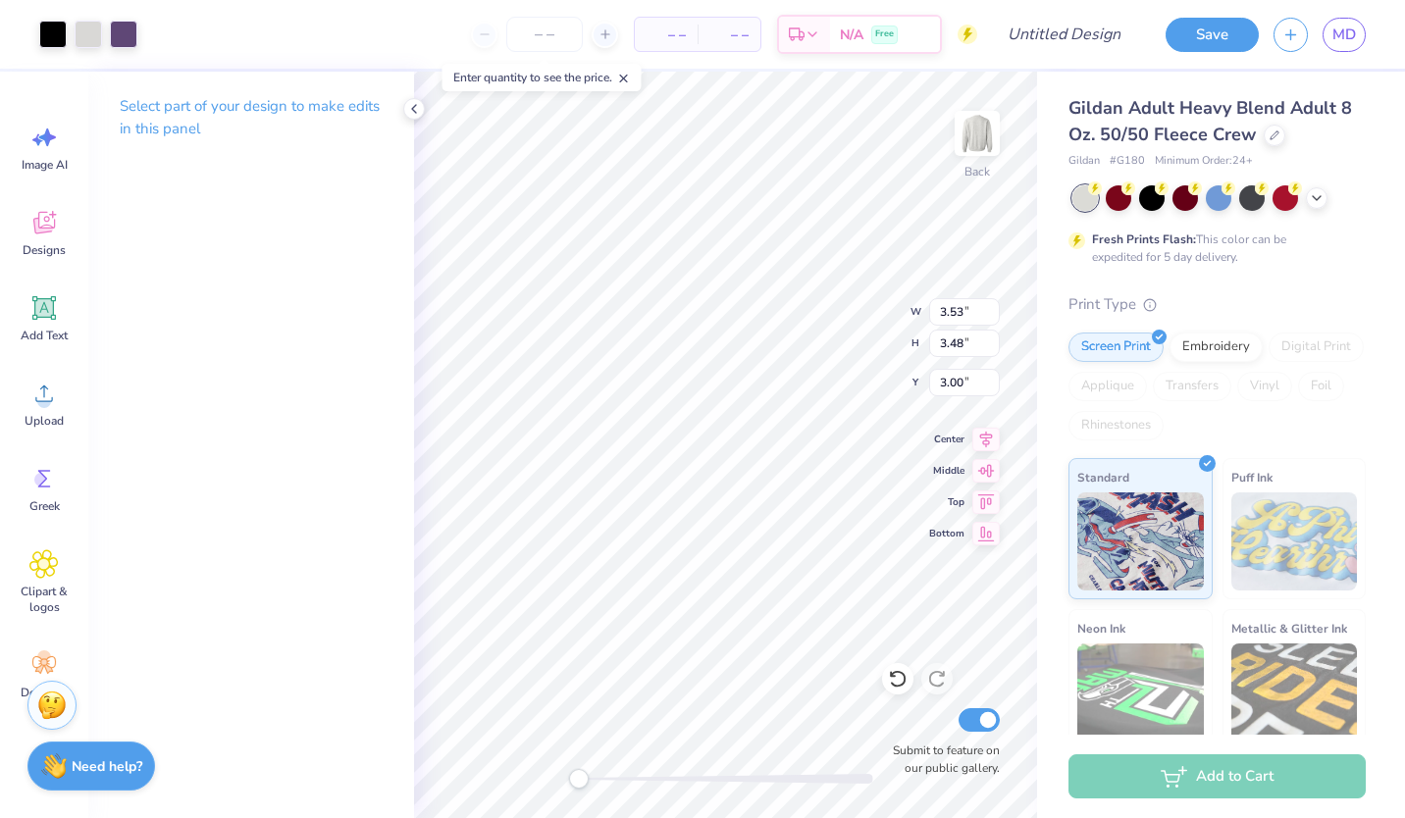
type input "3.17"
type input "3.31"
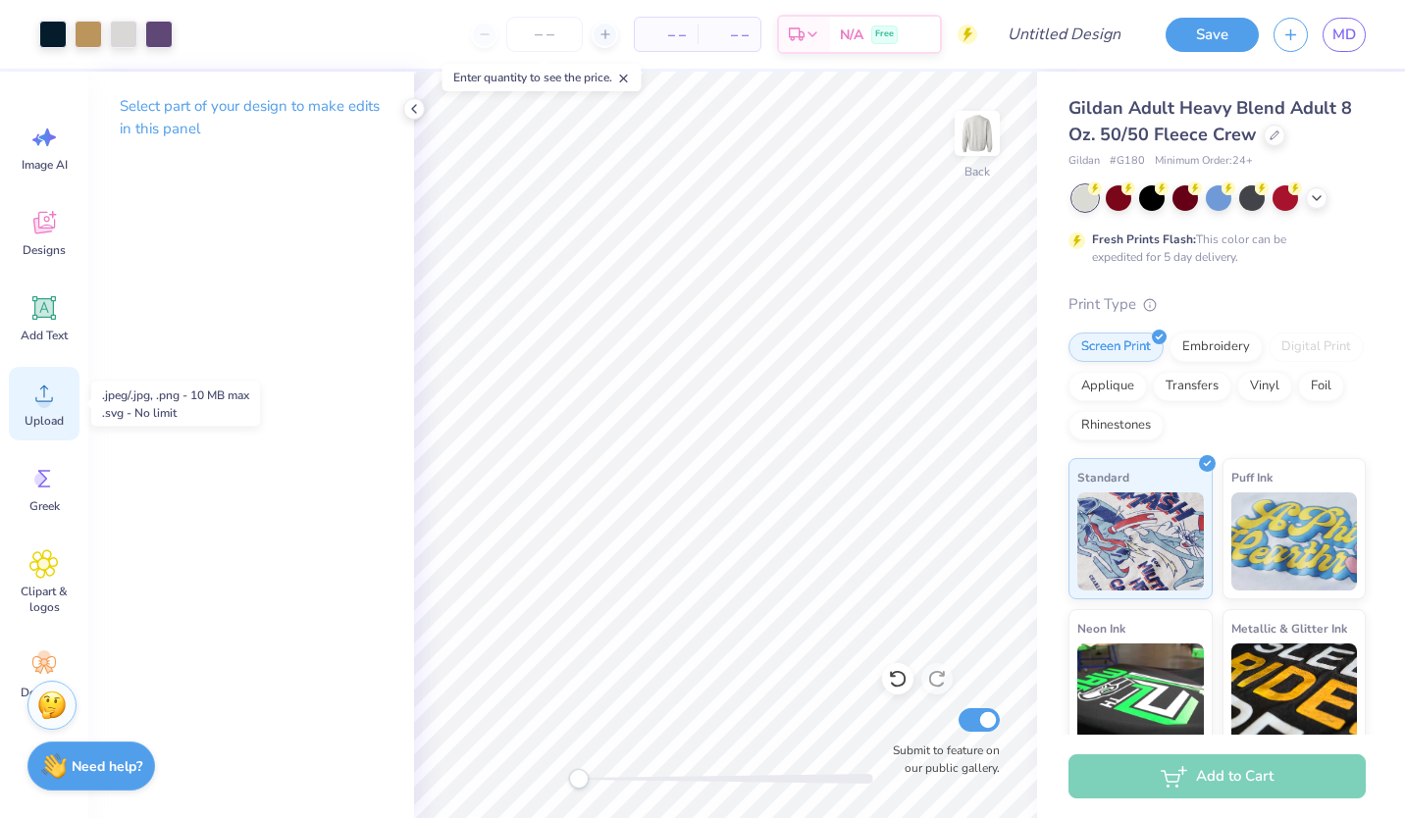
click at [20, 437] on div "Upload" at bounding box center [44, 404] width 71 height 74
click at [44, 399] on circle at bounding box center [44, 401] width 14 height 14
